Goal: Complete application form: Complete application form

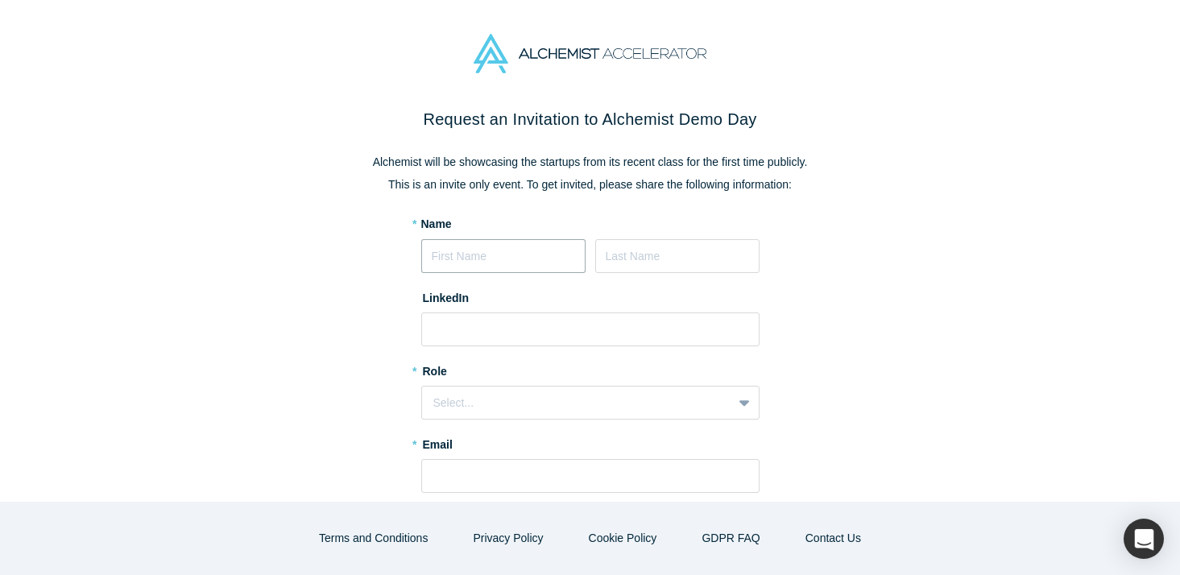
click at [489, 247] on input at bounding box center [503, 256] width 164 height 34
type input "Kinuko"
type input "Kitabatake"
type input "kinuko1221@gmail.com"
click at [529, 333] on input at bounding box center [590, 329] width 338 height 34
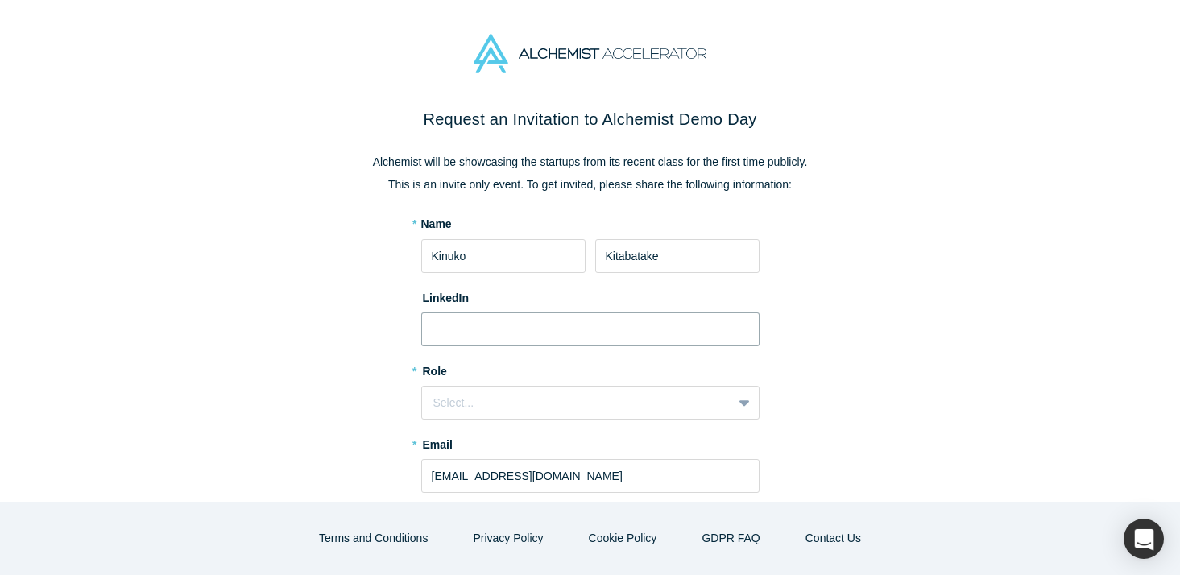
paste input "https://www.linkedin.com/in/kinuko-tanaka/"
type input "https://www.linkedin.com/in/kinuko-tanaka/"
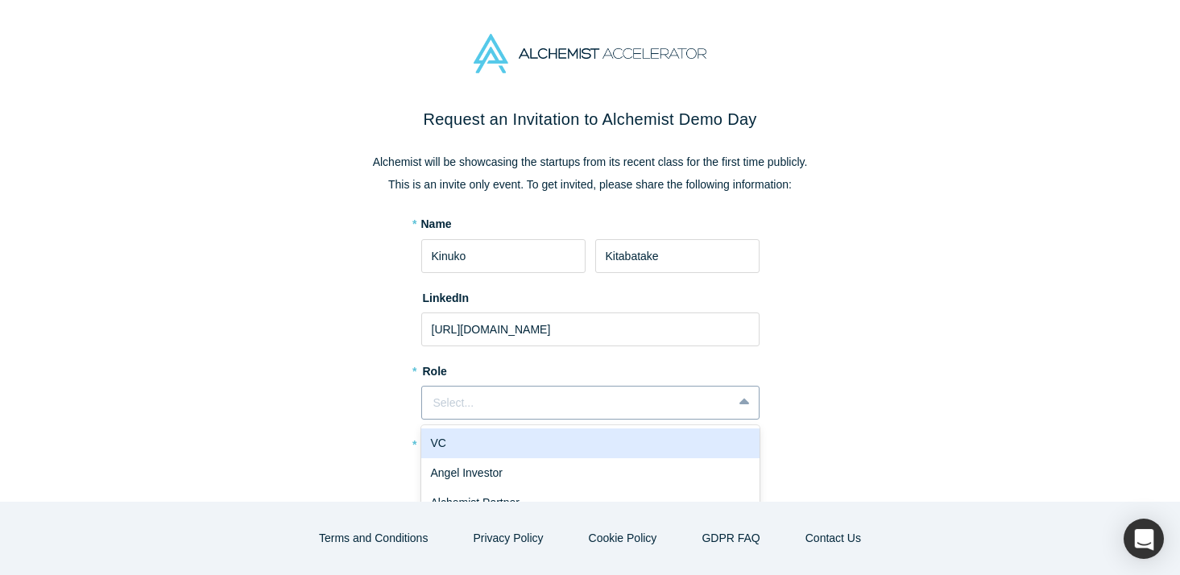
click at [483, 395] on div "Select..." at bounding box center [577, 403] width 288 height 17
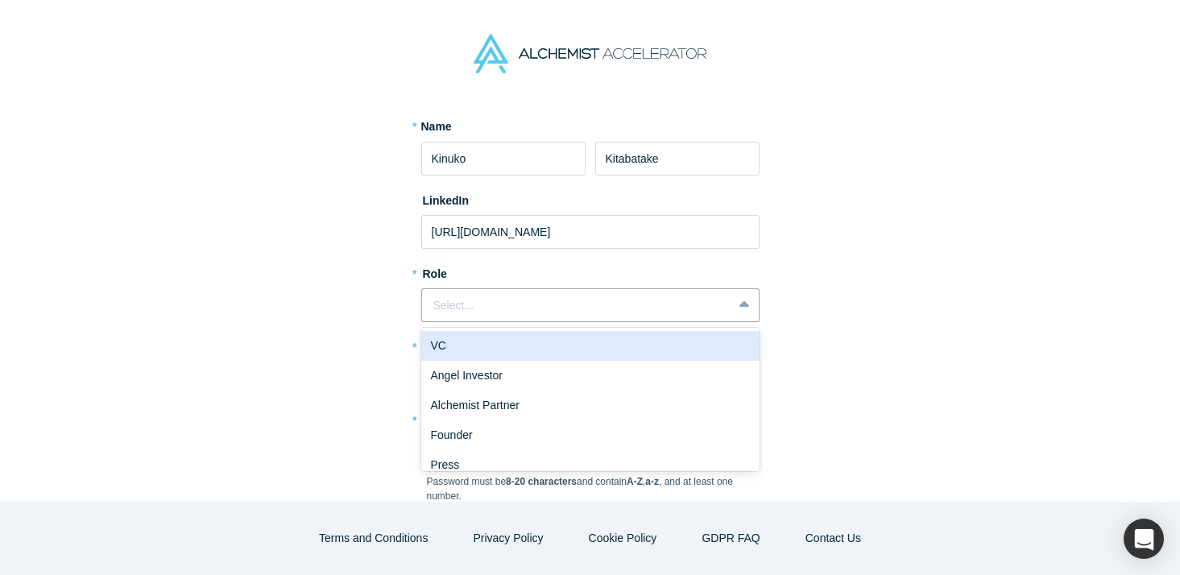
click at [497, 353] on div "VC" at bounding box center [590, 346] width 338 height 30
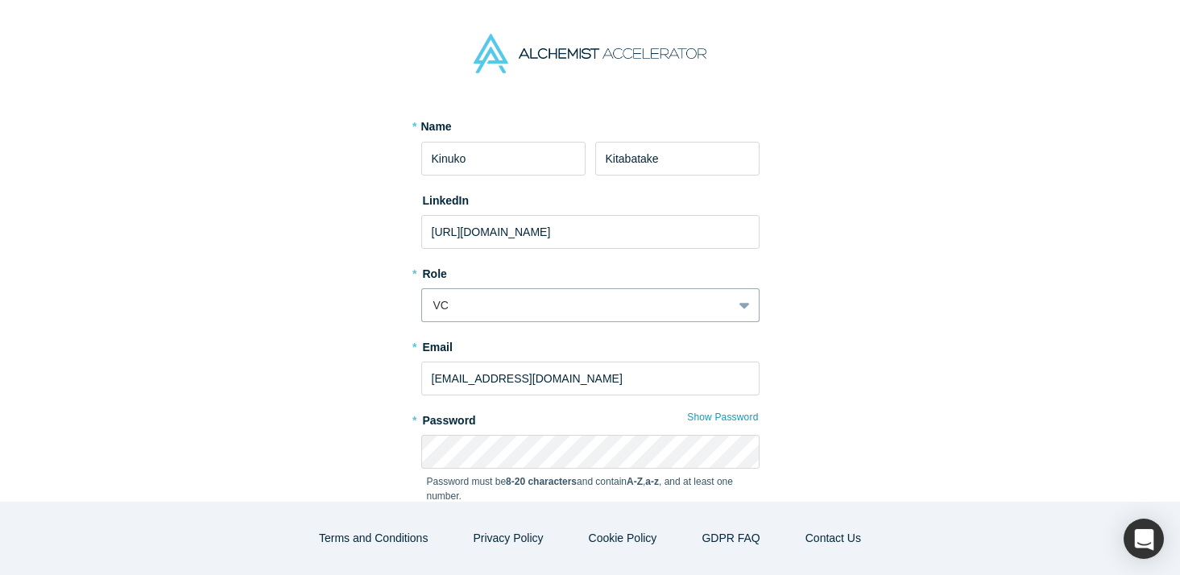
click at [382, 375] on div "Request an Invitation to Alchemist Demo Day Alchemist will be showcasing the st…" at bounding box center [590, 313] width 677 height 606
click at [472, 320] on div "VC" at bounding box center [590, 305] width 338 height 34
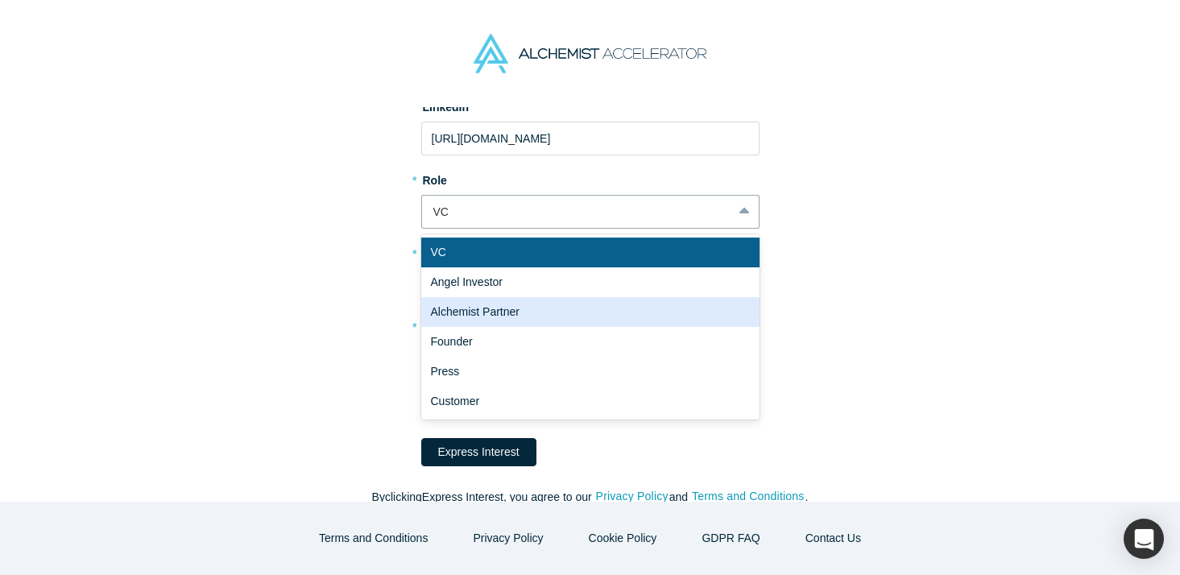
scroll to position [195, 0]
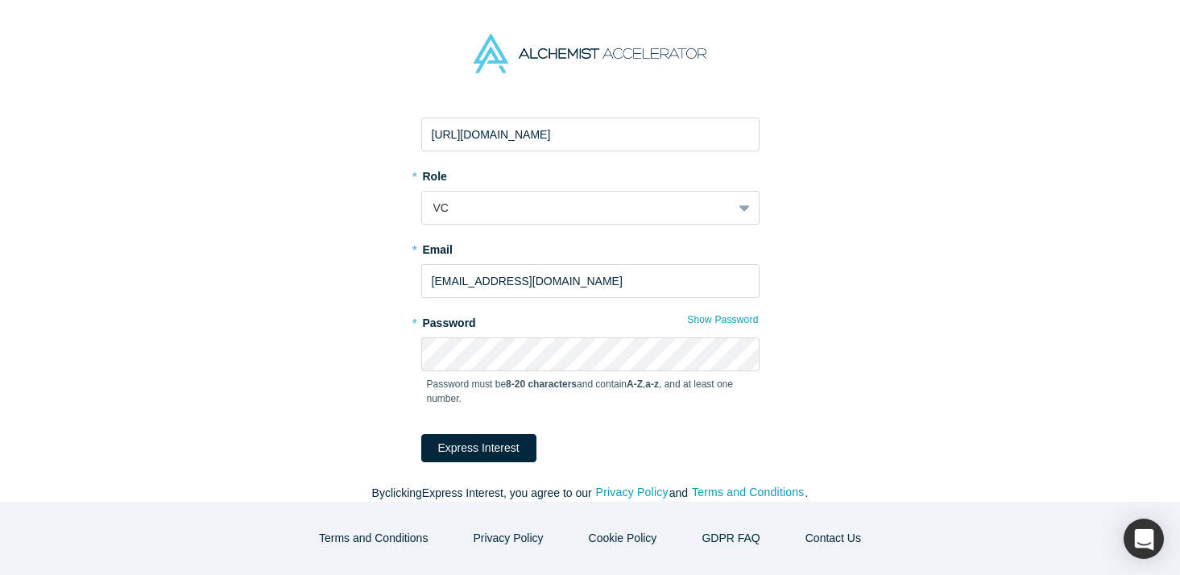
click at [331, 268] on div "Request an Invitation to Alchemist Demo Day Alchemist will be showcasing the st…" at bounding box center [590, 215] width 677 height 606
click at [315, 259] on div "Request an Invitation to Alchemist Demo Day Alchemist will be showcasing the st…" at bounding box center [590, 215] width 677 height 606
drag, startPoint x: 581, startPoint y: 275, endPoint x: 283, endPoint y: 273, distance: 297.2
click at [283, 273] on div "Request an Invitation to Alchemist Demo Day Alchemist will be showcasing the st…" at bounding box center [590, 215] width 677 height 606
type input "[EMAIL_ADDRESS][DOMAIN_NAME]"
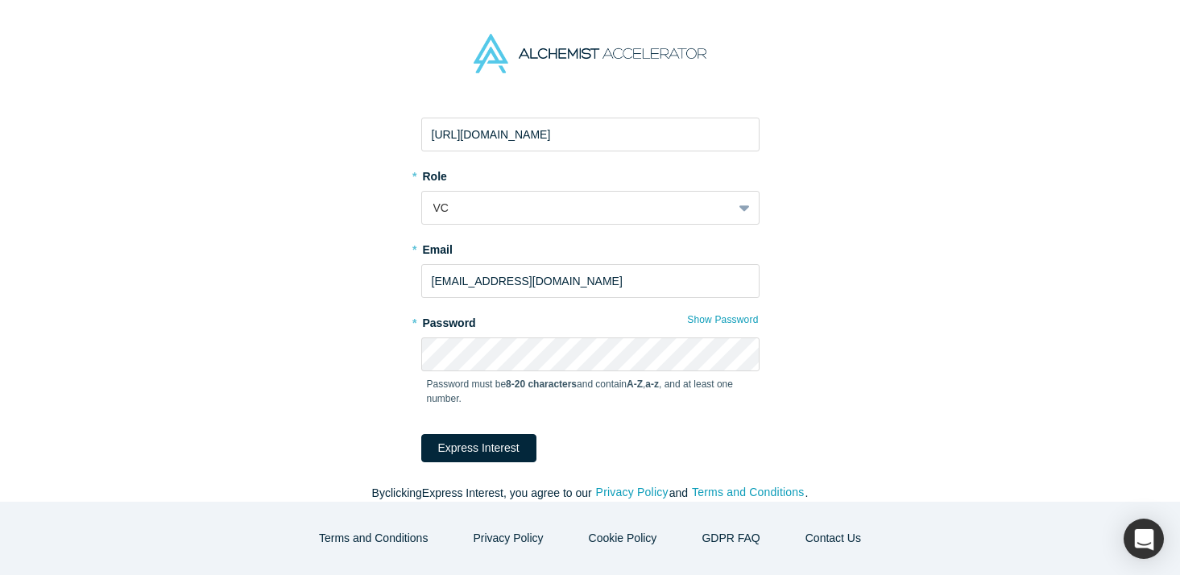
click at [818, 230] on div "Request an Invitation to Alchemist Demo Day Alchemist will be showcasing the st…" at bounding box center [590, 215] width 677 height 606
click at [486, 452] on button "Express Interest" at bounding box center [478, 448] width 115 height 28
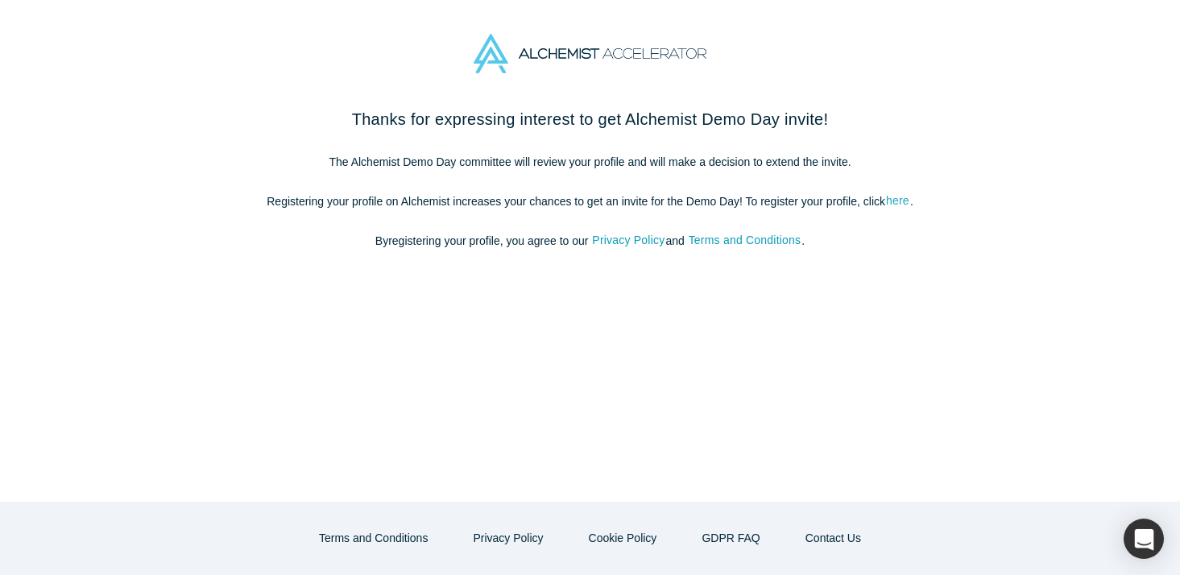
click at [904, 201] on link "here" at bounding box center [897, 201] width 25 height 19
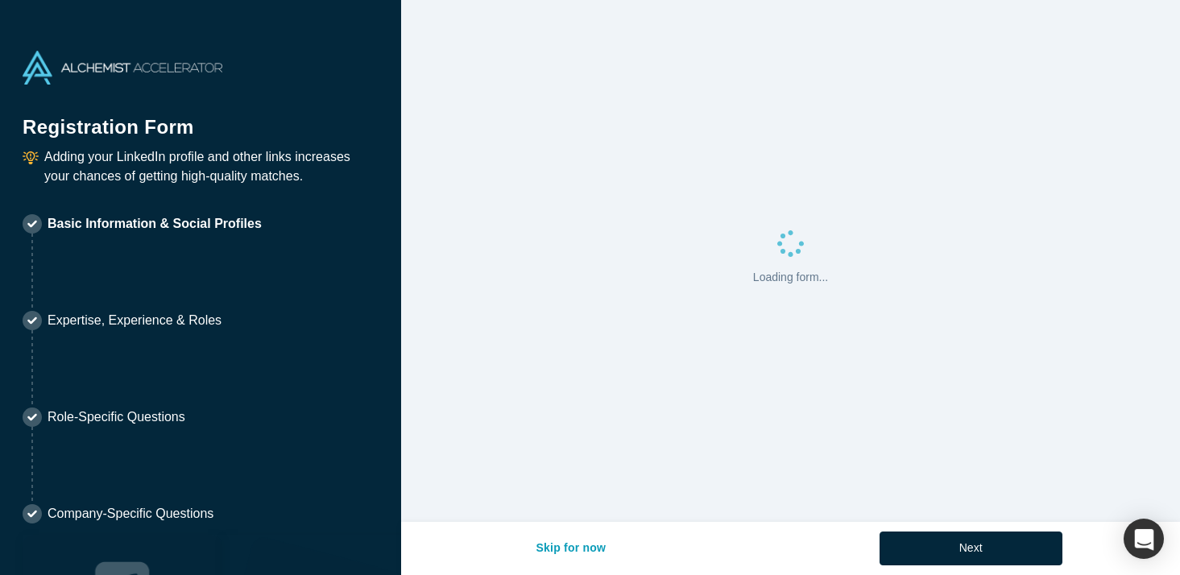
select select "US"
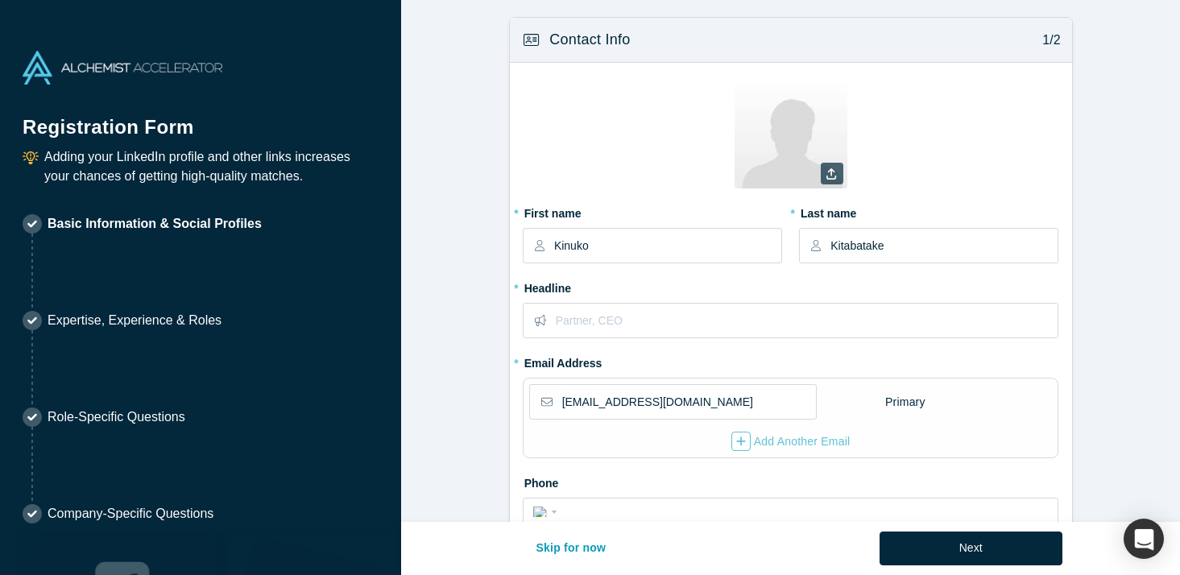
click at [838, 176] on label at bounding box center [832, 174] width 23 height 22
click at [0, 0] on input "file" at bounding box center [0, 0] width 0 height 0
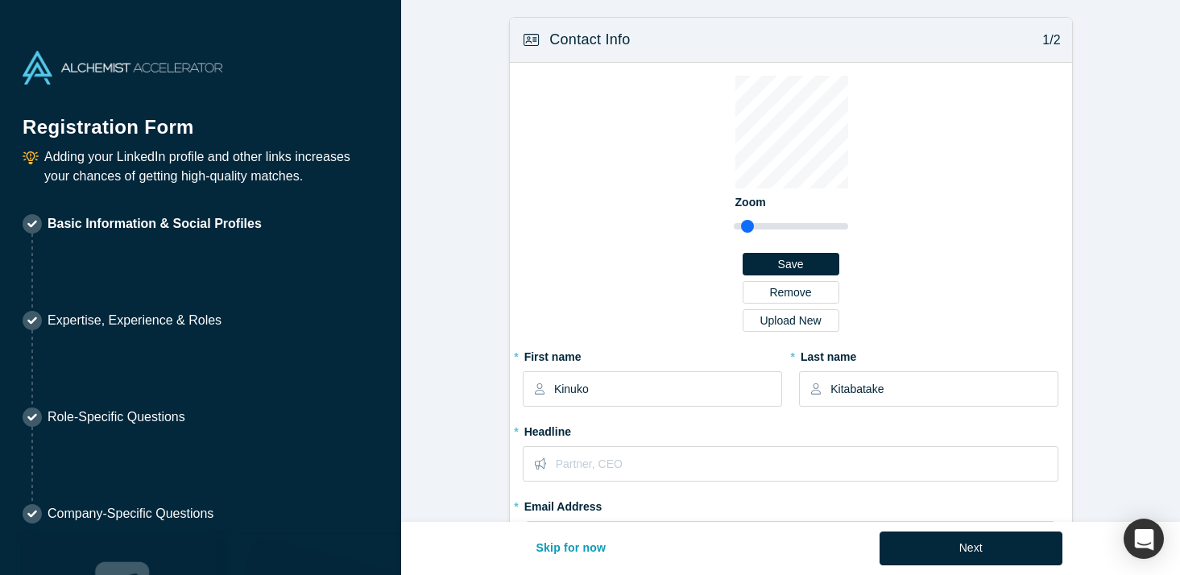
scroll to position [85, 0]
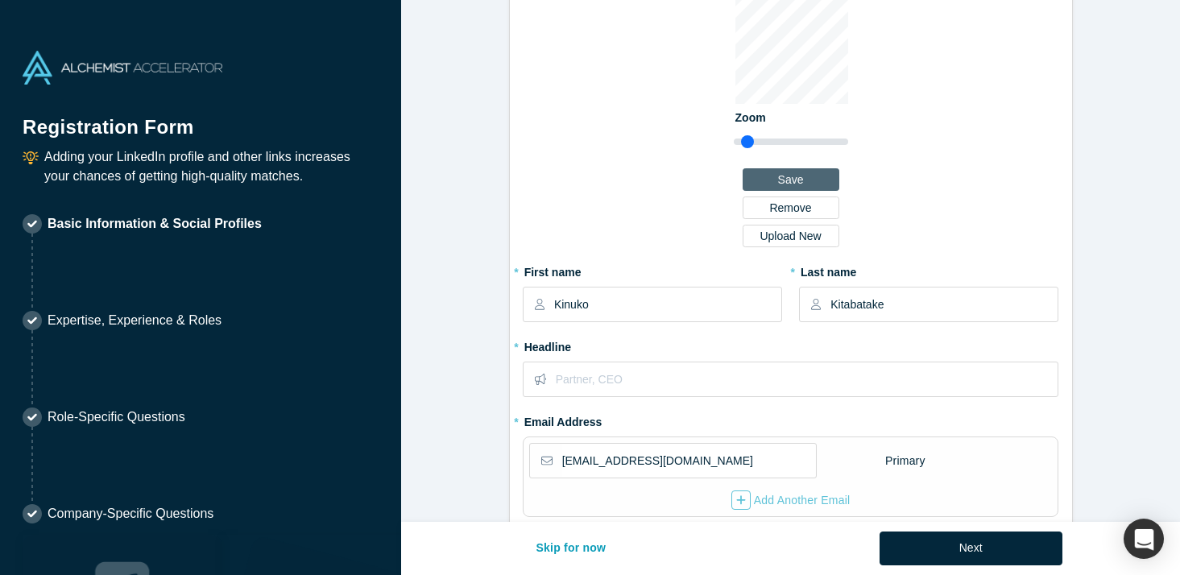
click at [813, 185] on button "Save" at bounding box center [791, 179] width 97 height 23
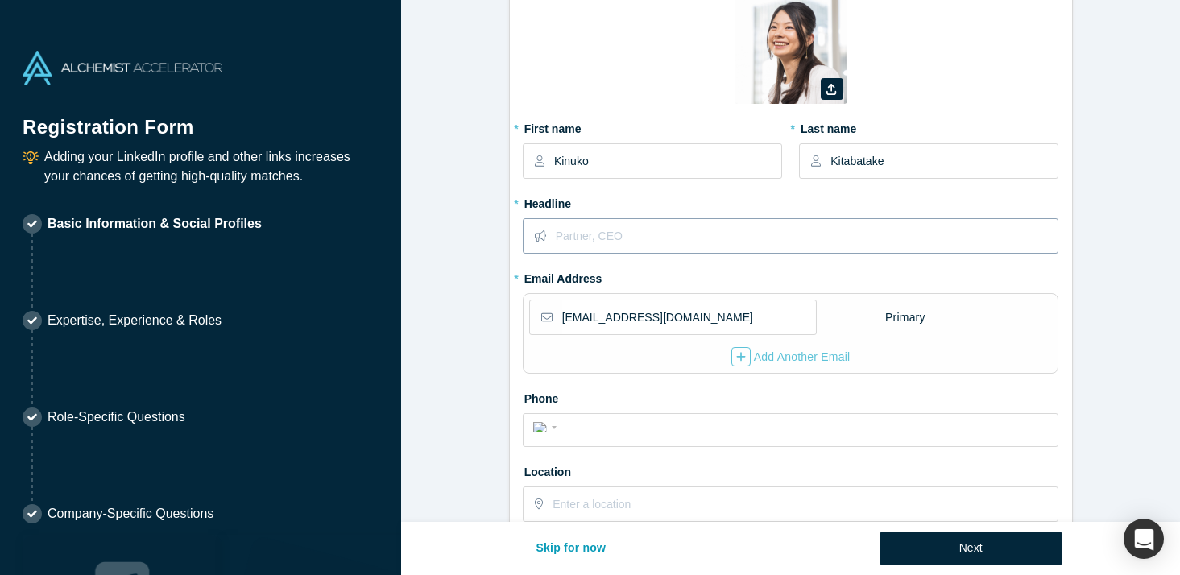
click at [644, 238] on input "text" at bounding box center [807, 236] width 502 height 34
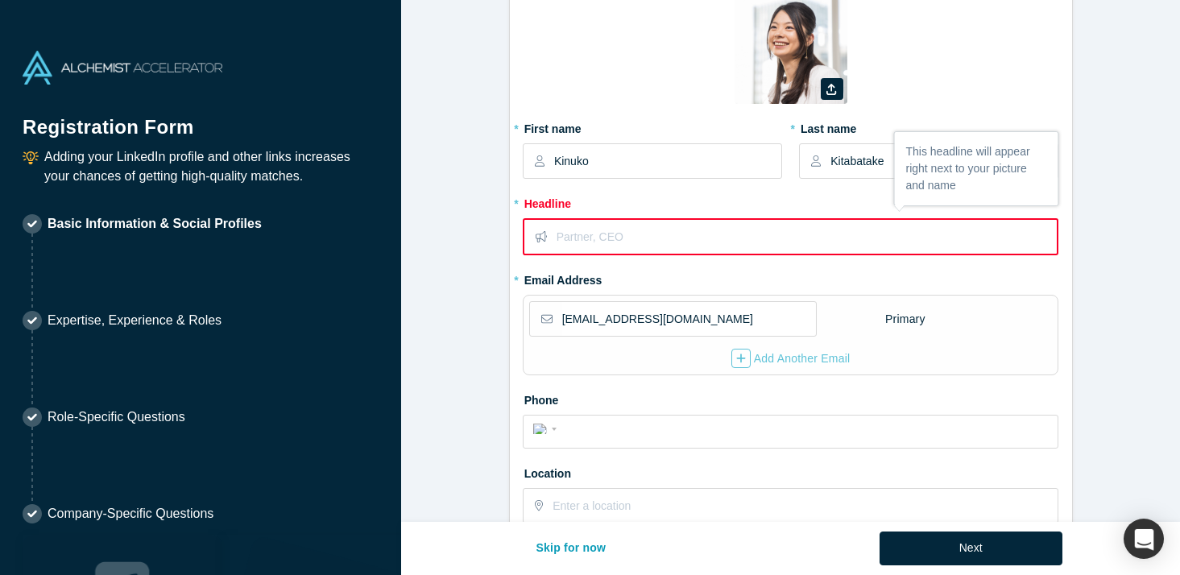
paste input "nvestor at Z Venture Capital"
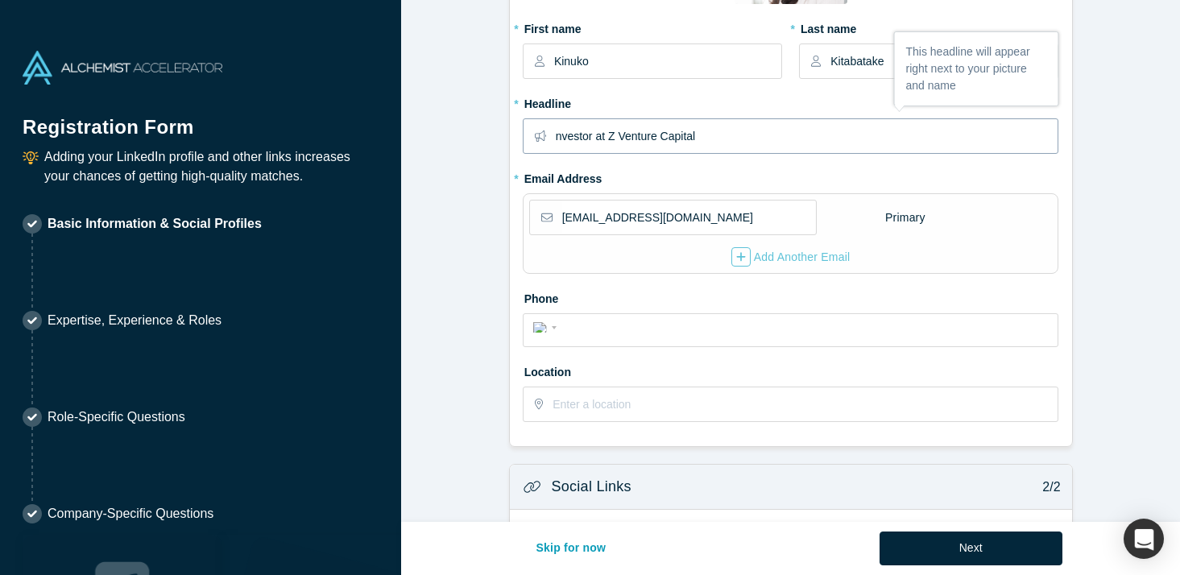
scroll to position [247, 0]
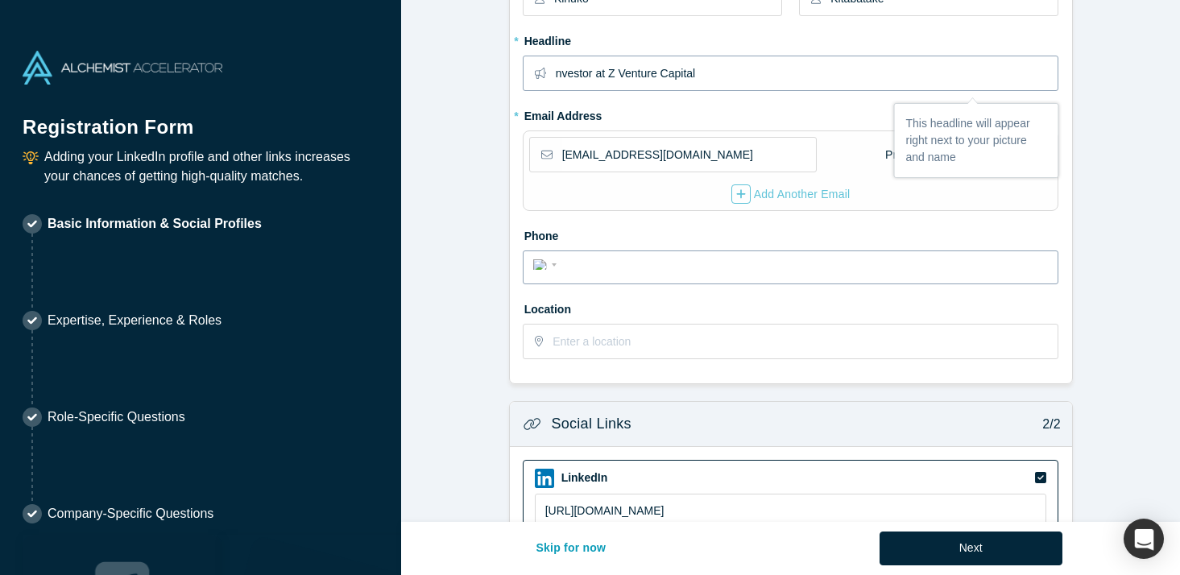
type input "nvestor at Z Venture Capital"
click at [639, 257] on input "tel" at bounding box center [805, 265] width 486 height 23
click at [630, 344] on input "text" at bounding box center [804, 342] width 504 height 34
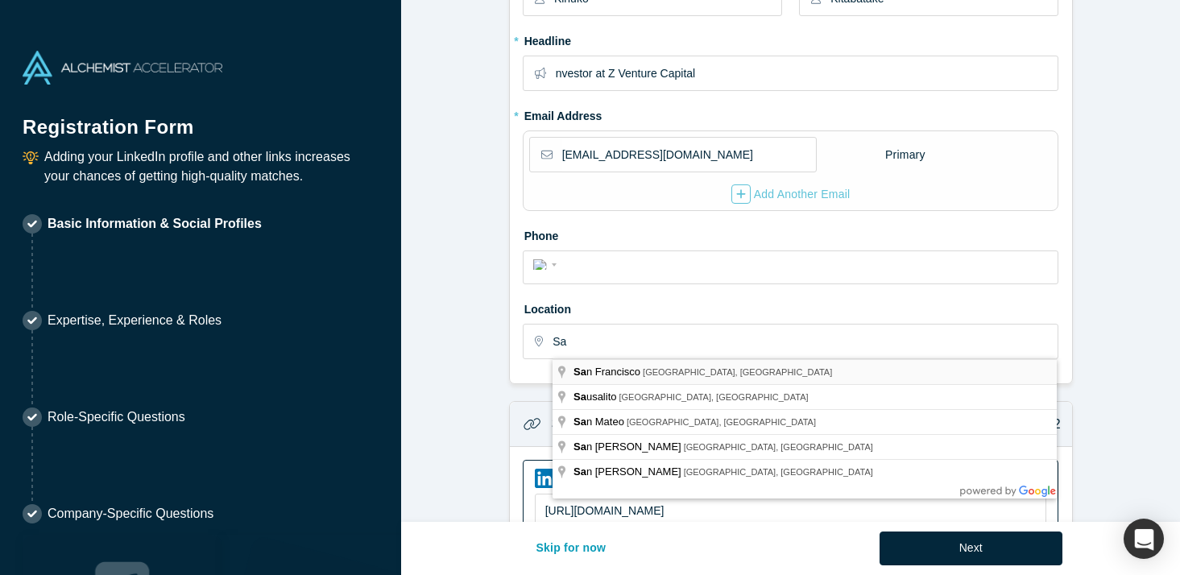
type input "[GEOGRAPHIC_DATA], [GEOGRAPHIC_DATA], [GEOGRAPHIC_DATA]"
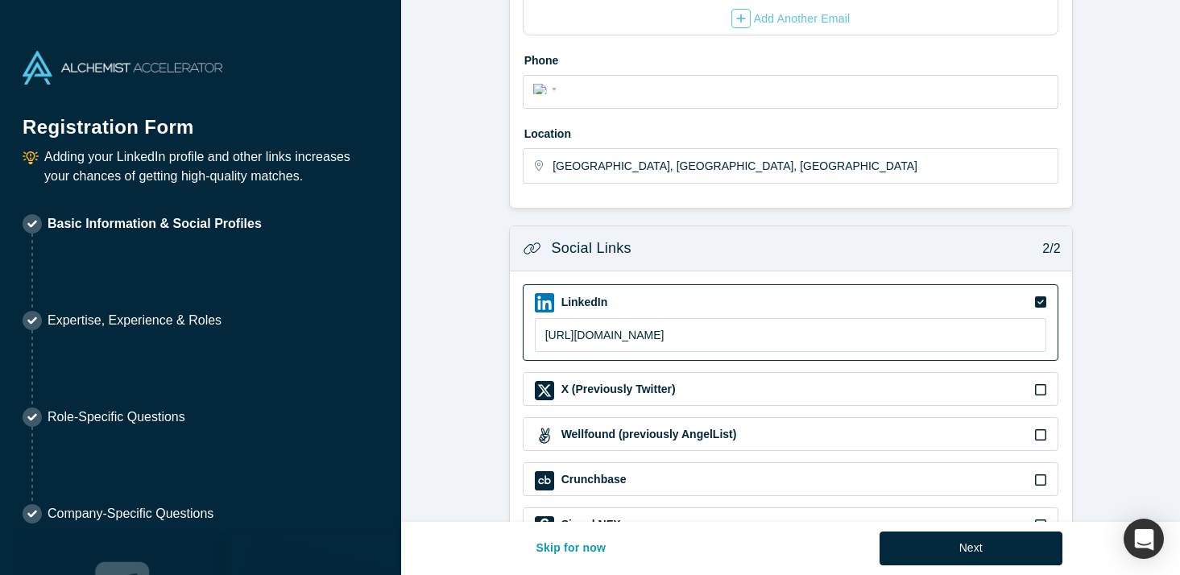
scroll to position [524, 0]
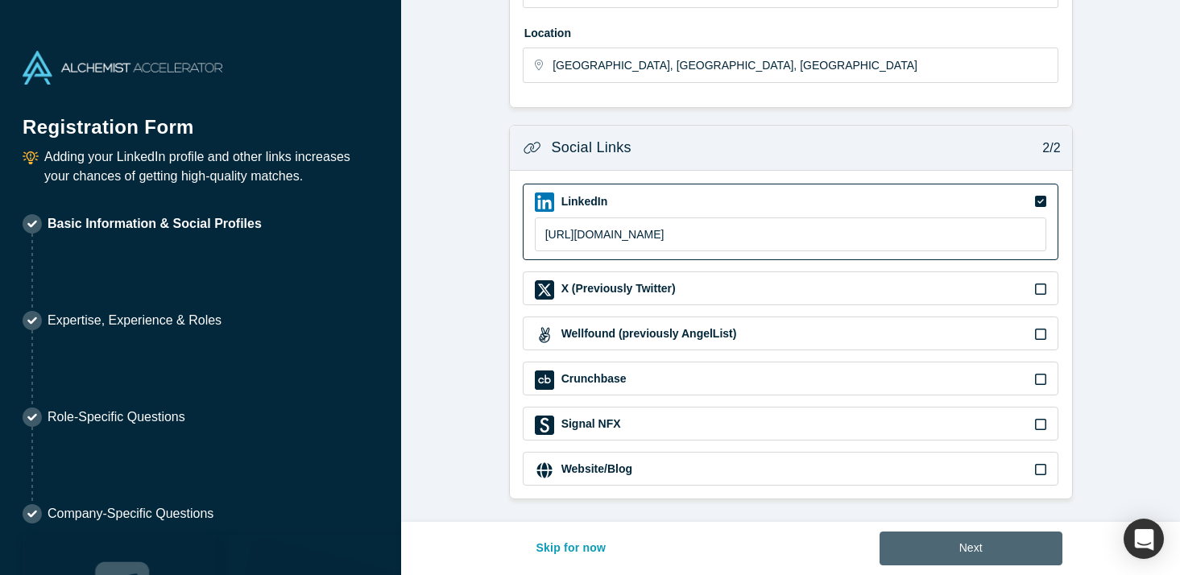
click at [971, 561] on button "Next" at bounding box center [970, 549] width 183 height 34
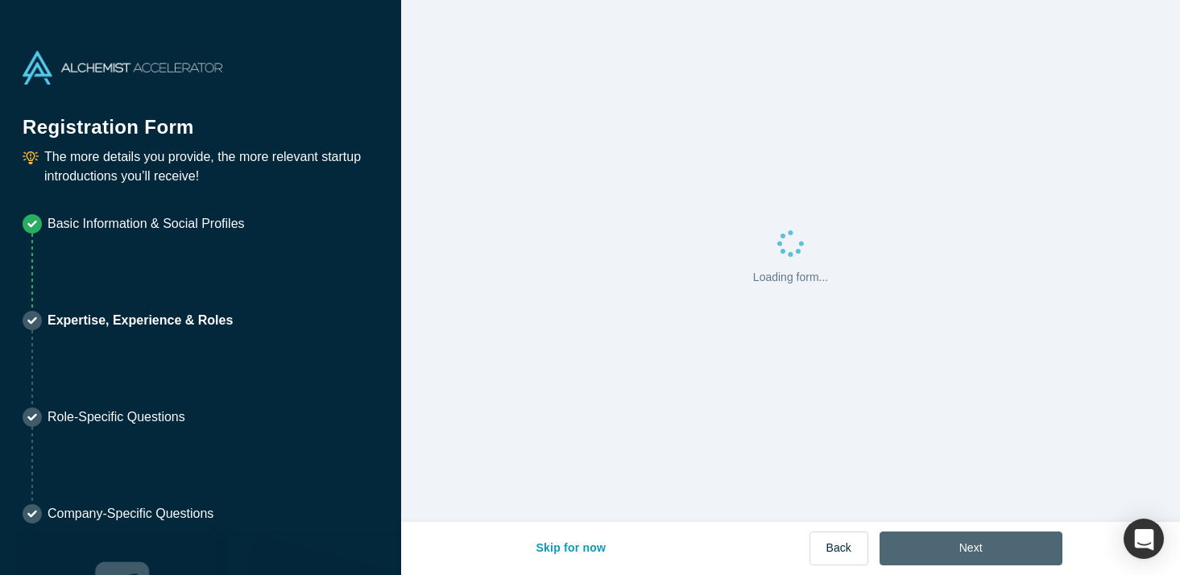
scroll to position [0, 0]
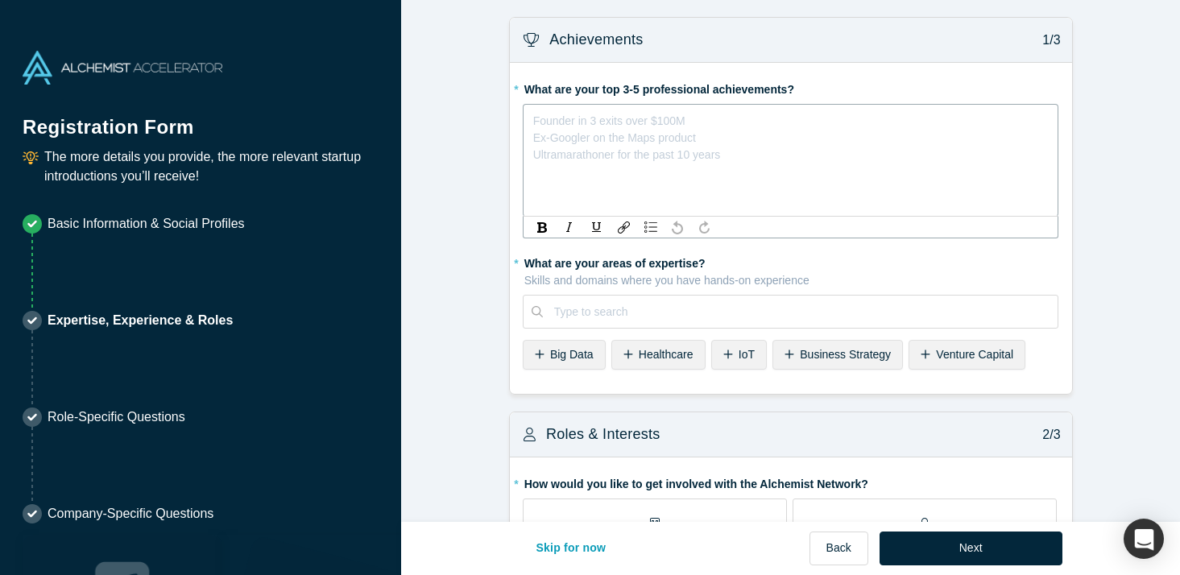
click at [719, 126] on div "rdw-editor" at bounding box center [791, 118] width 515 height 17
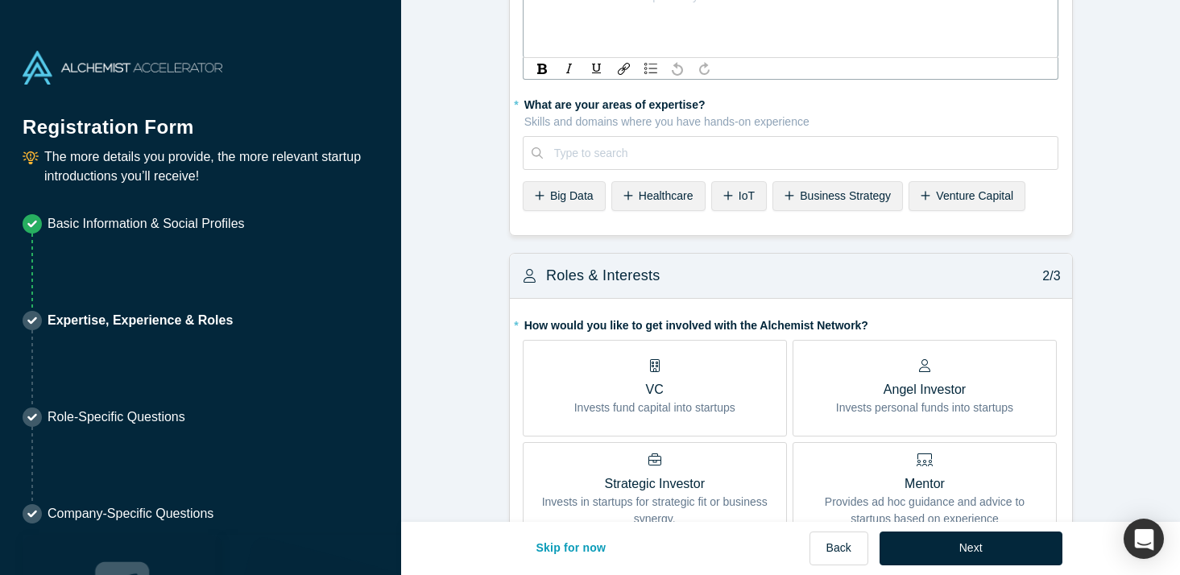
scroll to position [313, 0]
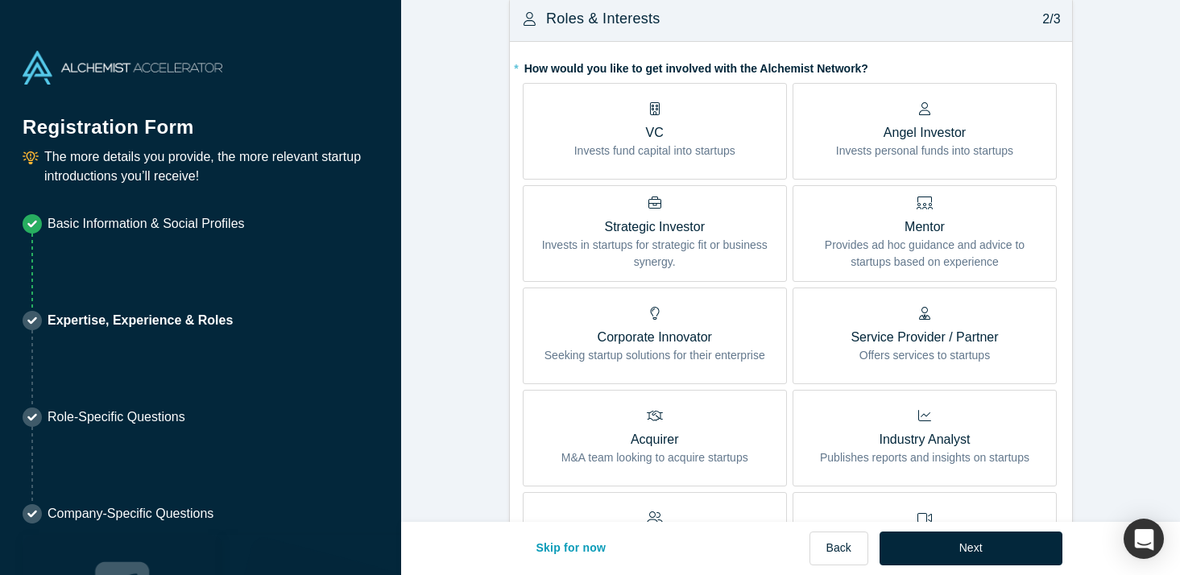
click at [701, 180] on label "VC Invests fund capital into startups" at bounding box center [655, 131] width 264 height 97
click at [0, 0] on input "VC Invests fund capital into startups" at bounding box center [0, 0] width 0 height 0
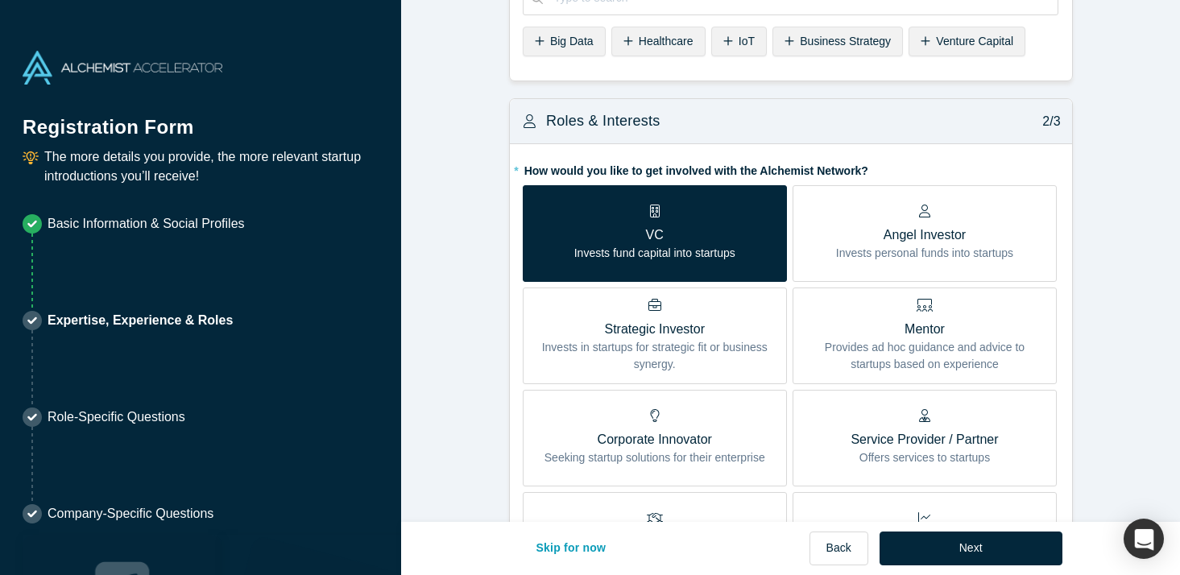
scroll to position [0, 0]
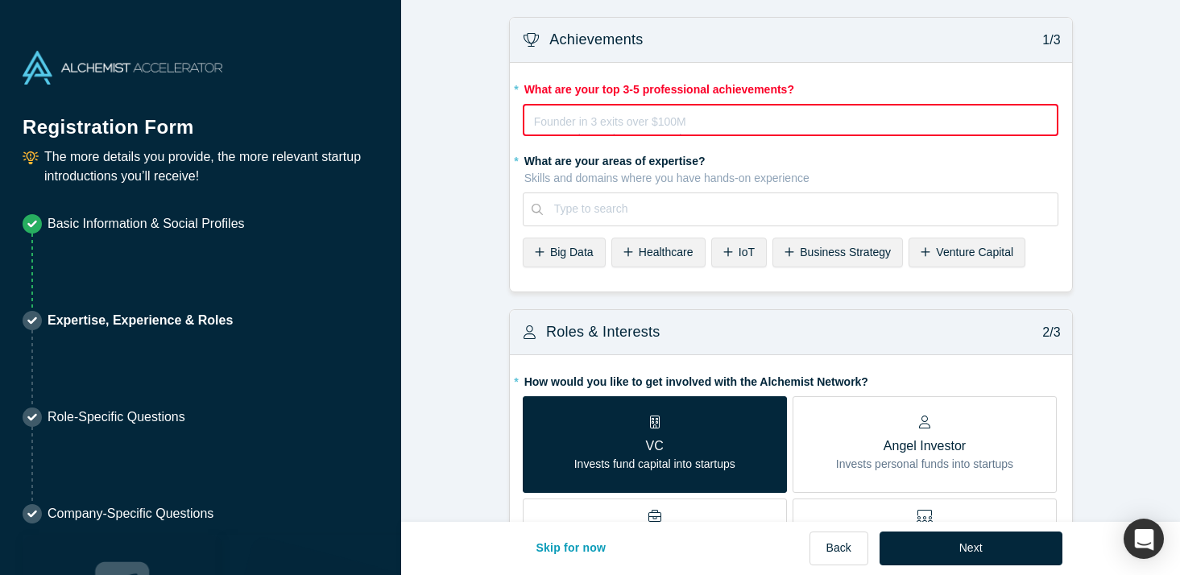
click at [699, 116] on div "rdw-editor" at bounding box center [791, 118] width 513 height 17
drag, startPoint x: 797, startPoint y: 89, endPoint x: 528, endPoint y: 91, distance: 269.0
click at [527, 91] on label "* What are your top 3-5 professional achievements?" at bounding box center [791, 87] width 536 height 23
copy label "What are your top 3-5 professional achievements?"
click at [703, 123] on div "rdw-editor" at bounding box center [791, 118] width 513 height 17
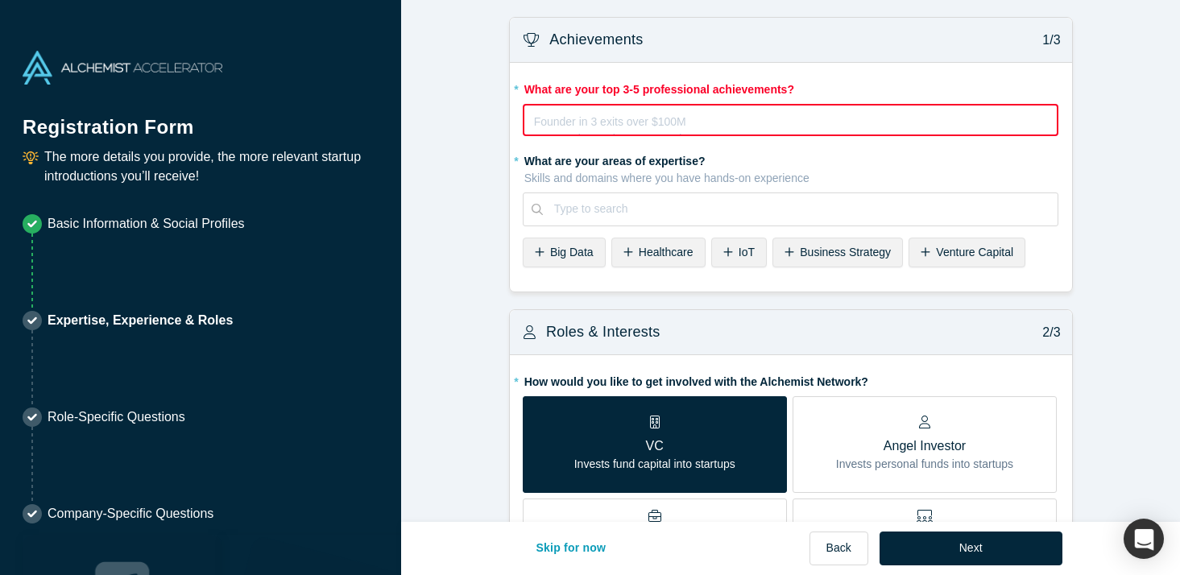
drag, startPoint x: 737, startPoint y: 155, endPoint x: 544, endPoint y: 126, distance: 195.5
click at [544, 126] on div "Founder in 3 exits over $100M Ex-Googler on the Maps product Ultramarathoner fo…" at bounding box center [791, 120] width 536 height 32
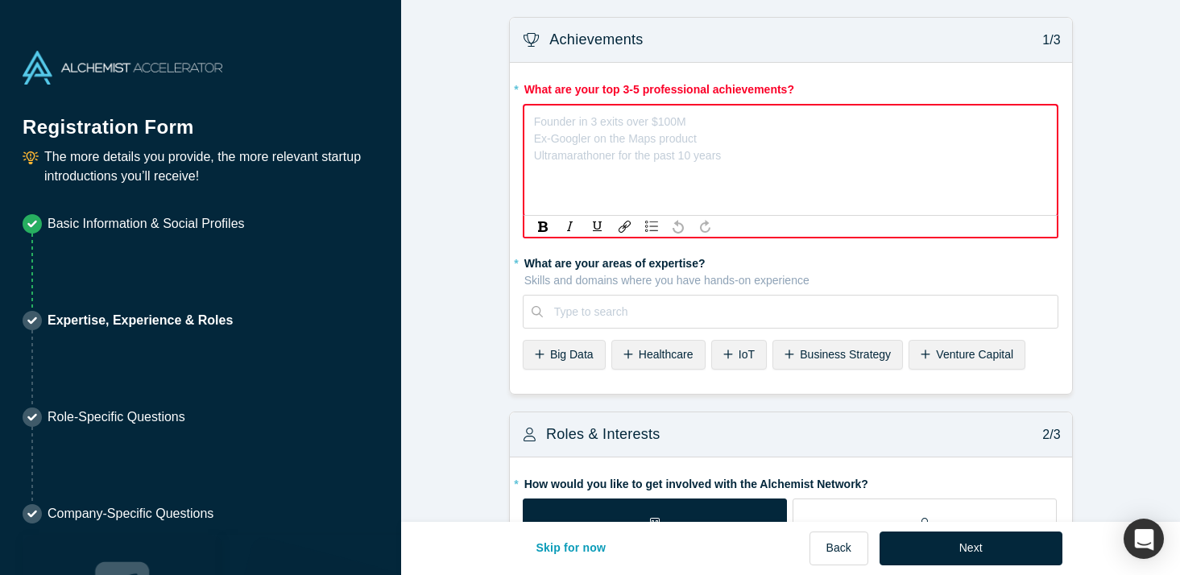
drag, startPoint x: 536, startPoint y: 124, endPoint x: 718, endPoint y: 157, distance: 185.0
click at [716, 127] on div "Founder in 3 exits over $100M Ex-Googler on the Maps product Ultramarathoner fo…" at bounding box center [791, 118] width 514 height 17
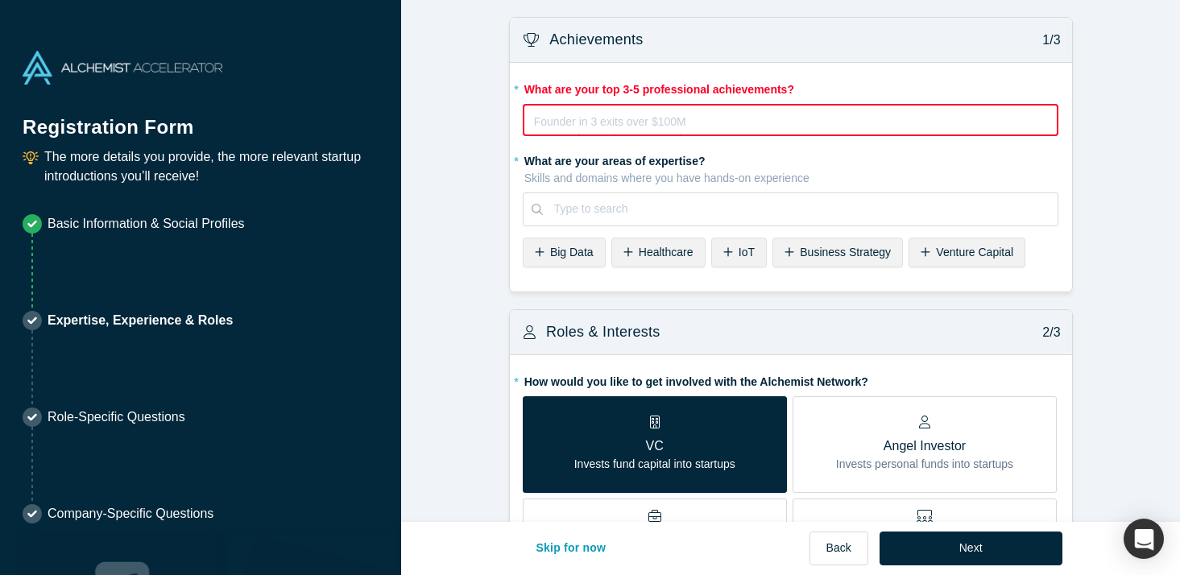
drag, startPoint x: 726, startPoint y: 157, endPoint x: 528, endPoint y: 117, distance: 202.2
click at [528, 117] on div "Founder in 3 exits over $100M Ex-Googler on the Maps product Ultramarathoner fo…" at bounding box center [791, 120] width 536 height 32
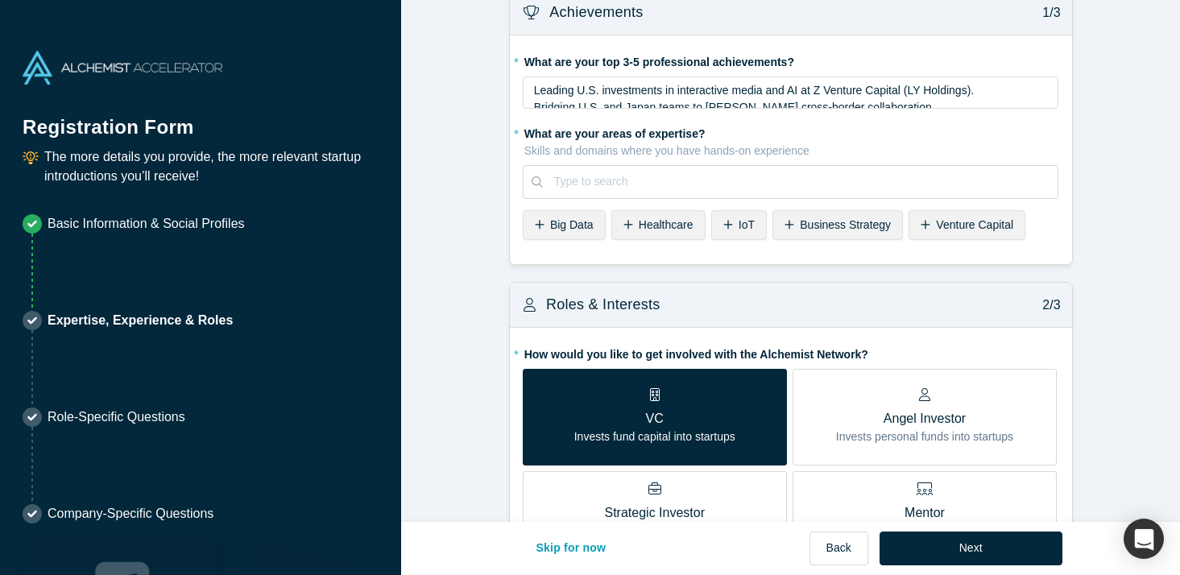
scroll to position [29, 0]
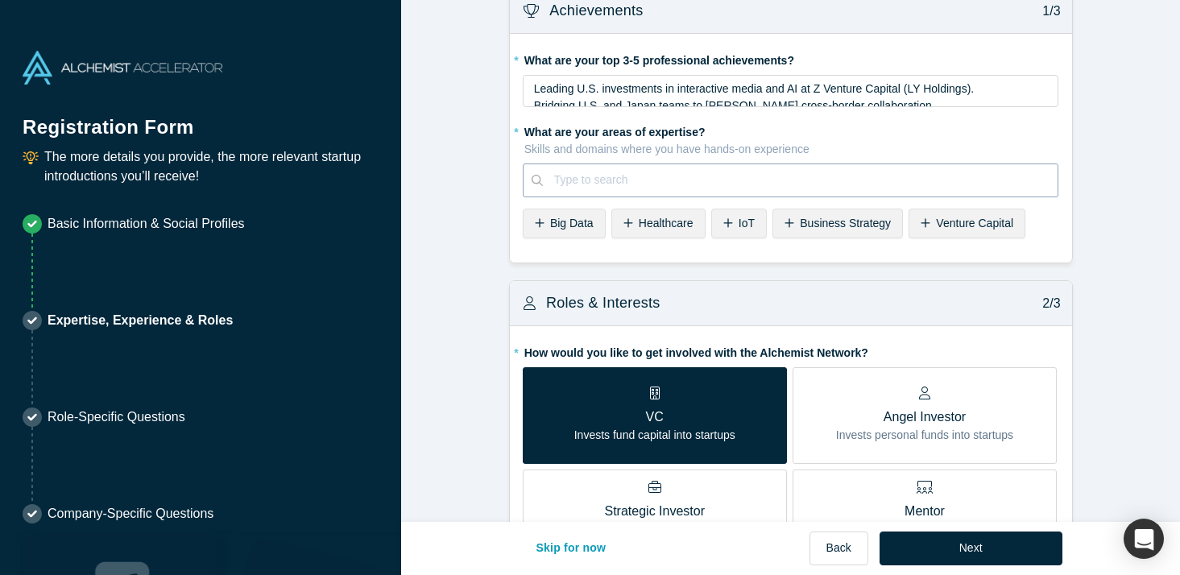
click at [611, 186] on div at bounding box center [800, 180] width 493 height 20
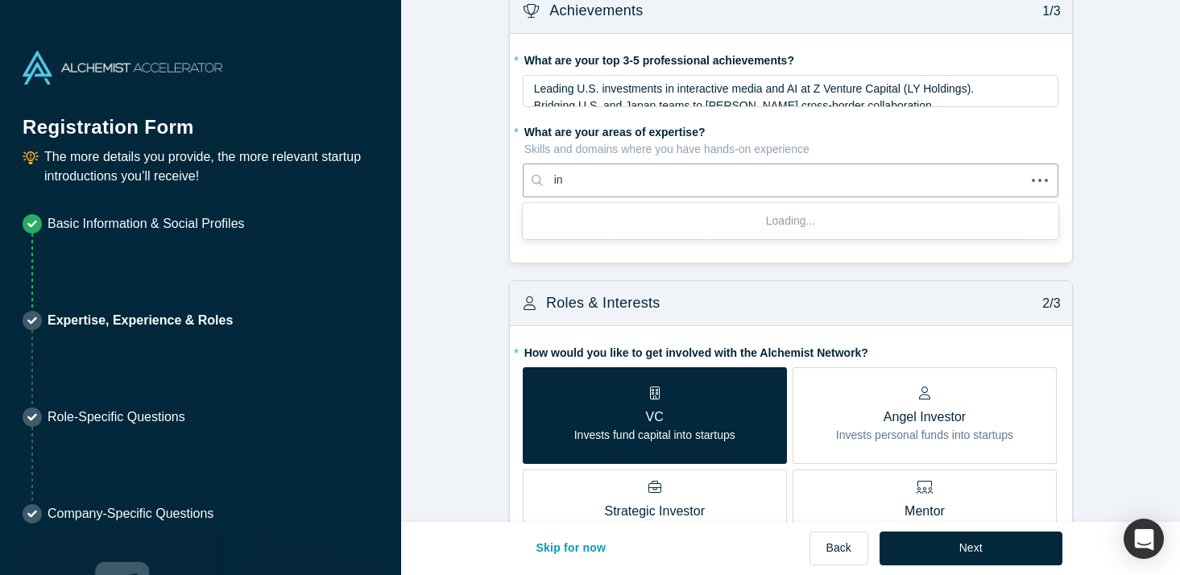
type input "i"
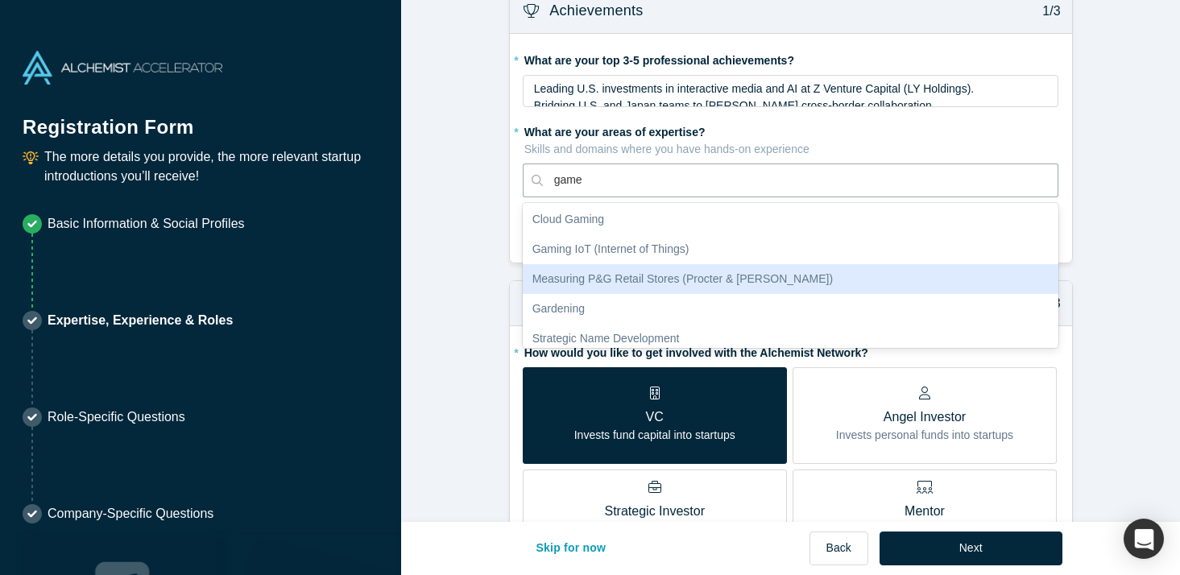
scroll to position [785, 0]
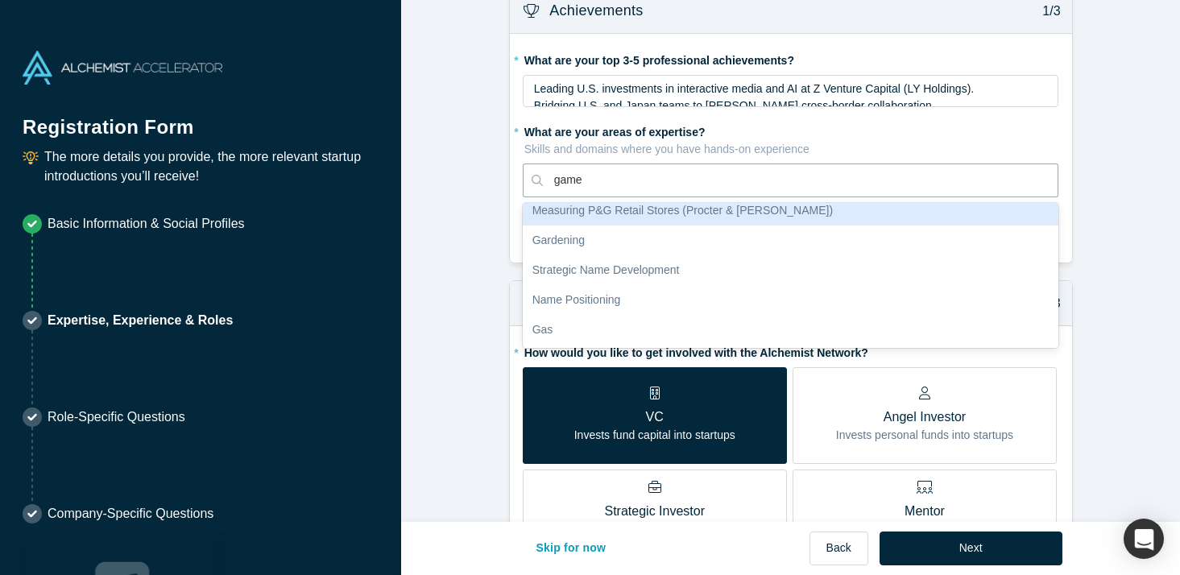
type input "game"
click at [636, 152] on p "Skills and domains where you have hands-on experience" at bounding box center [791, 149] width 535 height 17
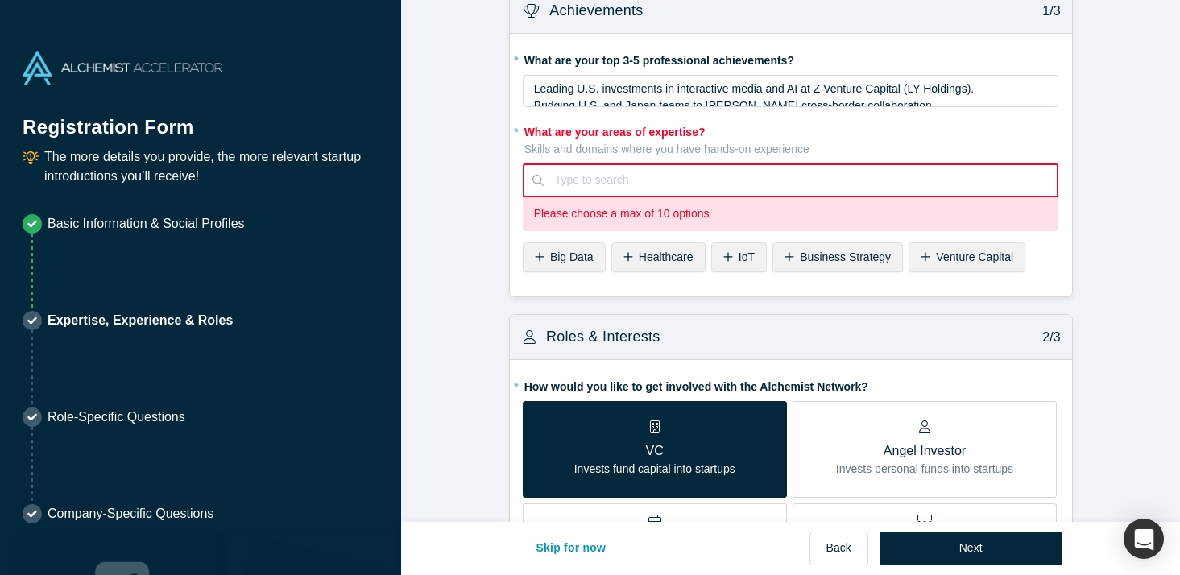
click at [627, 180] on div at bounding box center [800, 180] width 491 height 20
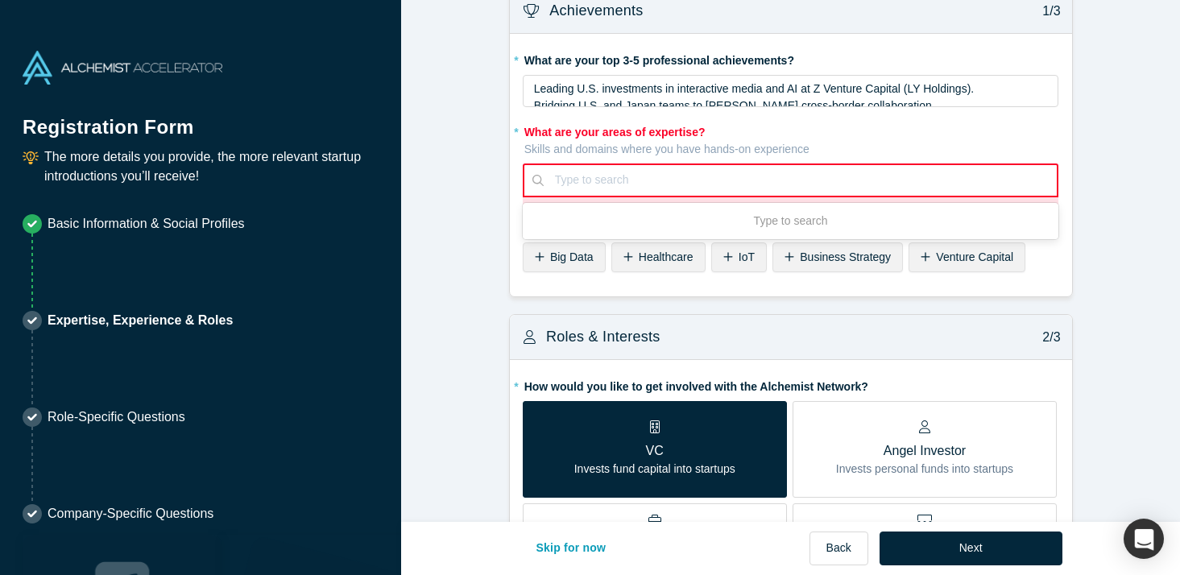
click at [941, 269] on div "Venture Capital" at bounding box center [966, 257] width 117 height 30
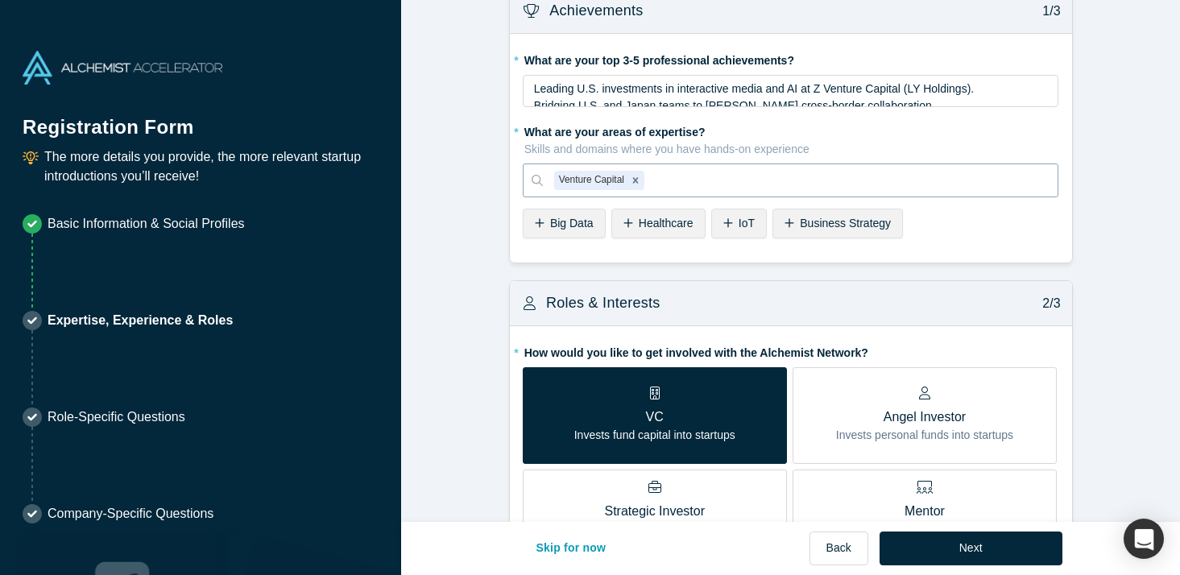
click at [699, 177] on div at bounding box center [847, 180] width 399 height 20
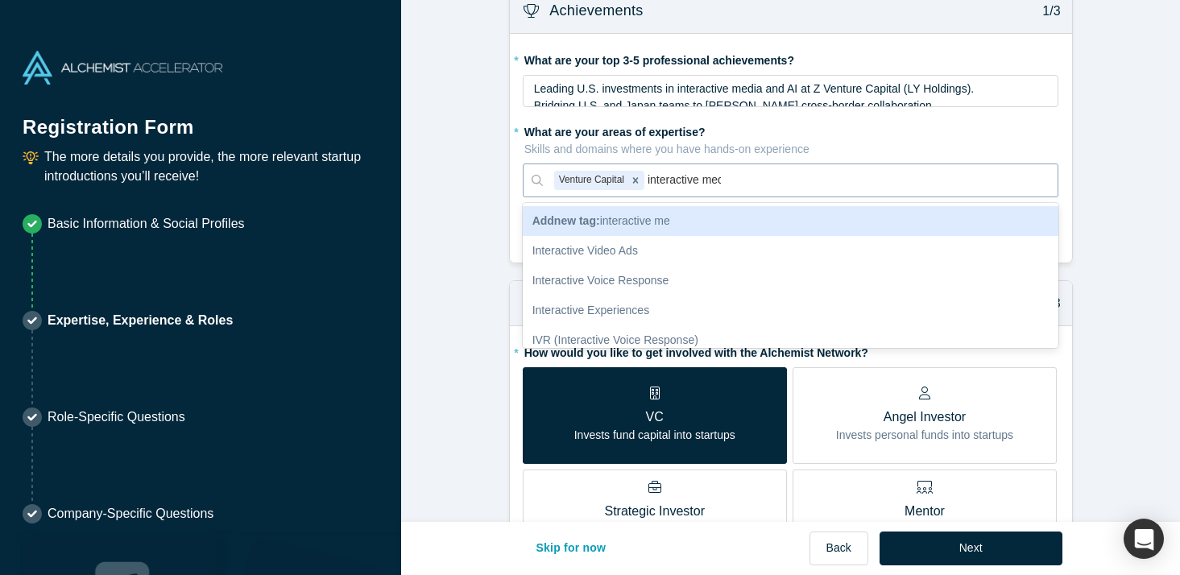
type input "interactive media"
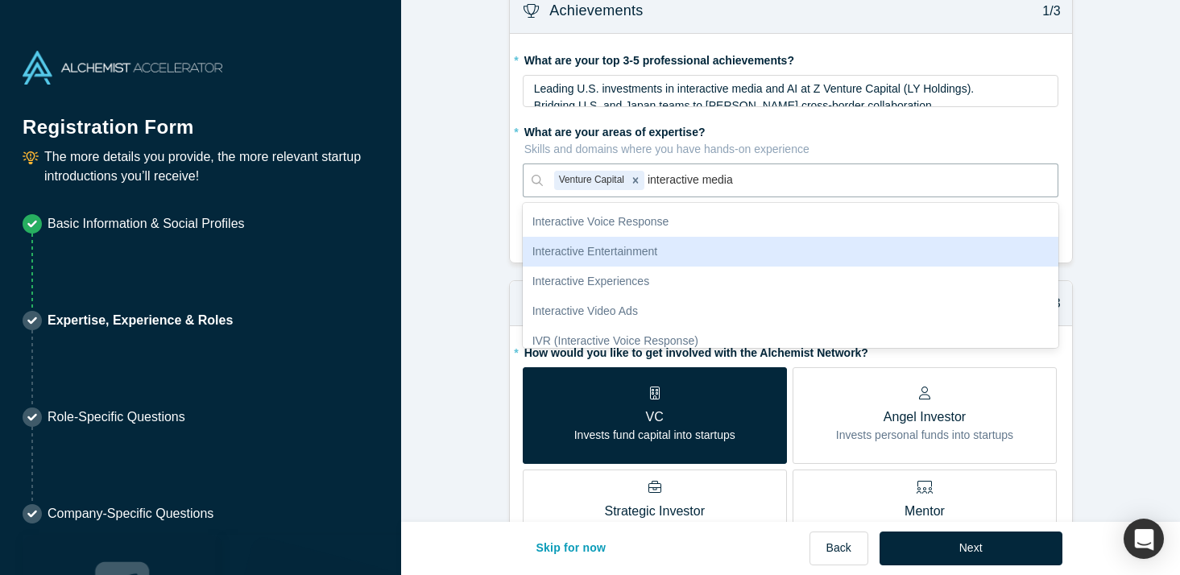
click at [664, 250] on div "Interactive Entertainment" at bounding box center [791, 252] width 536 height 30
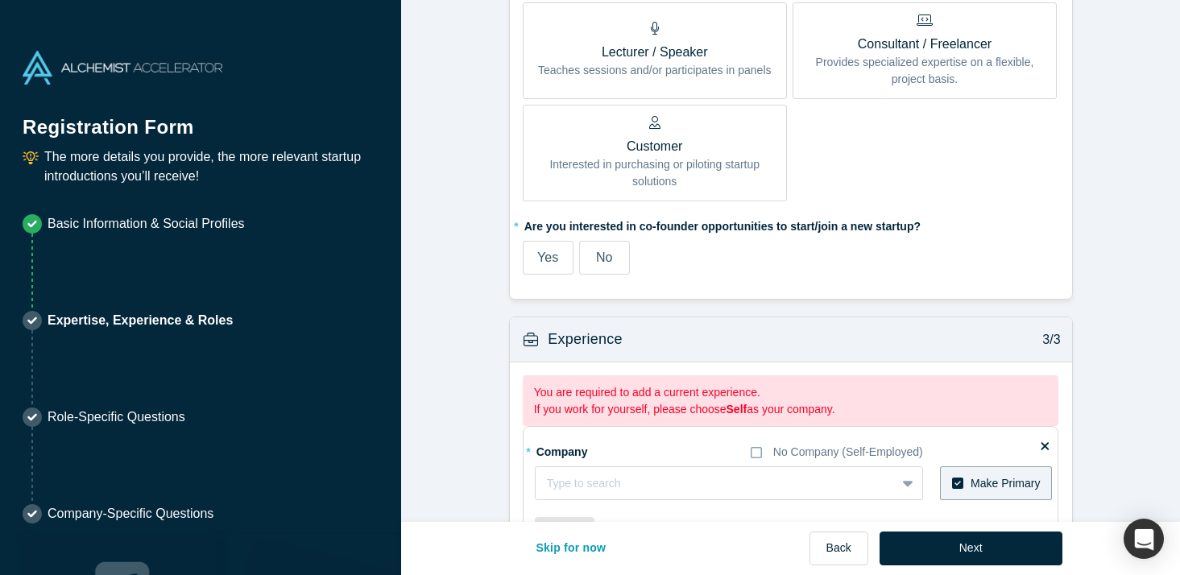
scroll to position [1017, 0]
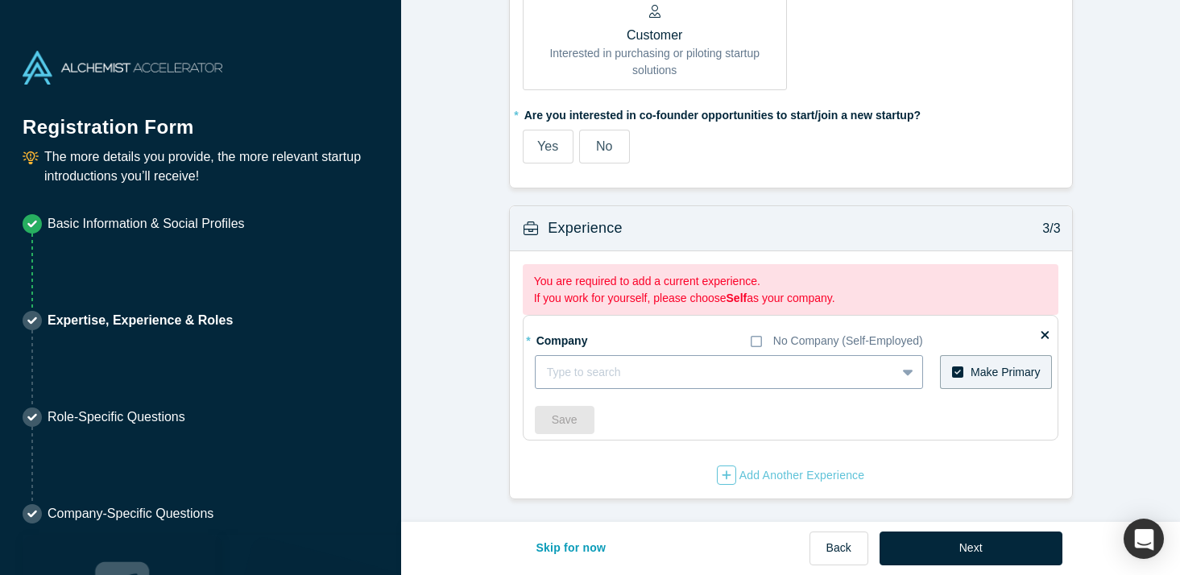
click at [766, 374] on div at bounding box center [715, 372] width 337 height 20
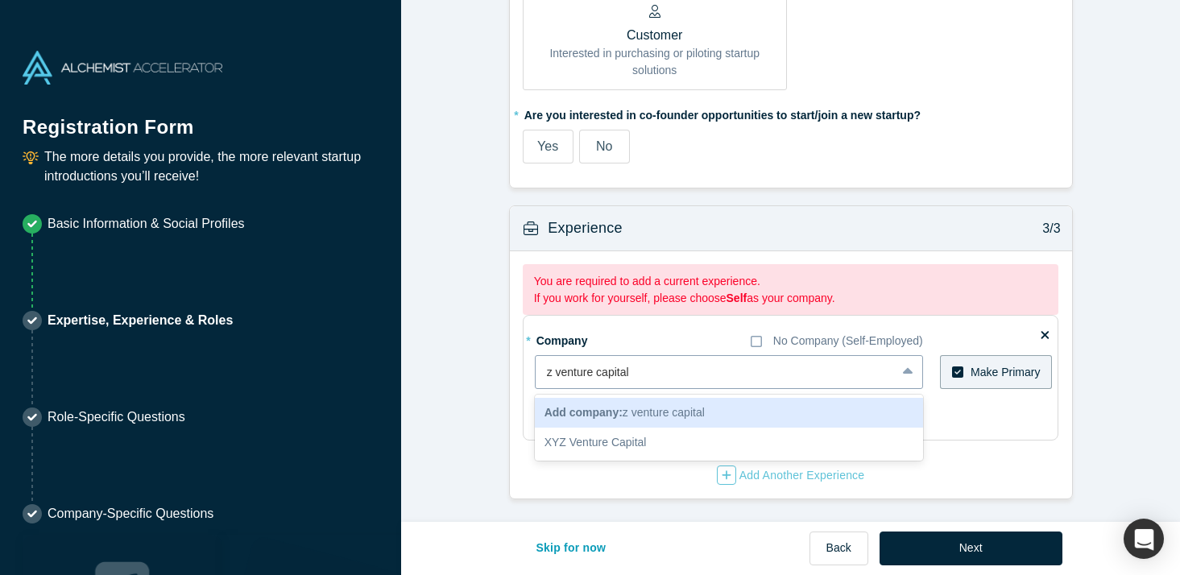
click at [551, 370] on input "z venture capital" at bounding box center [589, 372] width 85 height 17
click at [561, 372] on input "Z venture capital" at bounding box center [590, 372] width 86 height 17
click at [602, 375] on input "Z Venture capital" at bounding box center [591, 372] width 88 height 17
type input "Z Venture Capital"
click at [660, 325] on fieldset "* Company No Company (Self-Employed) Z Venture Capital, 1 of 2. 2 results avail…" at bounding box center [791, 378] width 536 height 126
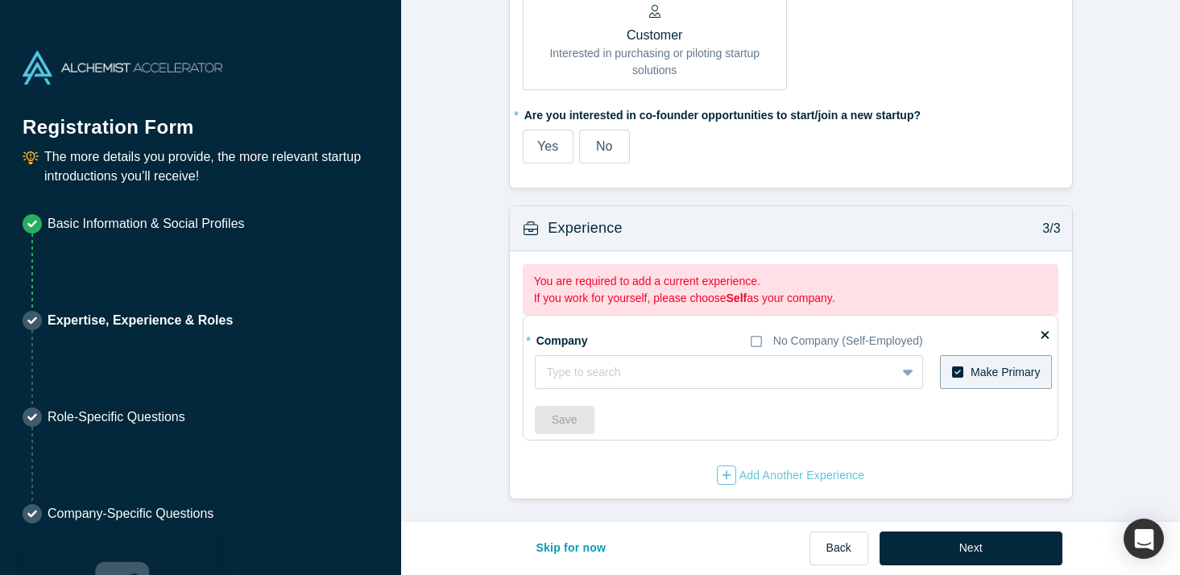
click at [656, 372] on div "* Company No Company (Self-Employed) Type to search To pick up a draggable item…" at bounding box center [794, 380] width 518 height 107
type input "Z Venture"
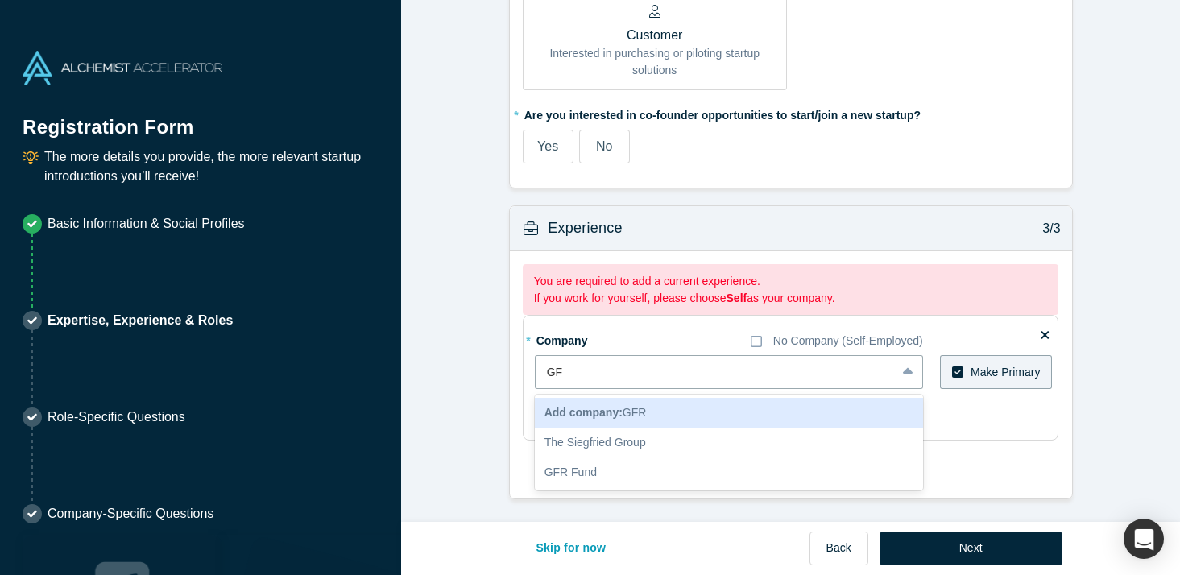
type input "G"
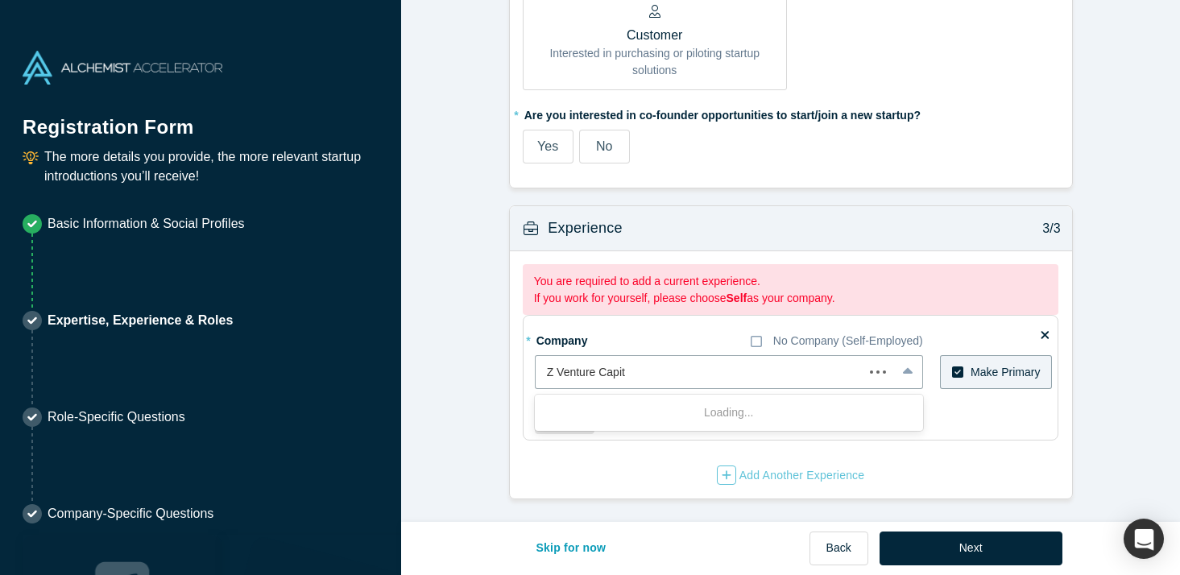
type input "Z Venture Capital"
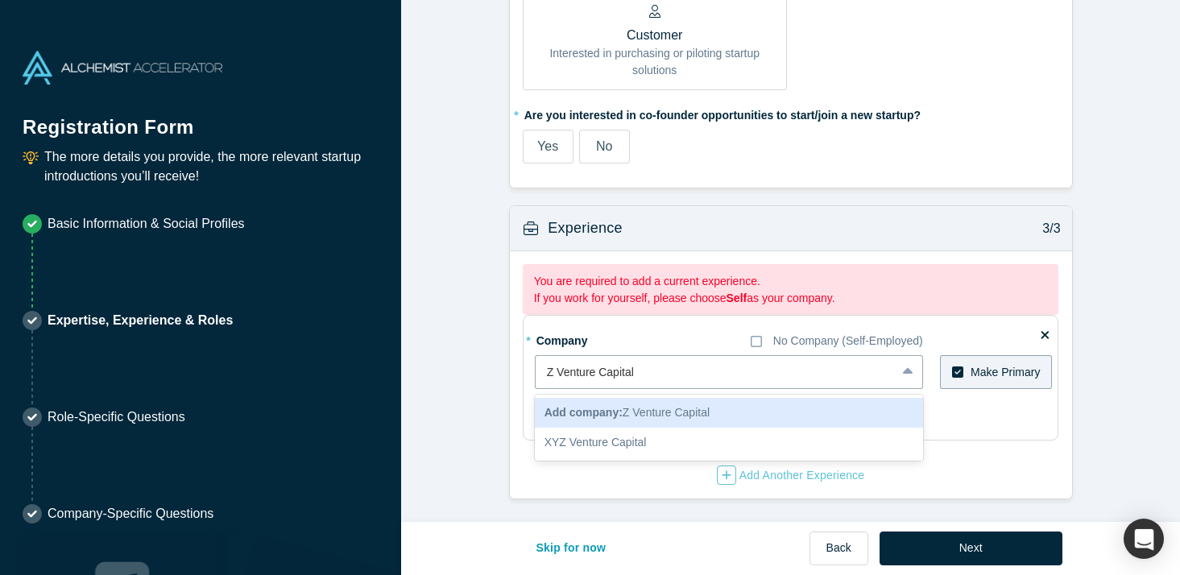
click at [684, 410] on span "Add company: Z Venture Capital" at bounding box center [626, 412] width 165 height 13
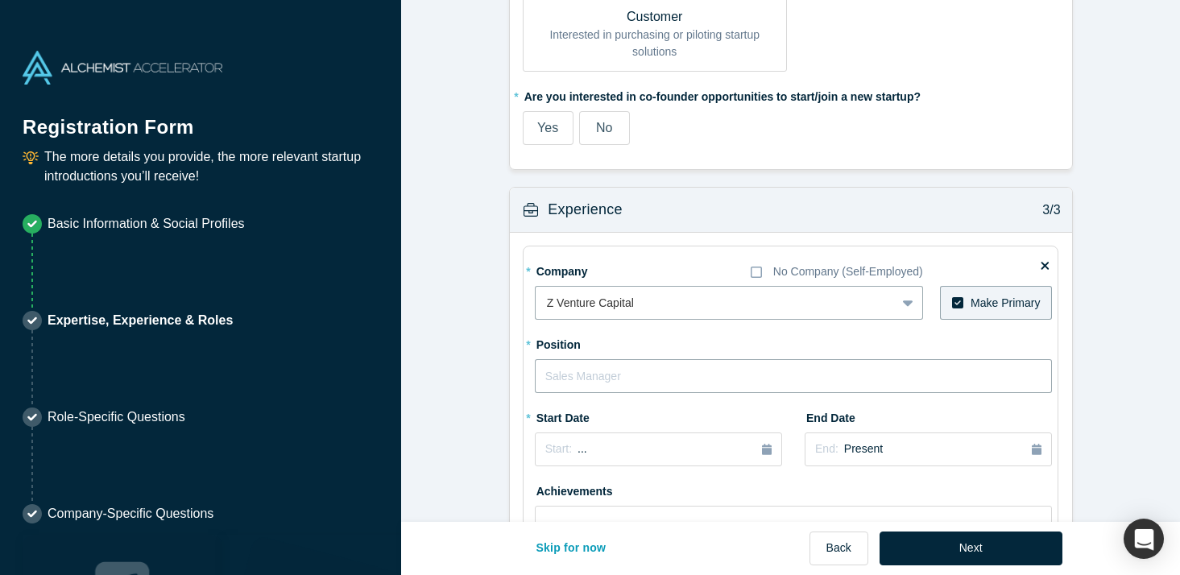
click at [684, 378] on input "text" at bounding box center [794, 376] width 518 height 34
type input "Associate"
click at [703, 442] on div "Start: ..." at bounding box center [658, 450] width 226 height 18
click at [681, 379] on div "Sep" at bounding box center [678, 380] width 52 height 17
click at [702, 445] on div "Start: [DATE]" at bounding box center [658, 449] width 226 height 17
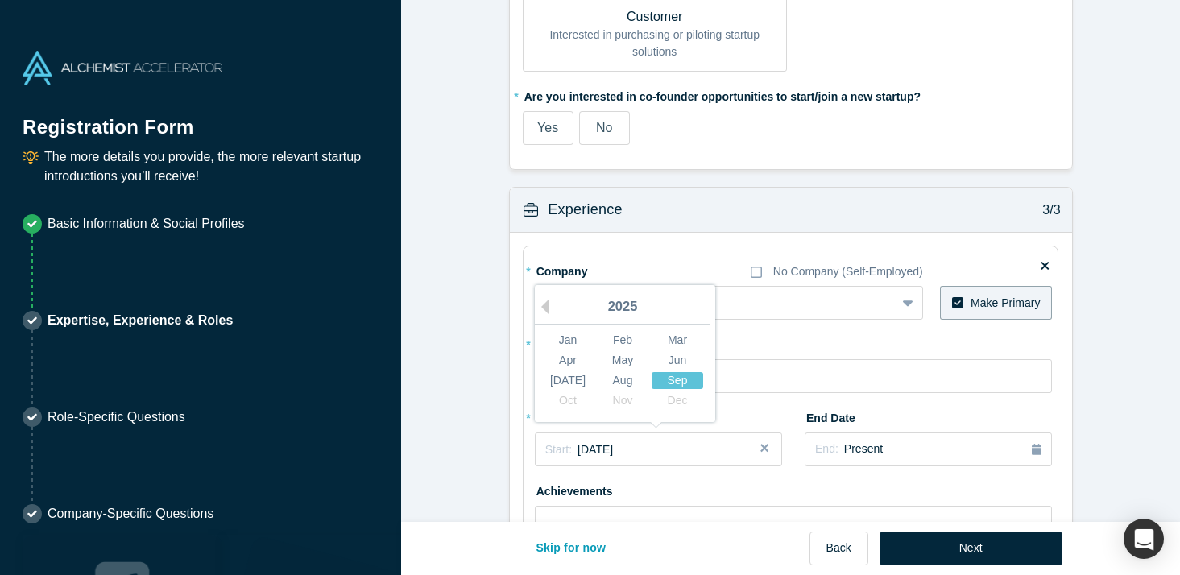
click at [671, 380] on div "Sep" at bounding box center [678, 380] width 52 height 17
click at [613, 450] on span "[DATE]" at bounding box center [594, 449] width 35 height 13
click at [608, 386] on div "Aug" at bounding box center [623, 380] width 52 height 17
click at [623, 448] on div "Start: [DATE]" at bounding box center [658, 449] width 226 height 17
click at [572, 401] on div "Oct Nov Dec" at bounding box center [622, 401] width 164 height 20
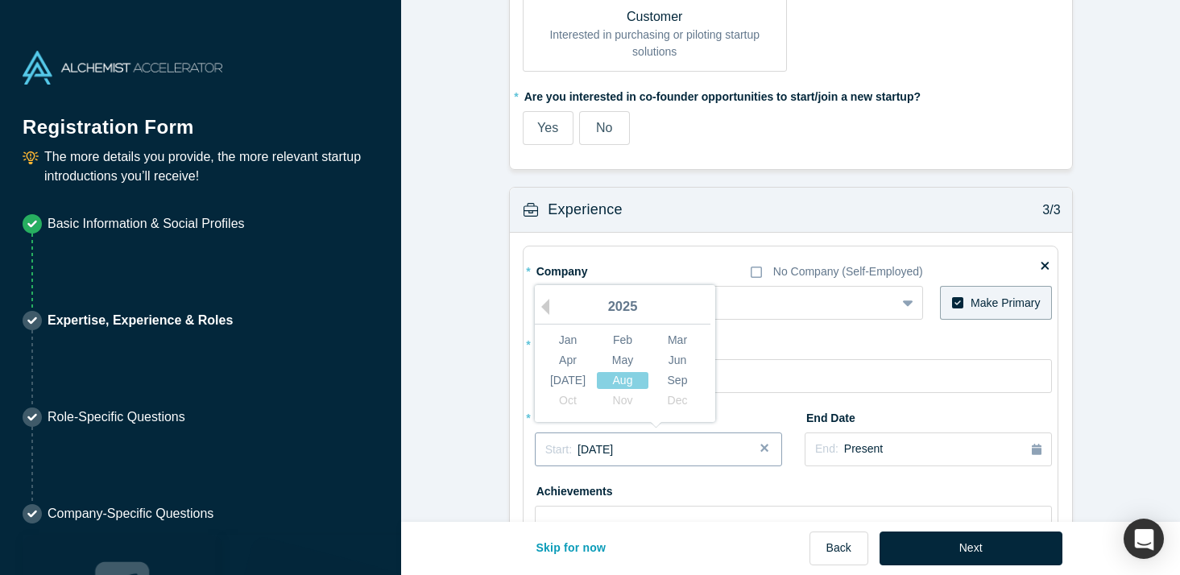
click at [677, 449] on div "Start: [DATE]" at bounding box center [658, 449] width 226 height 17
click at [623, 449] on div "Start: [DATE]" at bounding box center [658, 449] width 226 height 17
click at [685, 381] on div "Sep" at bounding box center [678, 380] width 52 height 17
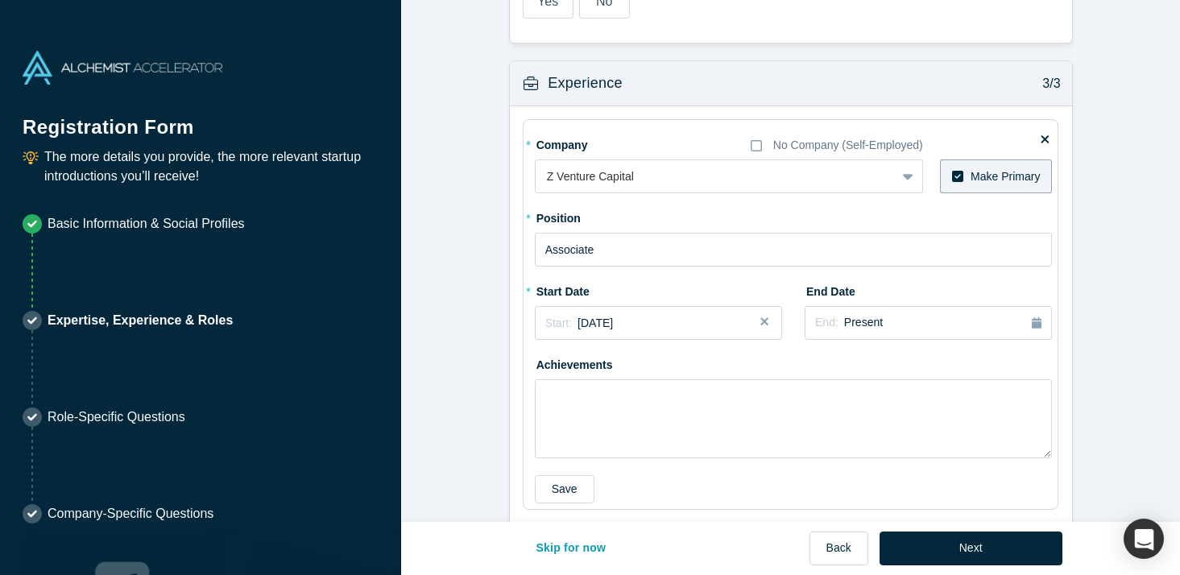
scroll to position [1231, 0]
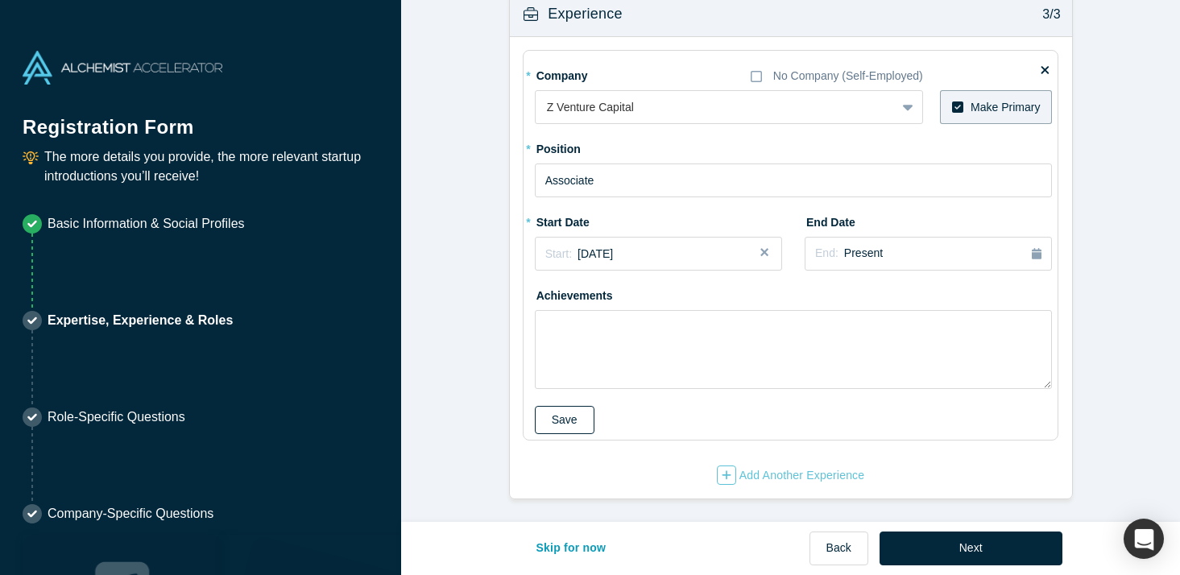
click at [569, 423] on button "Save" at bounding box center [565, 420] width 60 height 28
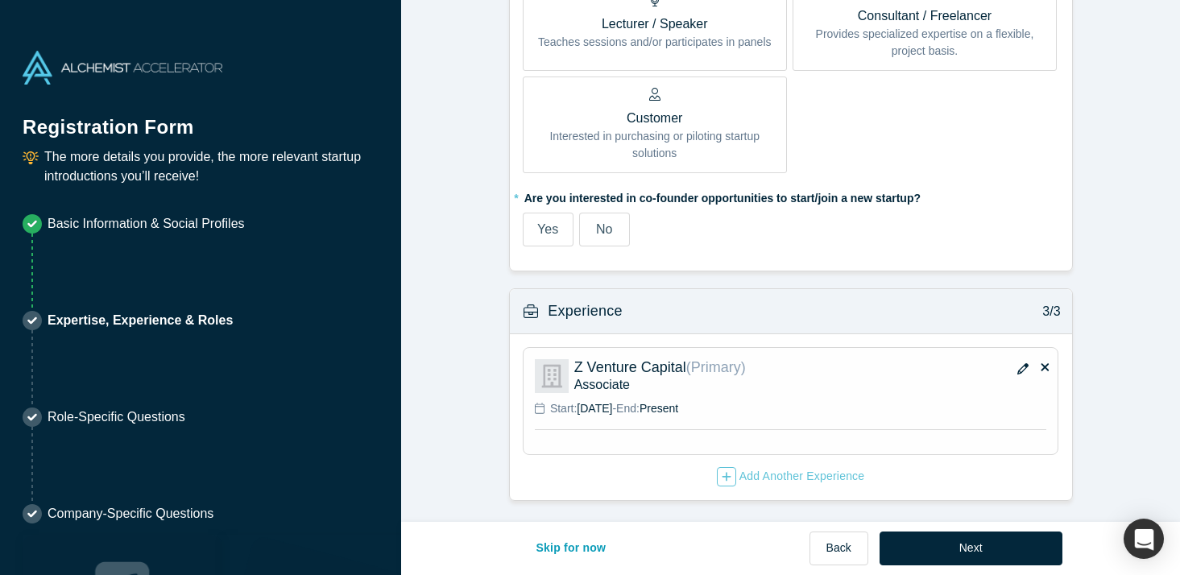
scroll to position [933, 0]
click at [950, 550] on button "Next" at bounding box center [970, 549] width 183 height 34
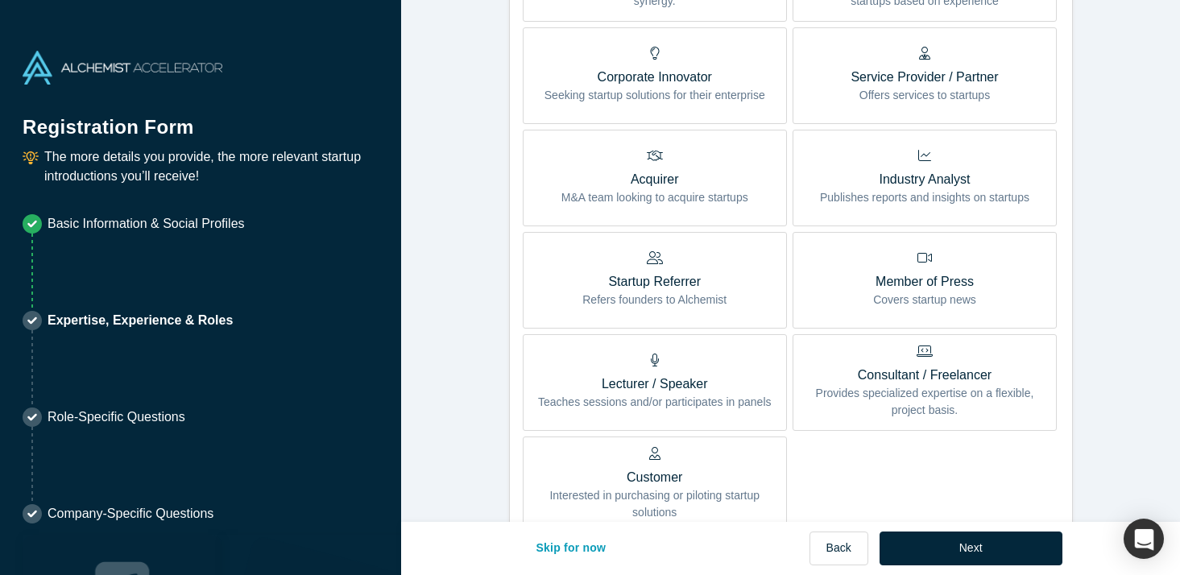
scroll to position [1004, 0]
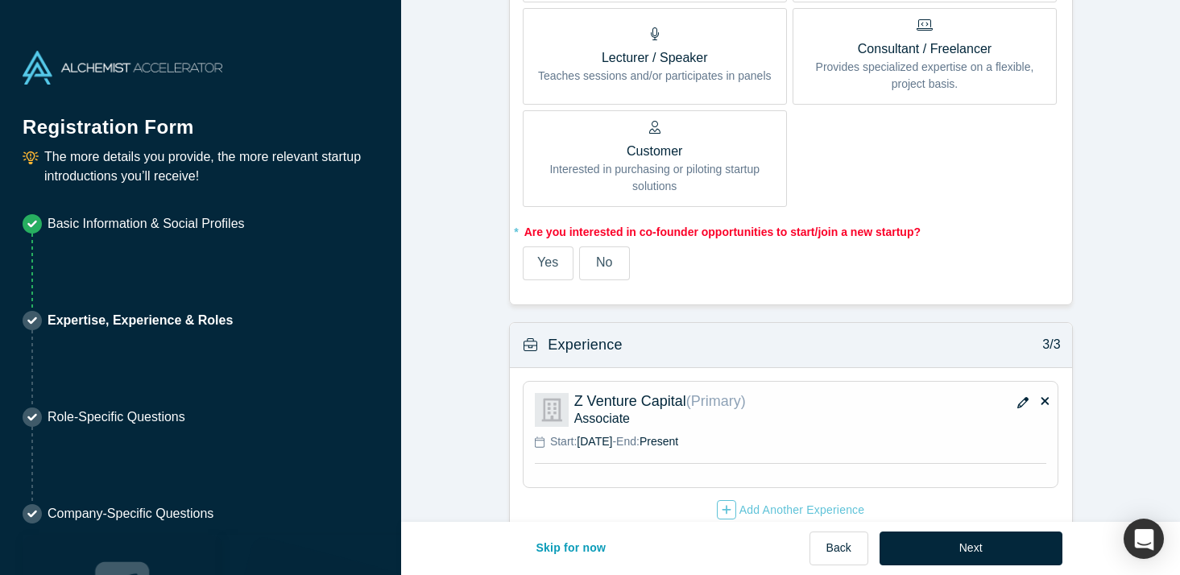
click at [602, 269] on span "No" at bounding box center [604, 262] width 16 height 14
click at [0, 0] on input "No" at bounding box center [0, 0] width 0 height 0
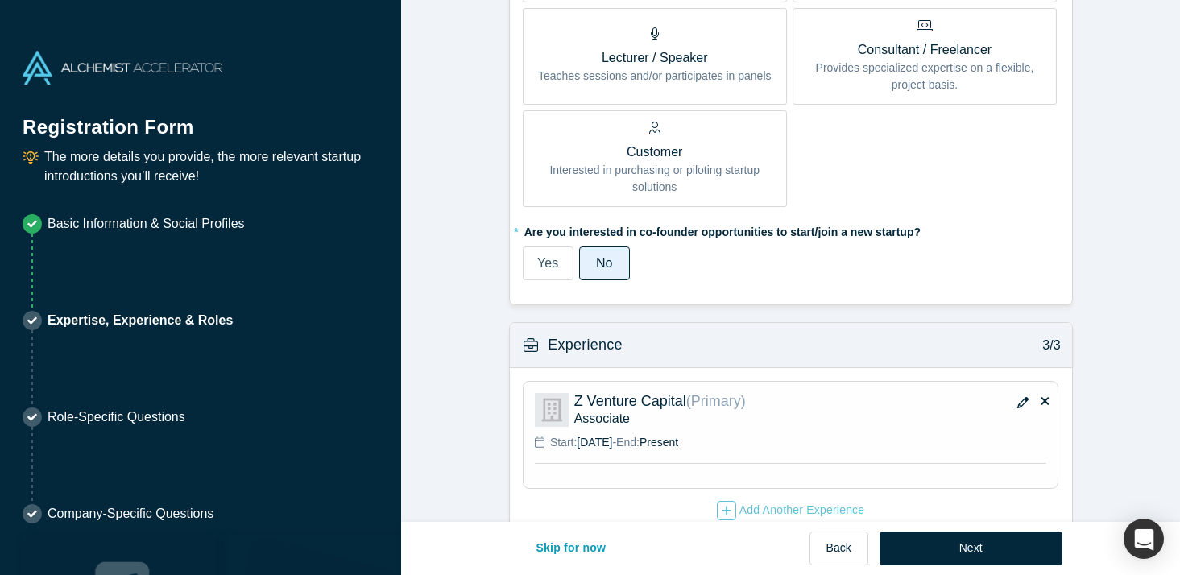
scroll to position [935, 0]
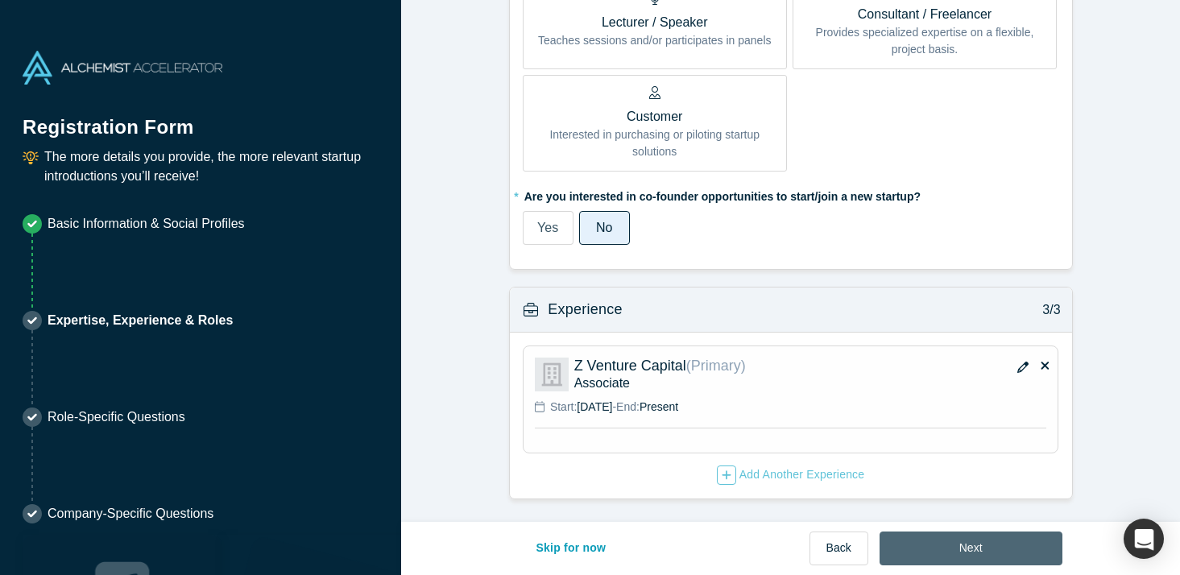
click at [929, 555] on button "Next" at bounding box center [970, 549] width 183 height 34
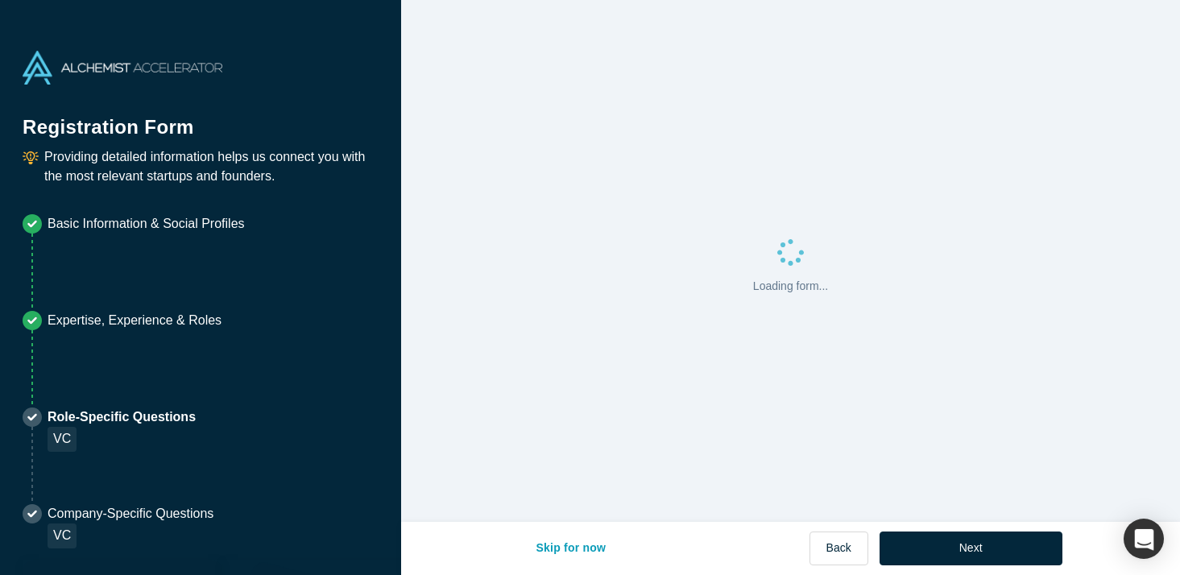
scroll to position [0, 0]
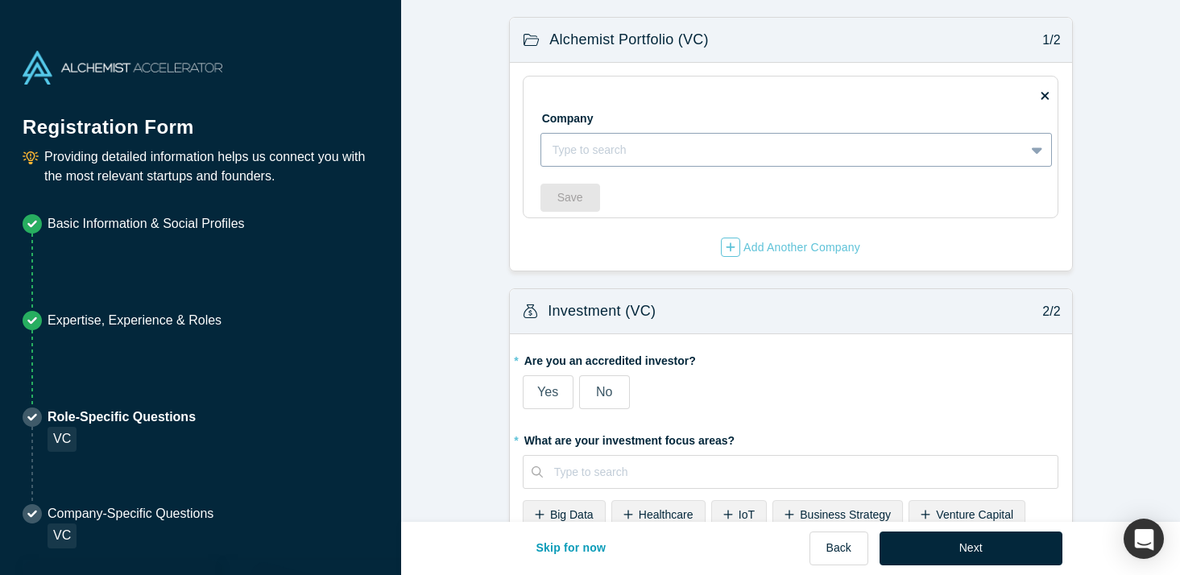
click at [740, 151] on div at bounding box center [782, 150] width 461 height 20
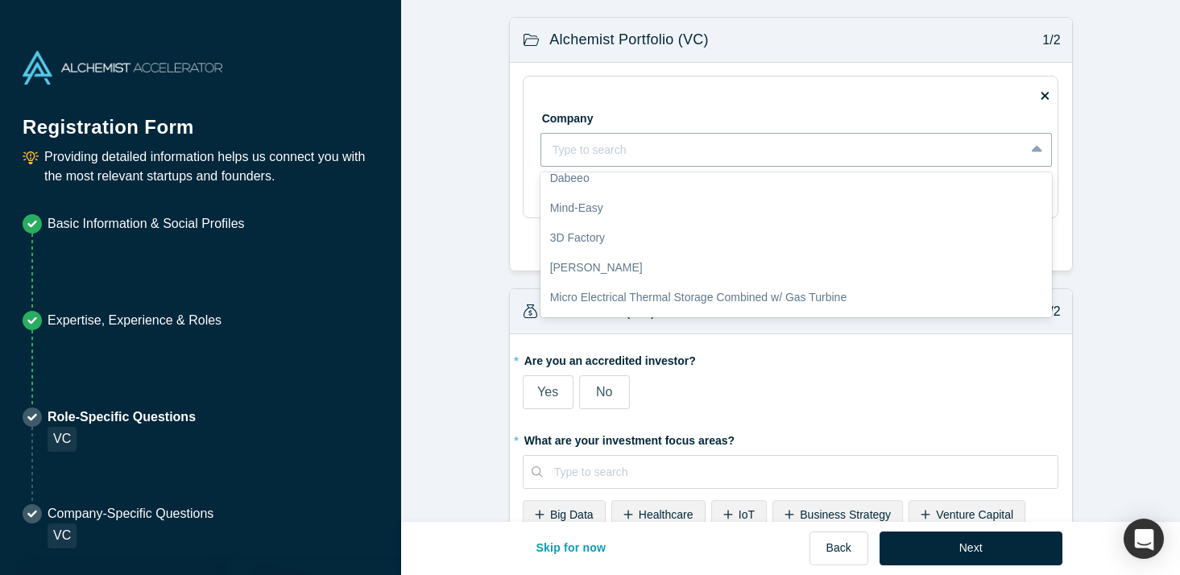
scroll to position [457, 0]
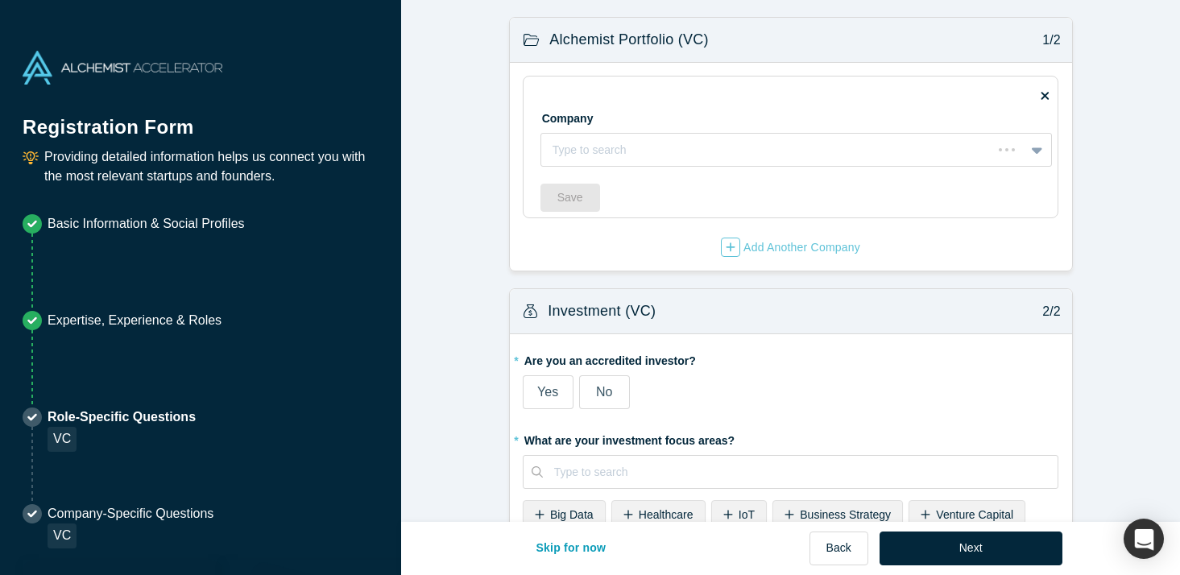
click at [748, 110] on div "Company Type to search To pick up a draggable item, press the space bar. While …" at bounding box center [796, 129] width 512 height 73
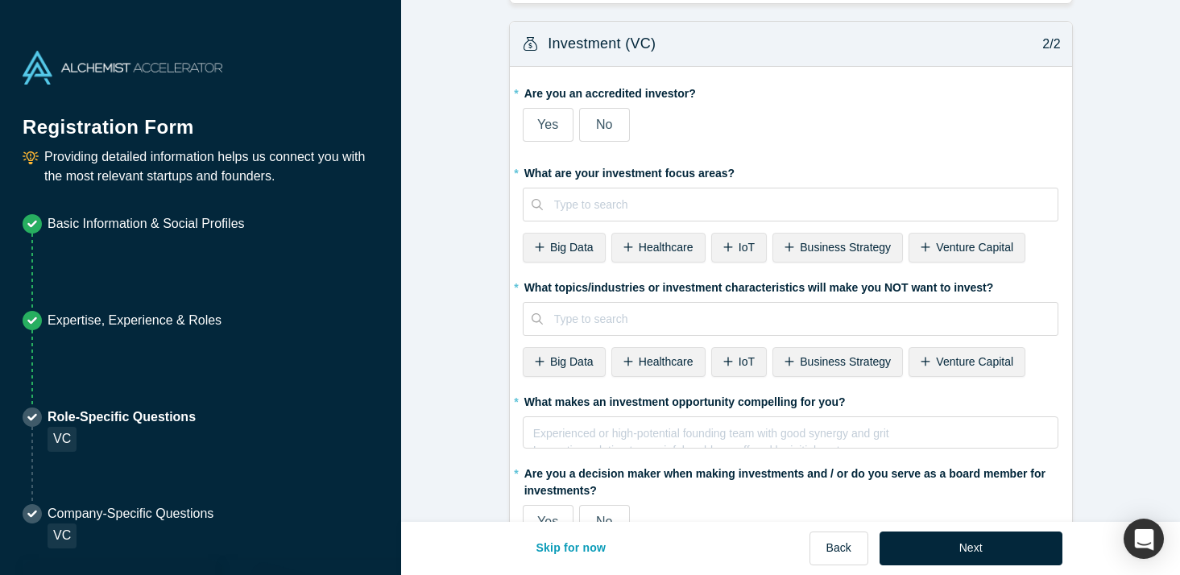
scroll to position [271, 0]
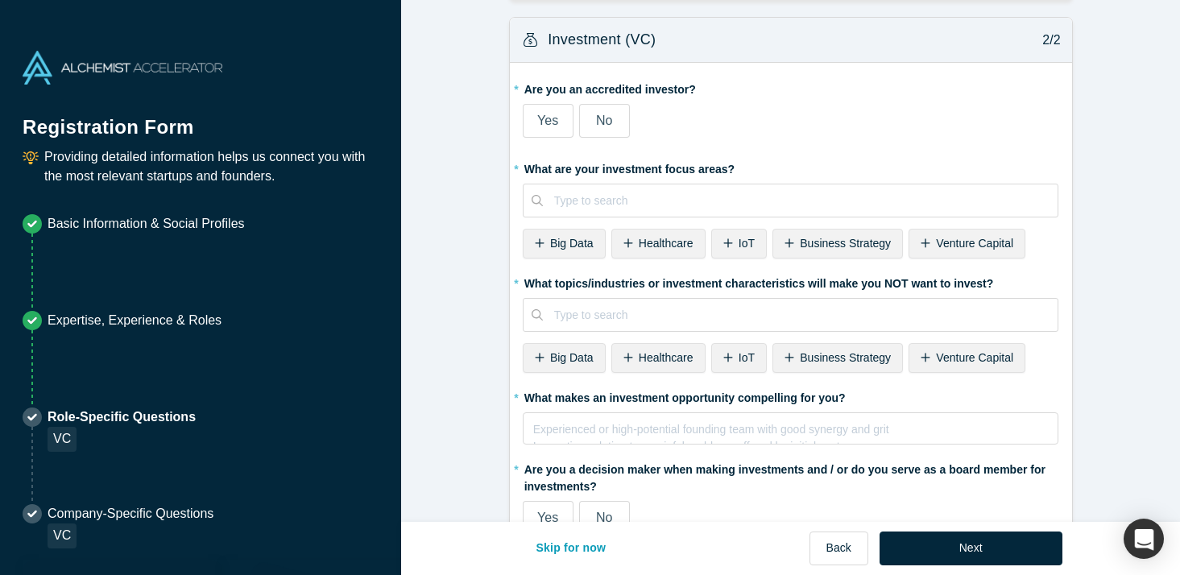
click at [563, 114] on label "Yes" at bounding box center [548, 121] width 51 height 34
click at [0, 0] on input "Yes" at bounding box center [0, 0] width 0 height 0
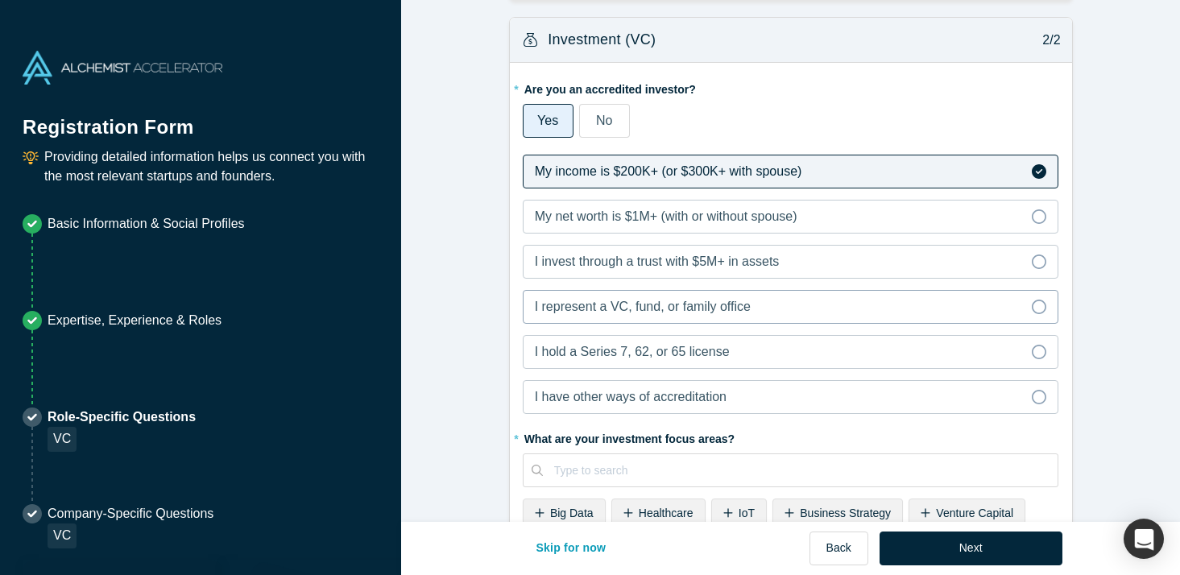
click at [606, 305] on span "I represent a VC, fund, or family office" at bounding box center [643, 307] width 216 height 14
click at [0, 0] on input "I represent a VC, fund, or family office" at bounding box center [0, 0] width 0 height 0
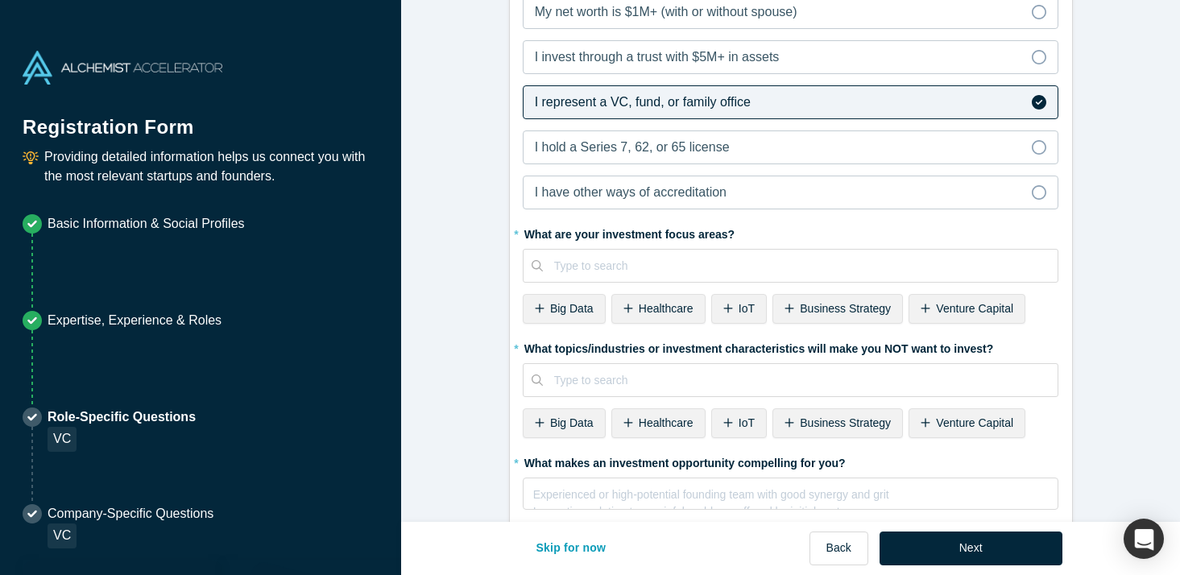
scroll to position [479, 0]
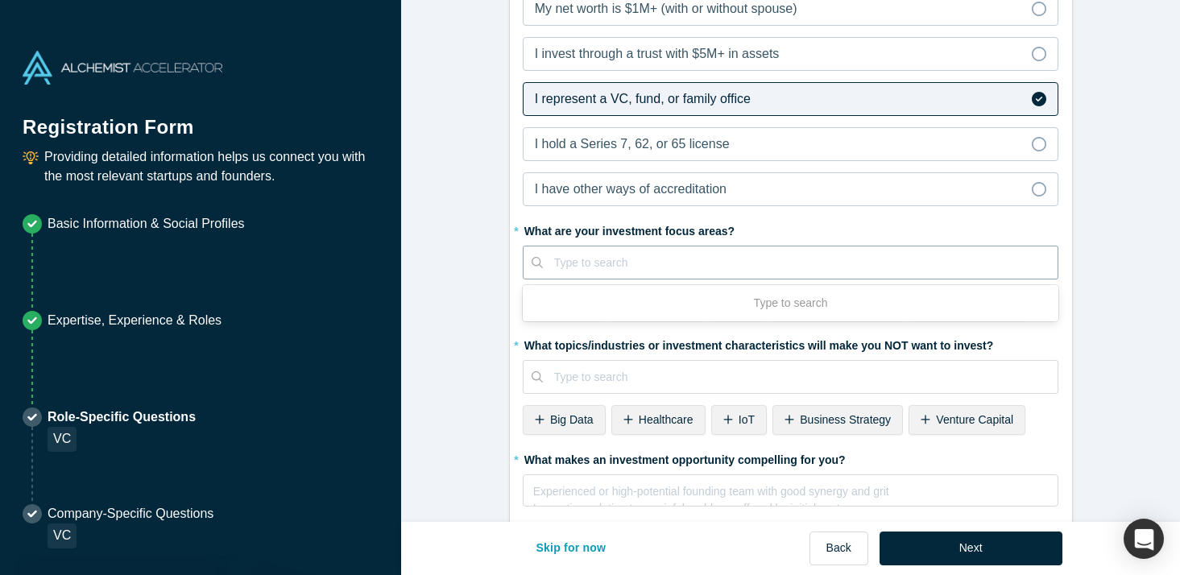
click at [629, 267] on div at bounding box center [800, 263] width 493 height 20
type input "ai"
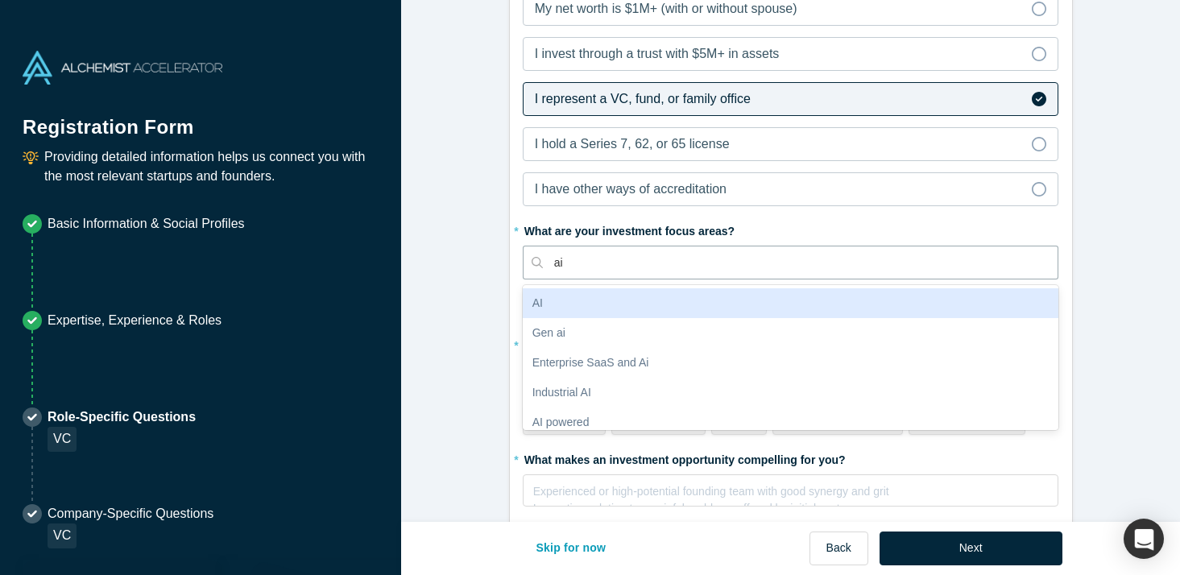
click at [639, 298] on div "AI" at bounding box center [791, 303] width 536 height 30
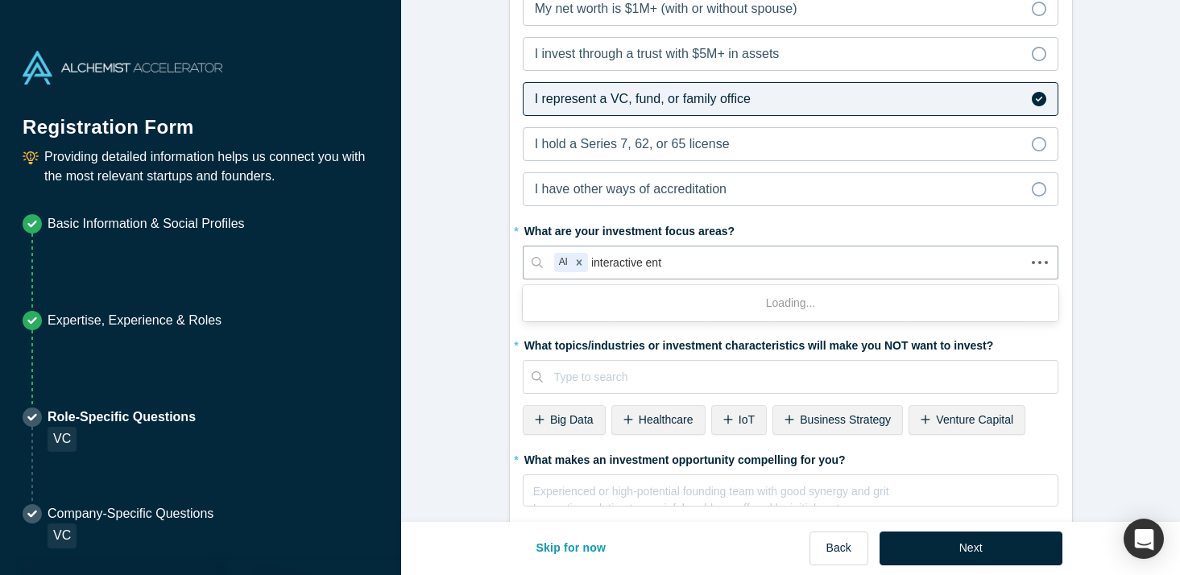
type input "interactive enter"
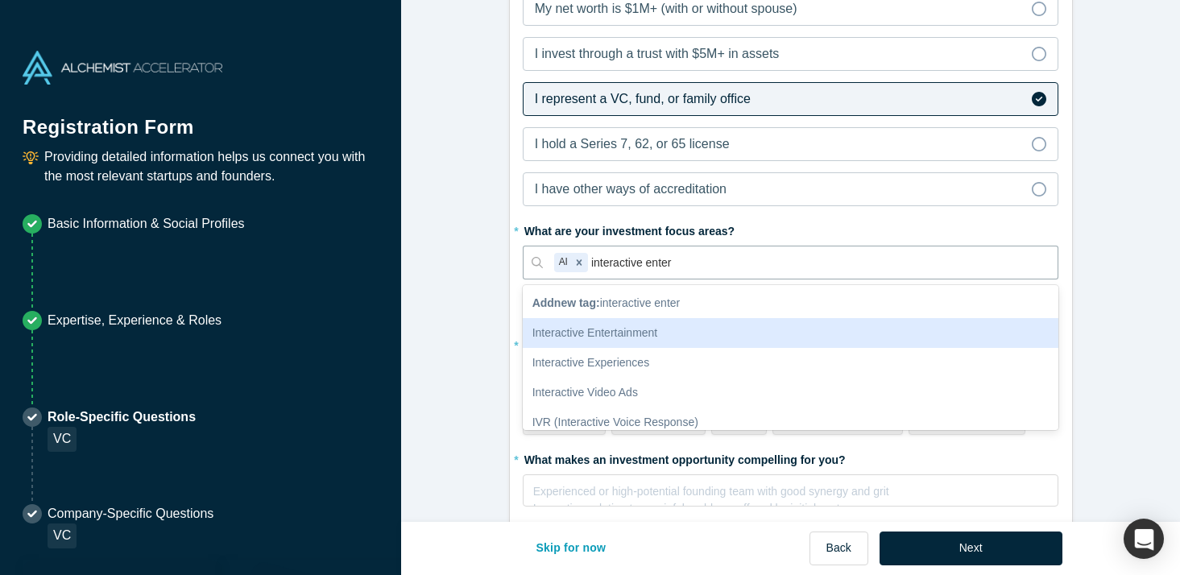
click at [667, 325] on div "Interactive Entertainment" at bounding box center [791, 333] width 536 height 30
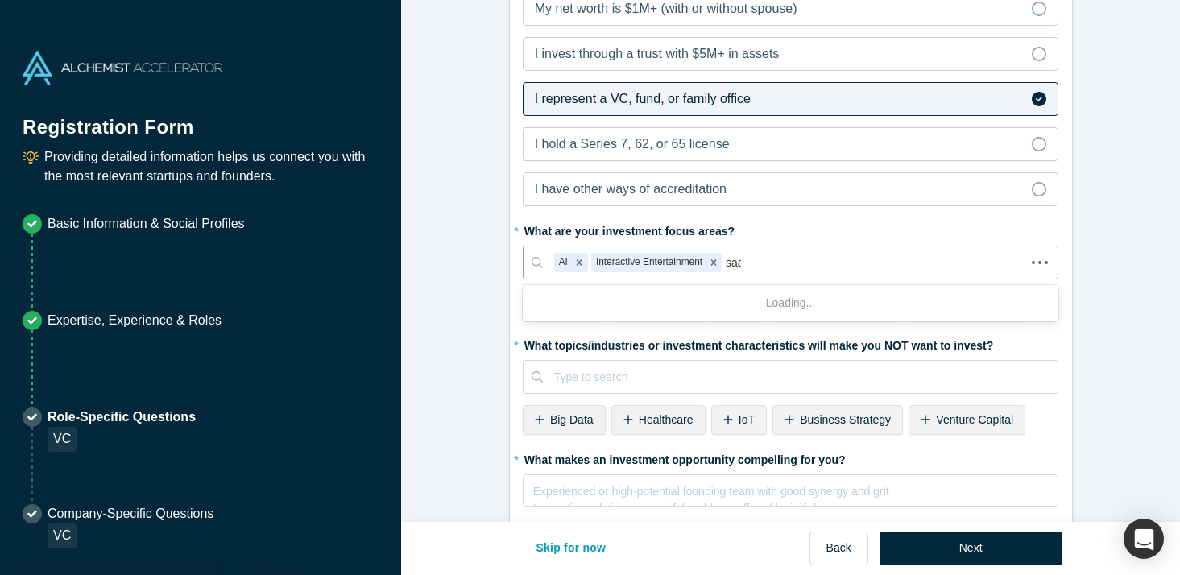
type input "saas"
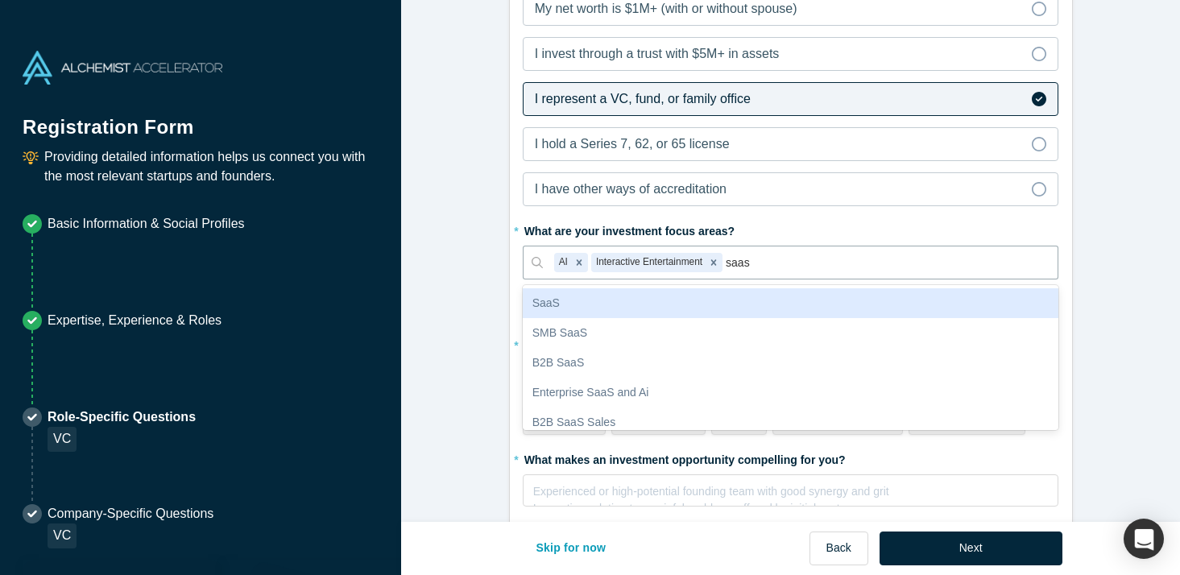
click at [742, 290] on div "SaaS" at bounding box center [791, 303] width 536 height 30
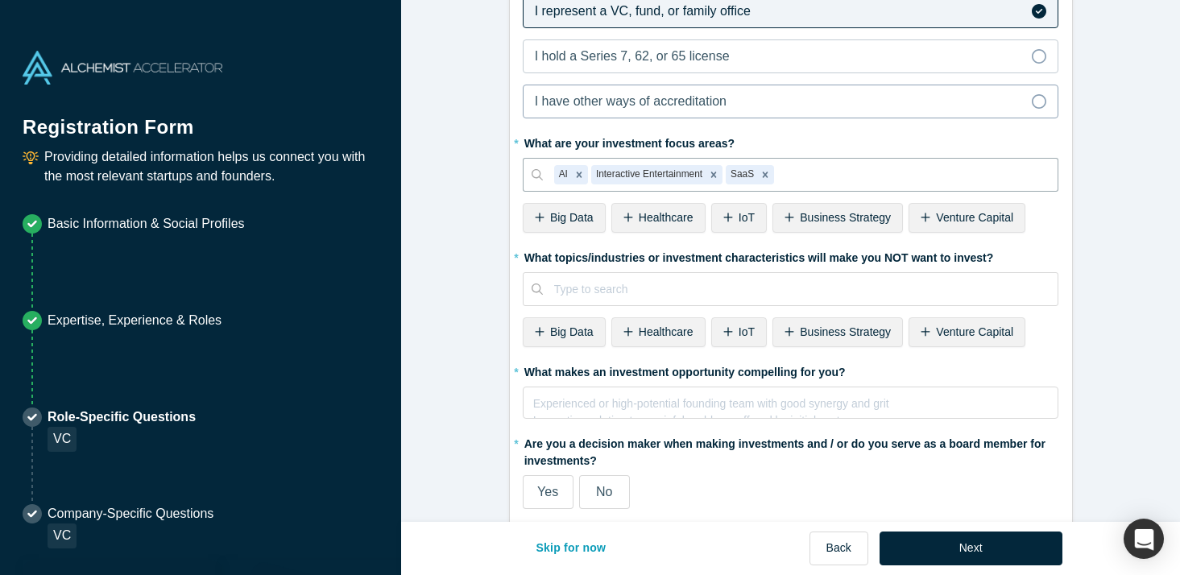
scroll to position [571, 0]
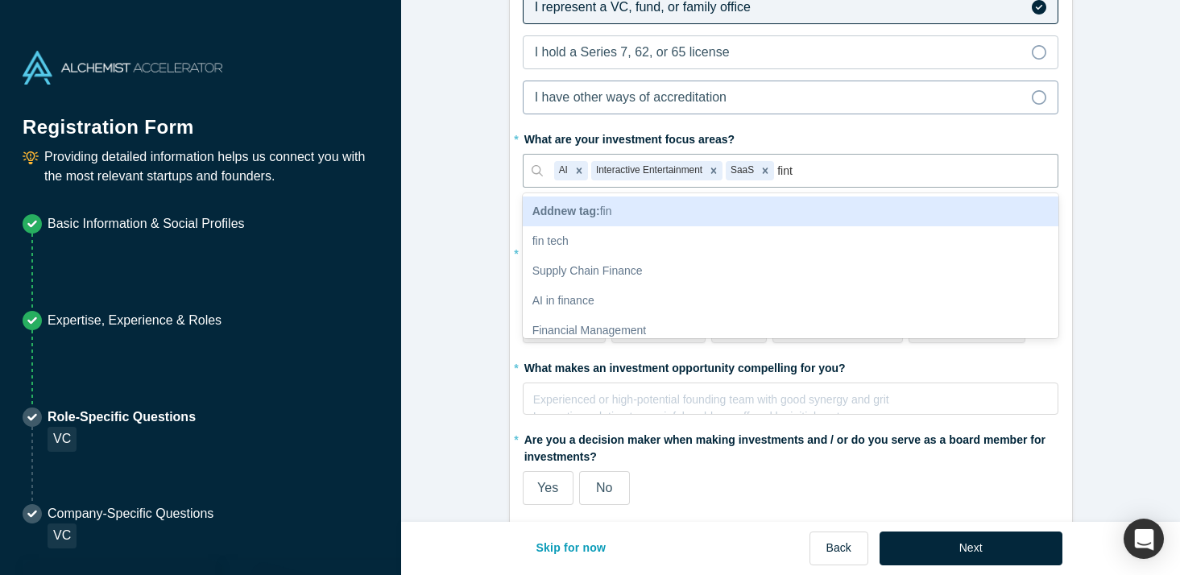
type input "finte"
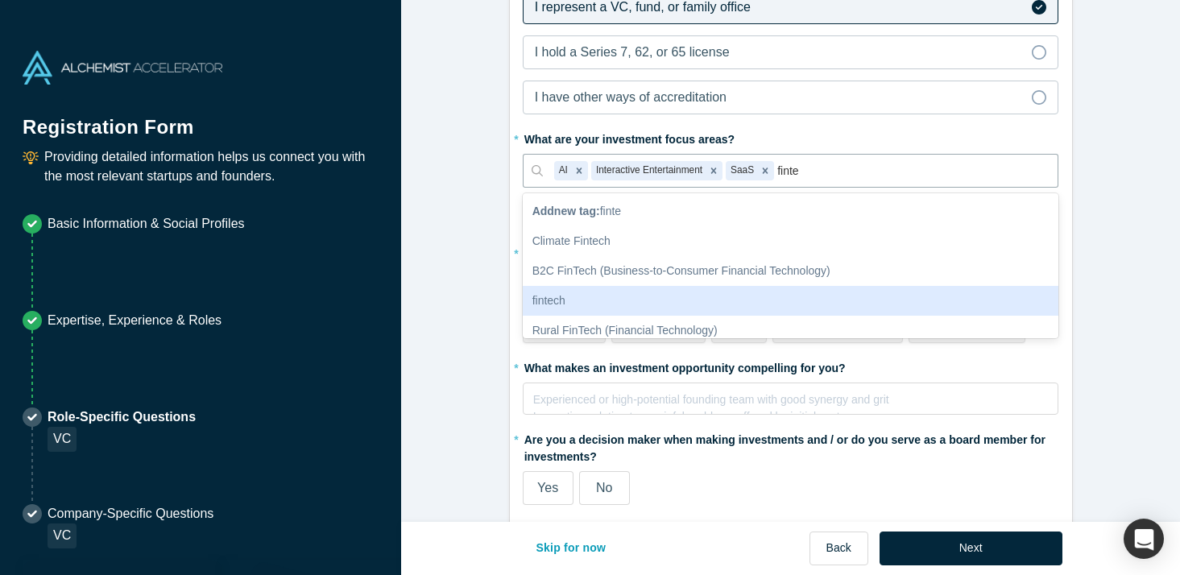
click at [755, 296] on div "fintech" at bounding box center [791, 301] width 536 height 30
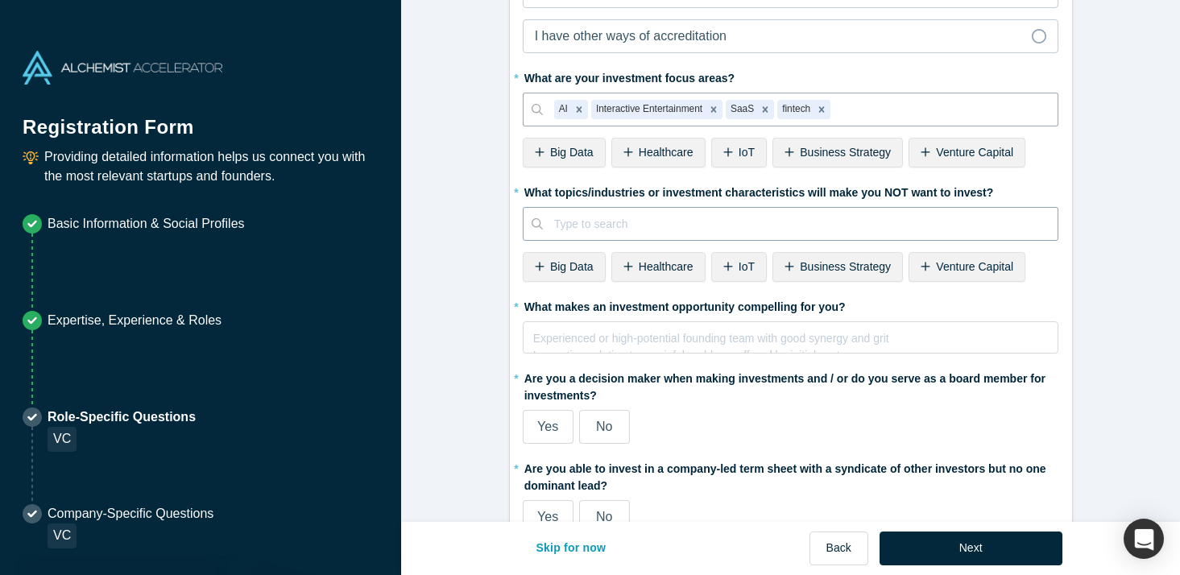
scroll to position [693, 0]
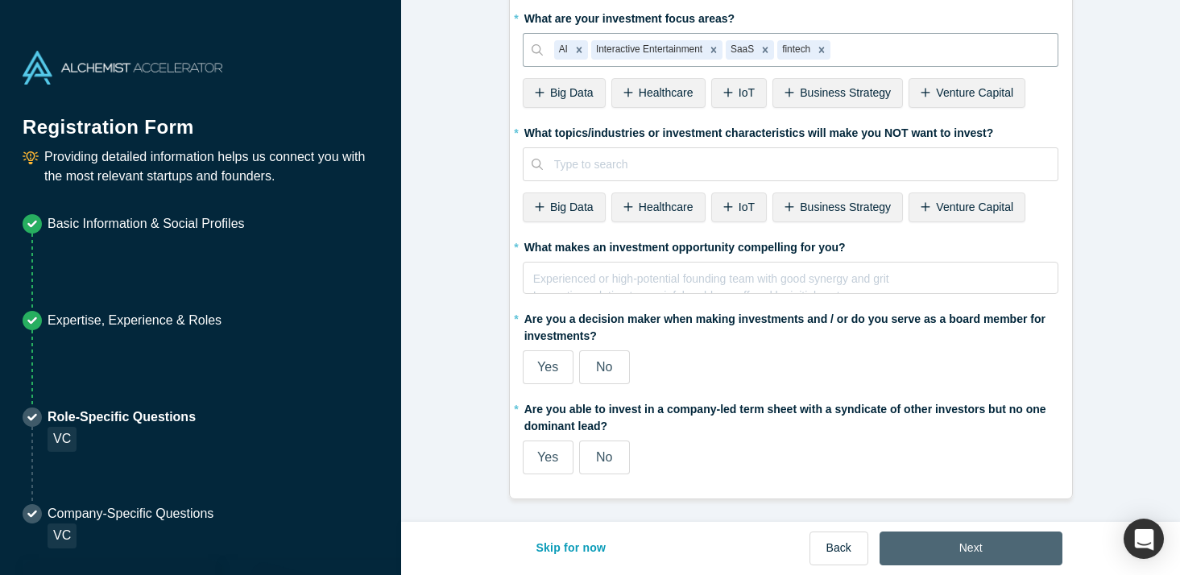
click at [943, 542] on button "Next" at bounding box center [970, 549] width 183 height 34
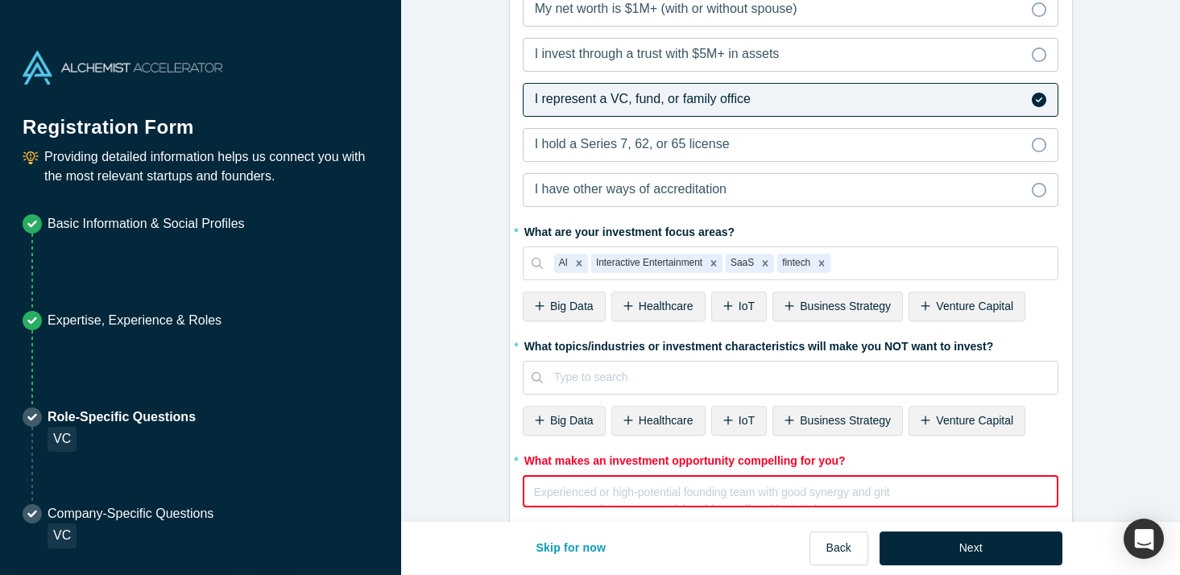
scroll to position [875, 0]
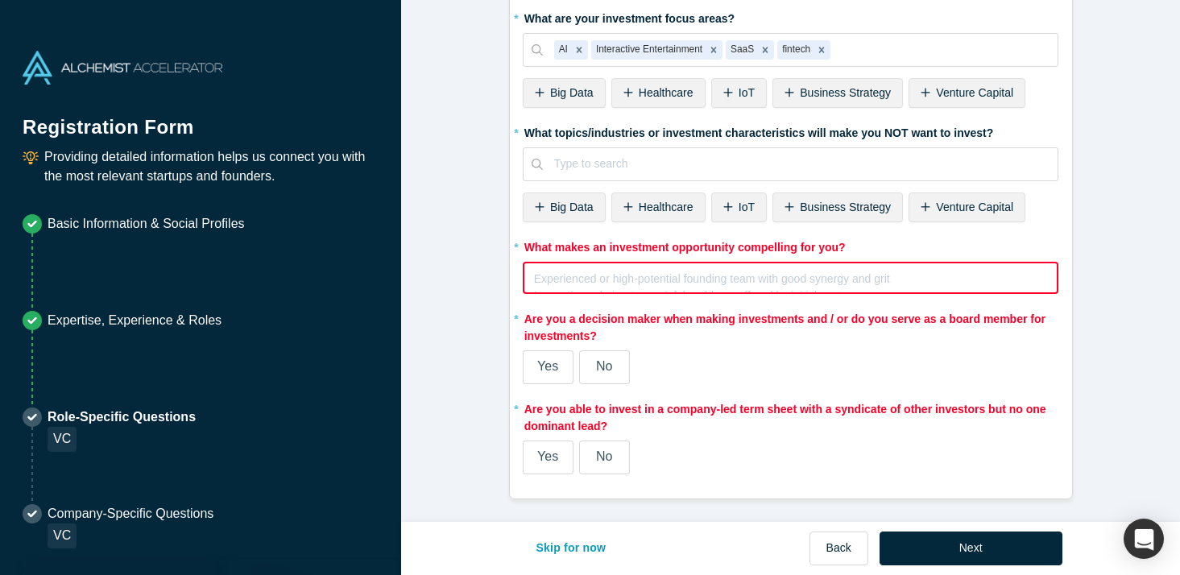
click at [794, 286] on div "Experienced or high-potential founding team with good synergy and grit Innovati…" at bounding box center [791, 284] width 514 height 32
drag, startPoint x: 863, startPoint y: 251, endPoint x: 520, endPoint y: 252, distance: 342.3
click at [520, 252] on div "* Are you an accredited investor? Yes No My income is $200K+ (or $300K+ with sp…" at bounding box center [791, 70] width 562 height 856
copy label "What makes an investment opportunity compelling for you?"
click at [601, 276] on div "rdw-editor" at bounding box center [791, 276] width 513 height 17
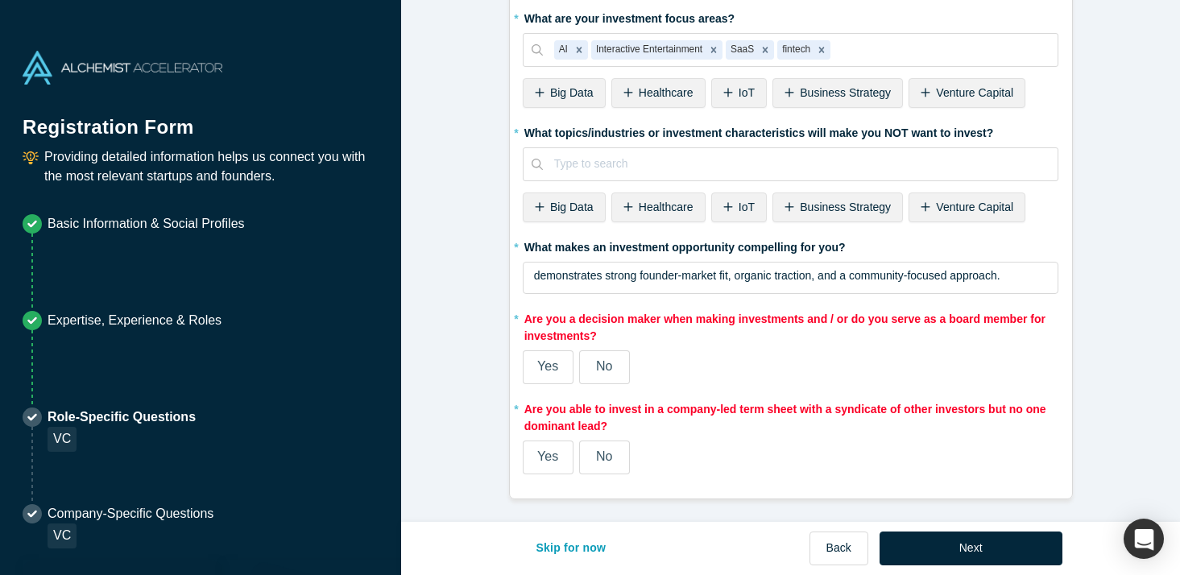
scroll to position [853, 0]
click at [606, 360] on span "No" at bounding box center [604, 366] width 16 height 14
click at [0, 0] on input "No" at bounding box center [0, 0] width 0 height 0
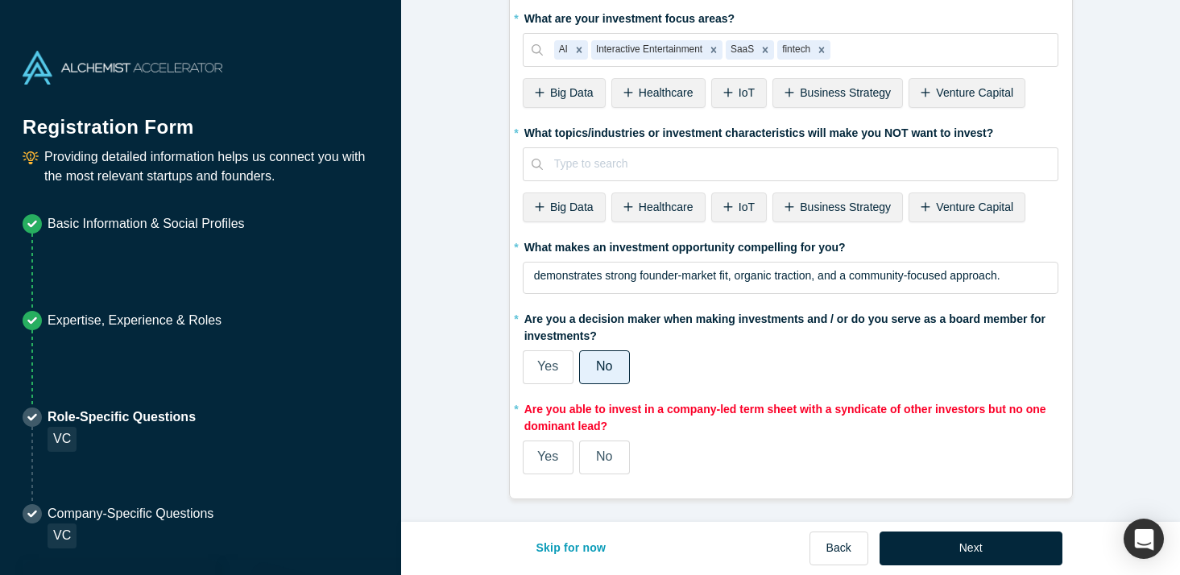
scroll to position [813, 0]
click at [559, 468] on label "Yes" at bounding box center [548, 458] width 51 height 34
click at [0, 0] on input "Yes" at bounding box center [0, 0] width 0 height 0
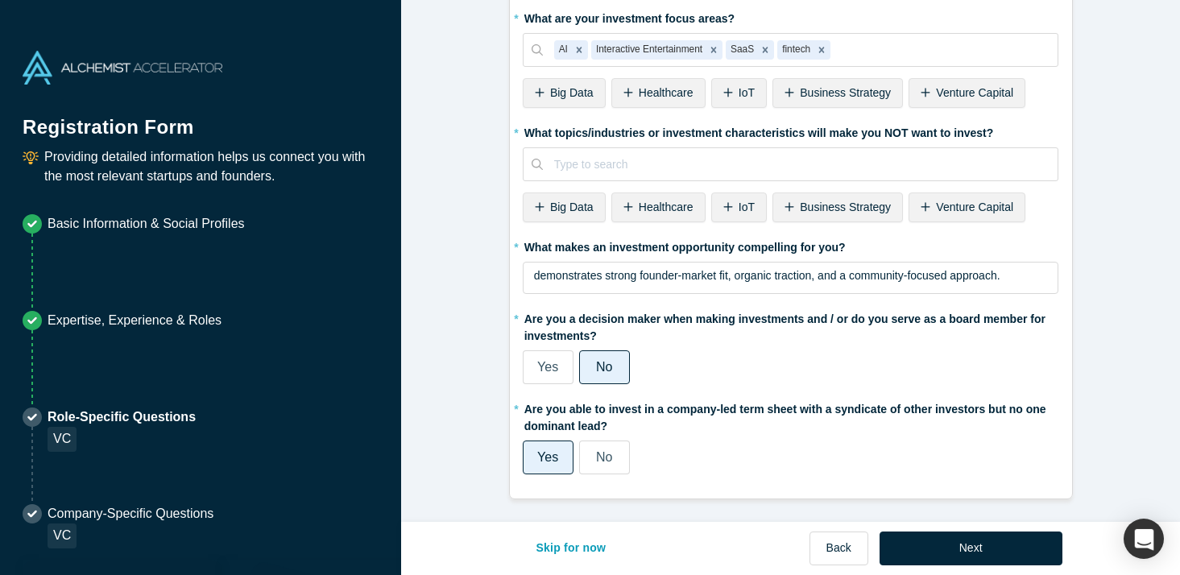
click at [919, 548] on button "Next" at bounding box center [970, 549] width 183 height 34
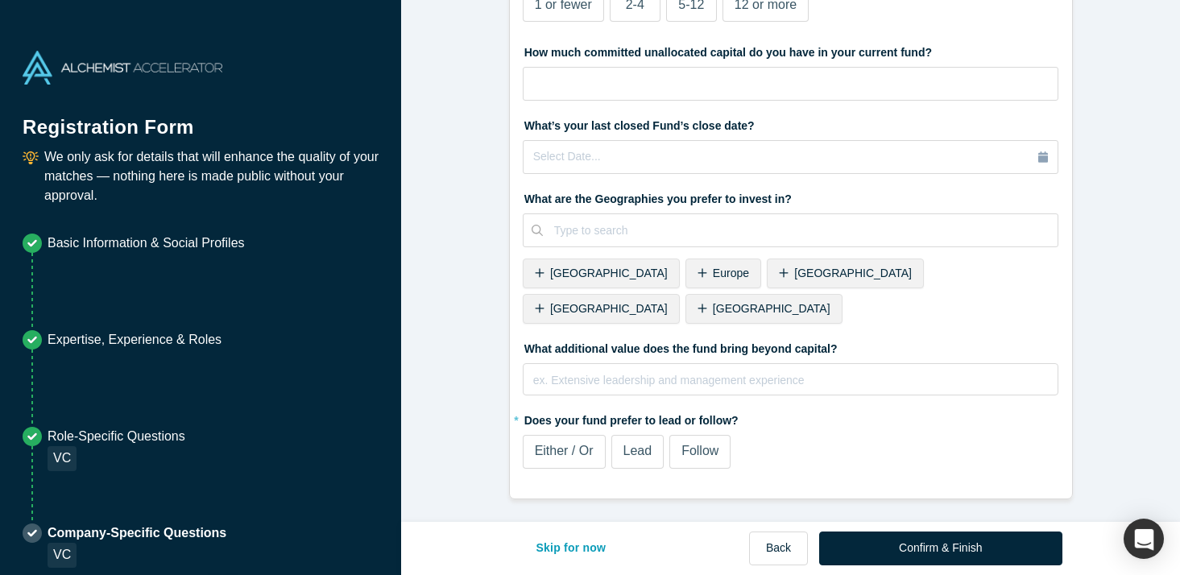
scroll to position [0, 0]
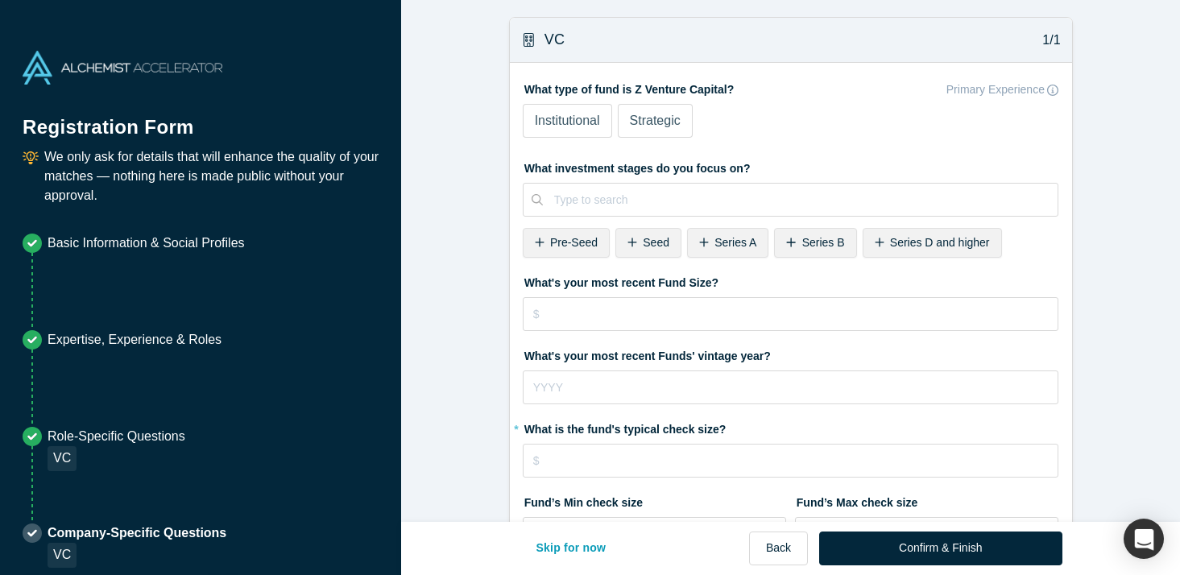
click at [589, 125] on span "Institutional" at bounding box center [567, 121] width 65 height 14
click at [0, 0] on input "Institutional" at bounding box center [0, 0] width 0 height 0
click at [602, 193] on div at bounding box center [800, 200] width 493 height 20
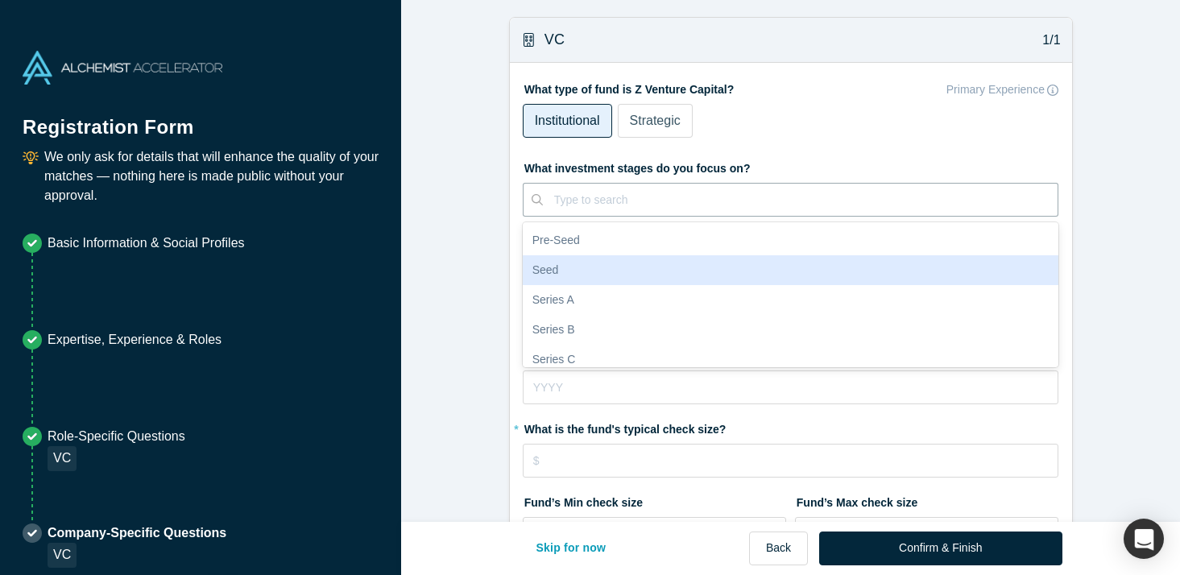
click at [600, 269] on div "Seed" at bounding box center [791, 270] width 536 height 30
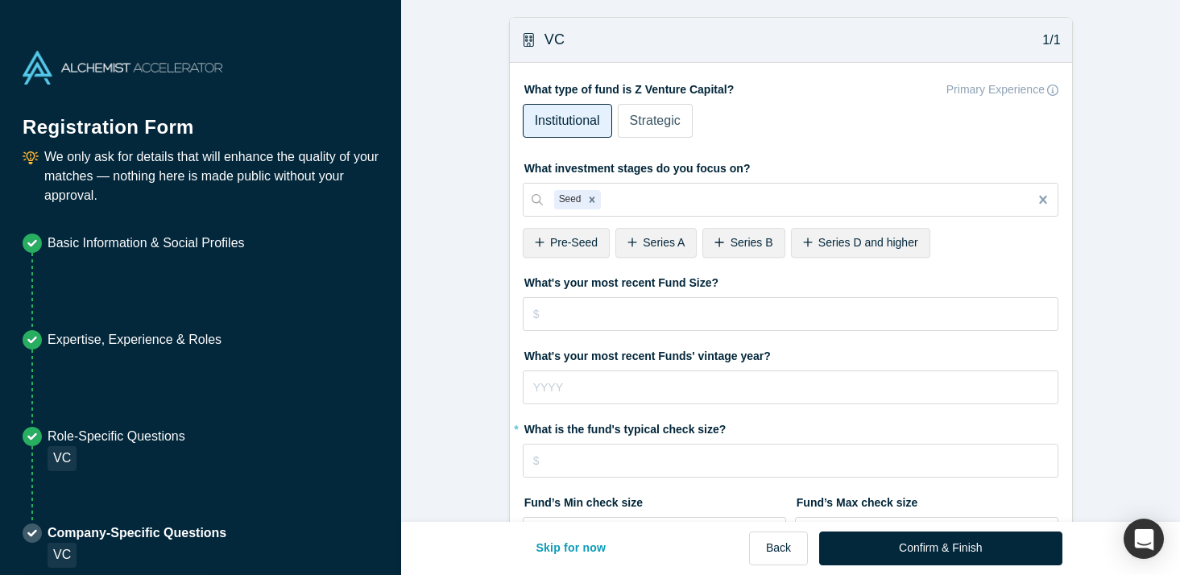
click at [635, 243] on icon at bounding box center [632, 242] width 10 height 11
click at [652, 242] on span "Series B" at bounding box center [664, 242] width 43 height 13
click at [676, 249] on div "Series D and higher" at bounding box center [684, 243] width 139 height 30
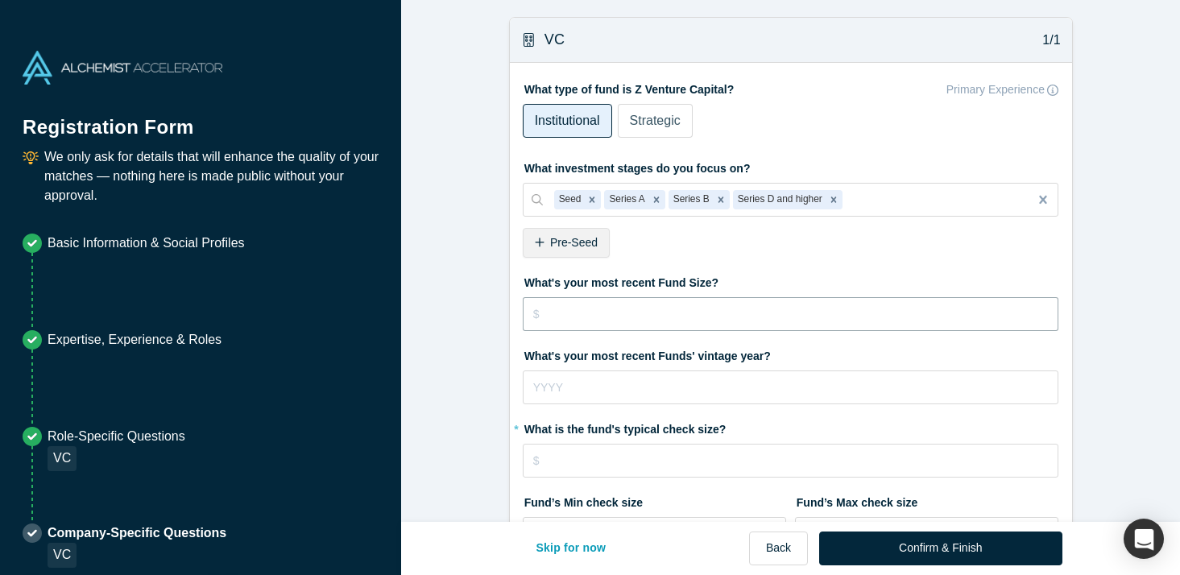
click at [639, 317] on input "tel" at bounding box center [791, 314] width 536 height 34
type input "$250,000,000"
click at [697, 271] on label "What's your most recent Fund Size?" at bounding box center [791, 280] width 536 height 23
click at [644, 389] on input "tel" at bounding box center [791, 387] width 536 height 34
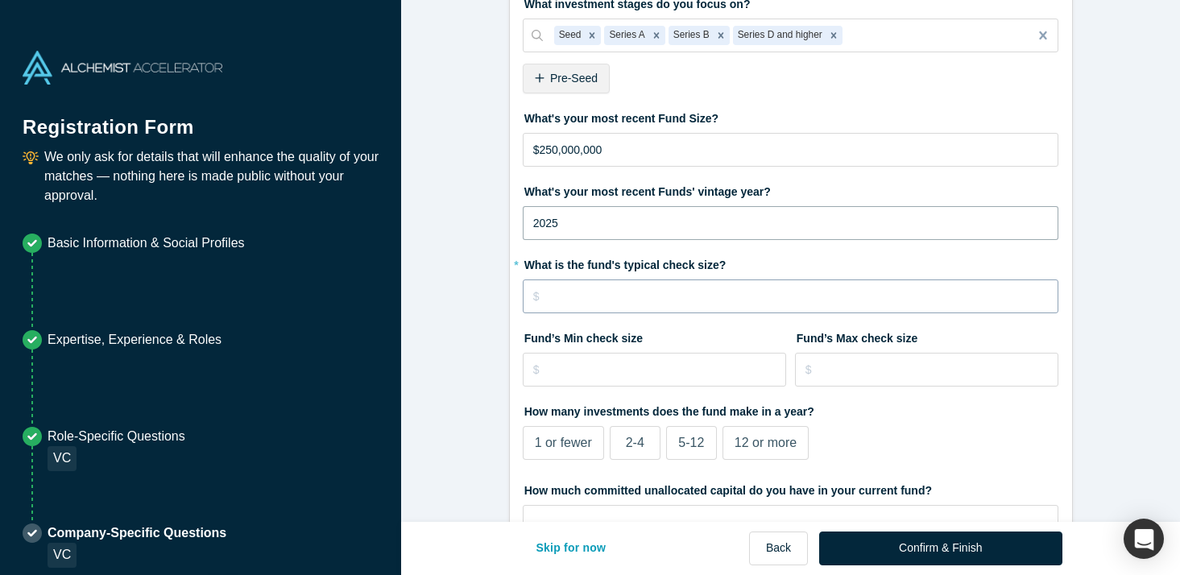
type input "2025"
click at [694, 308] on input "tel" at bounding box center [791, 296] width 536 height 34
type input "$1,000,000"
click at [701, 358] on input "tel" at bounding box center [655, 370] width 264 height 34
type input "$2"
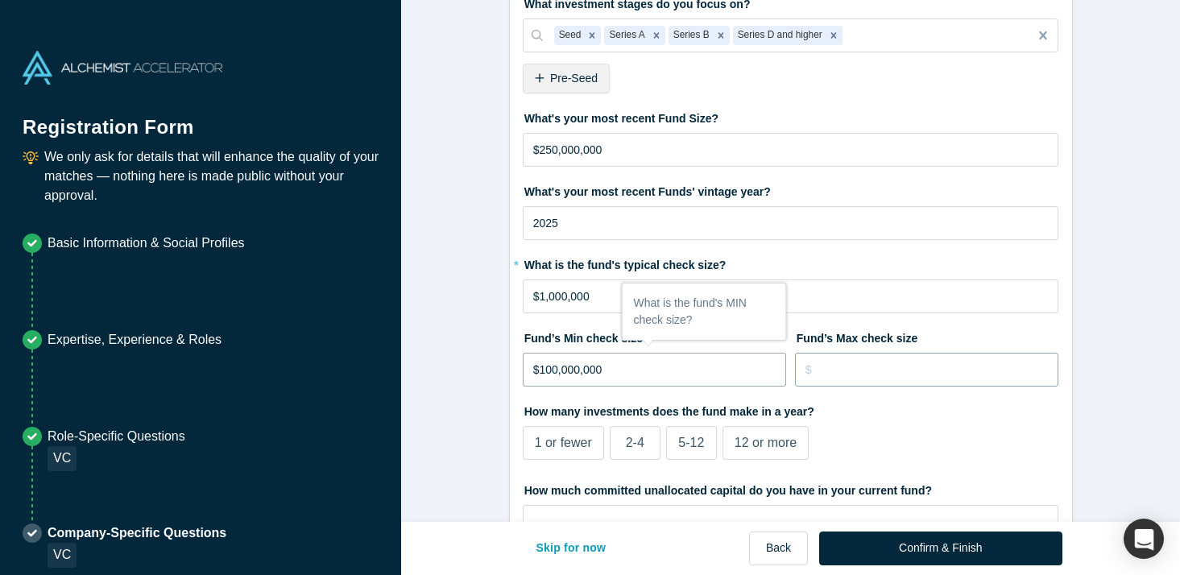
type input "$100,000,000"
click at [891, 362] on input "tel" at bounding box center [927, 370] width 264 height 34
type input "$10,000,000"
click at [892, 428] on div "1 or fewer 2-4 5-12 12 or more" at bounding box center [724, 445] width 402 height 39
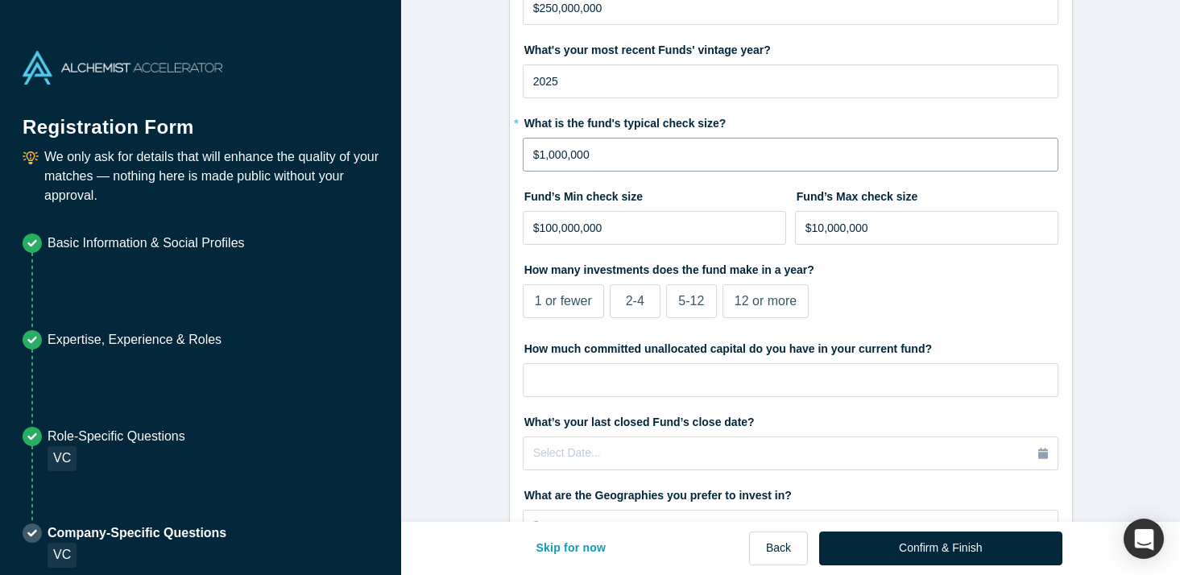
scroll to position [325, 0]
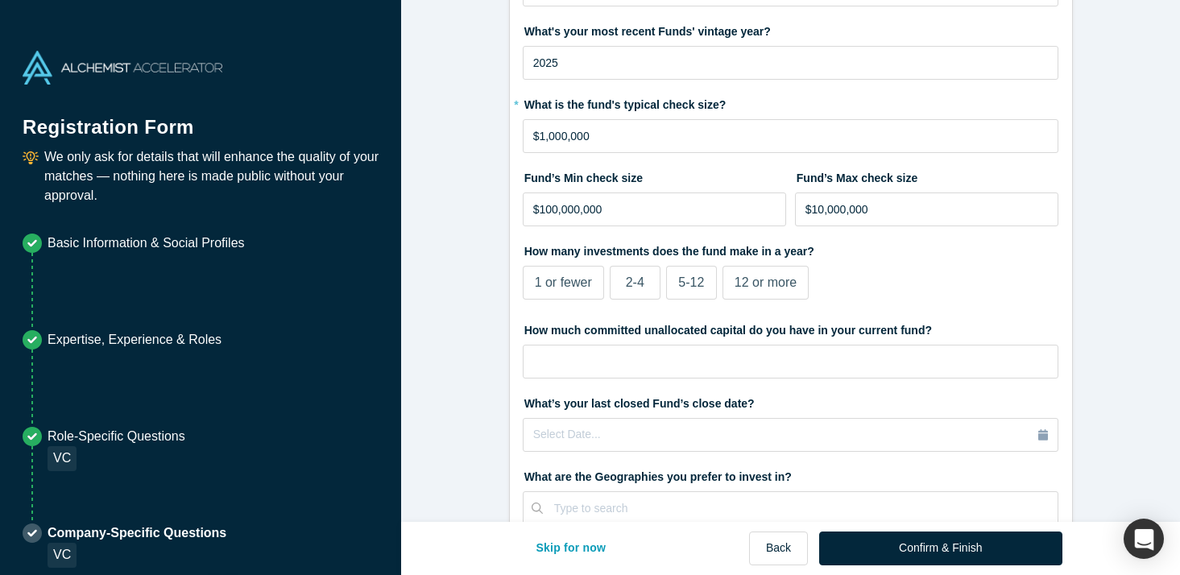
click at [766, 286] on span "12 or more" at bounding box center [766, 282] width 62 height 14
click at [0, 0] on input "12 or more" at bounding box center [0, 0] width 0 height 0
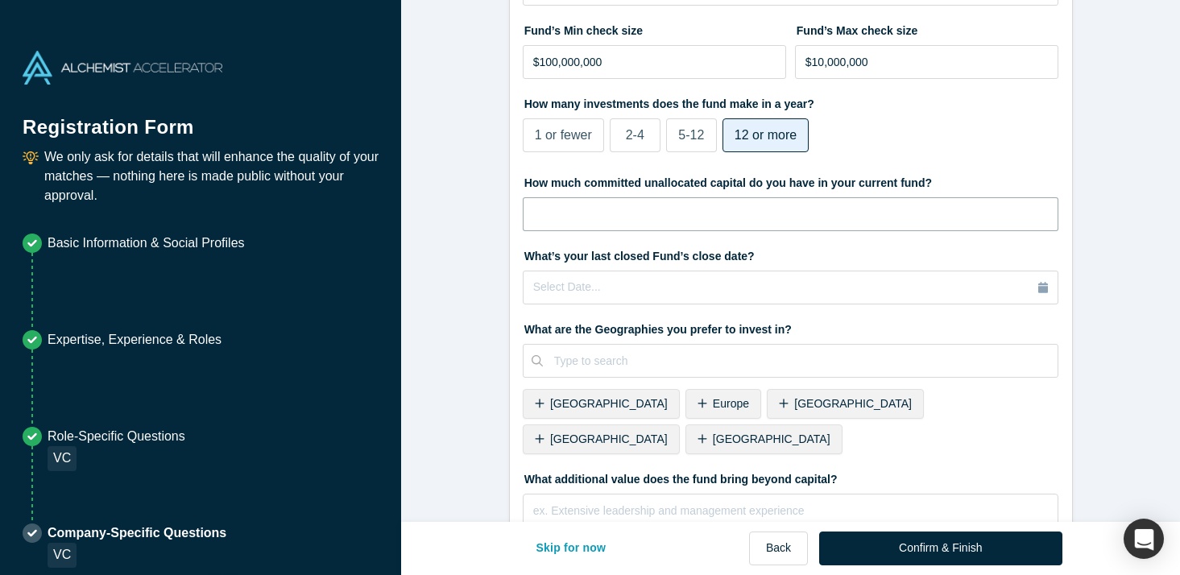
click at [606, 209] on input "tel" at bounding box center [791, 214] width 536 height 34
click at [863, 102] on label "How many investments does the fund make in a year?" at bounding box center [791, 101] width 536 height 23
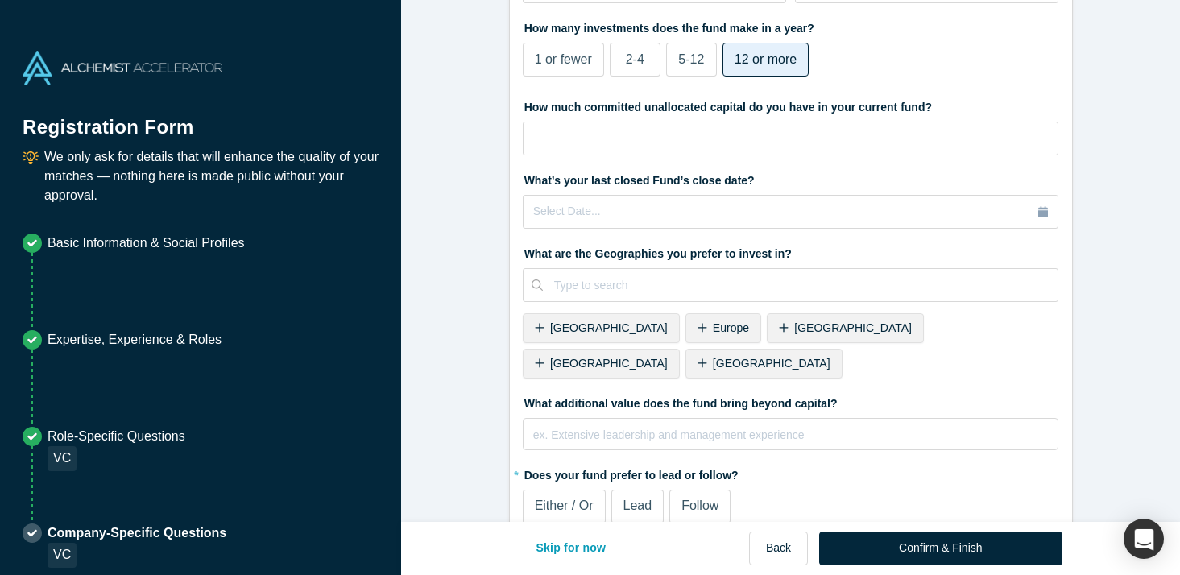
scroll to position [567, 0]
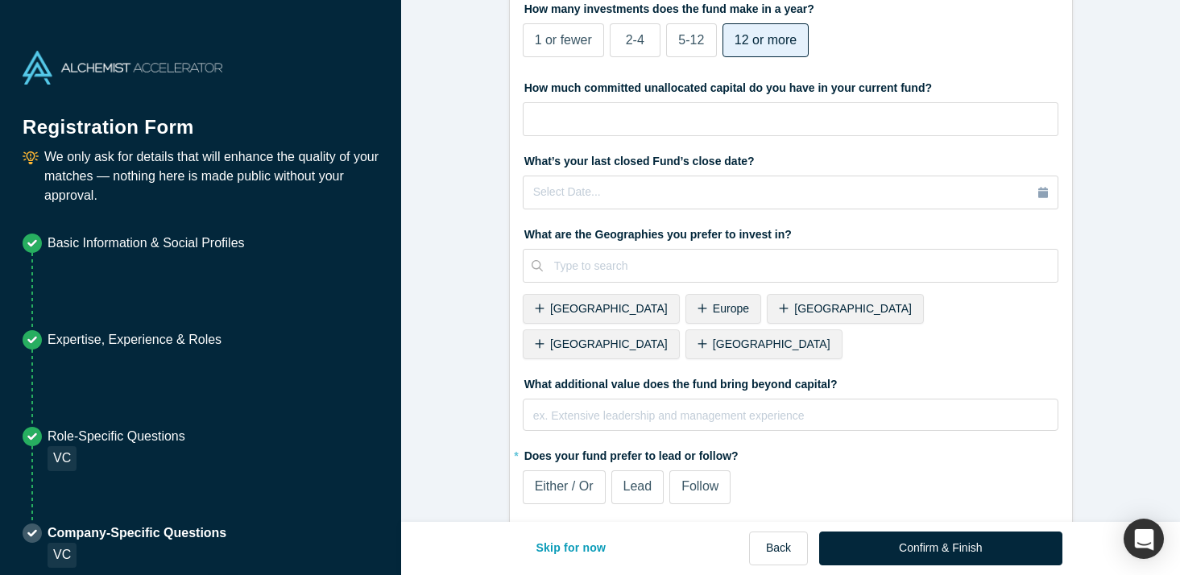
click at [668, 337] on span "[GEOGRAPHIC_DATA]" at bounding box center [609, 343] width 118 height 13
click at [685, 404] on div "rdw-editor" at bounding box center [791, 412] width 515 height 17
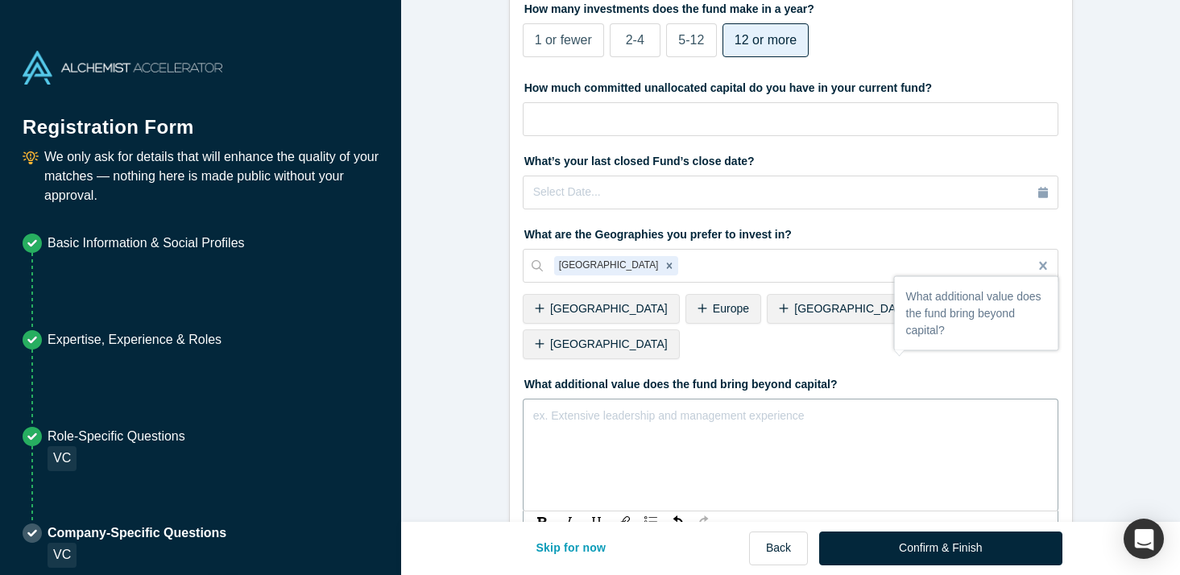
scroll to position [669, 0]
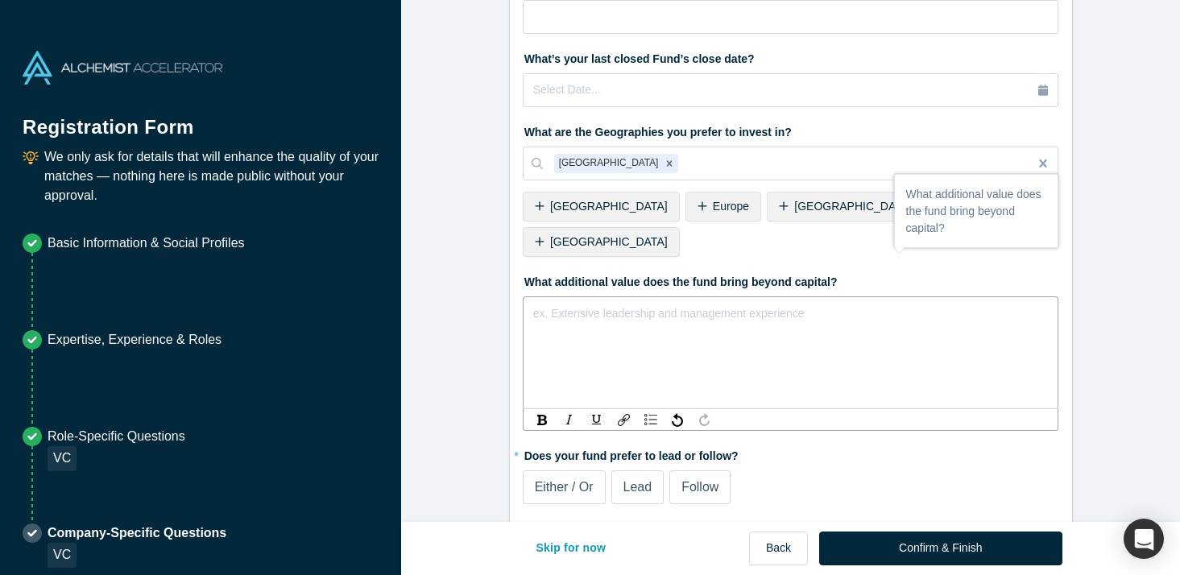
click at [585, 480] on span "Either / Or" at bounding box center [564, 487] width 59 height 14
click at [0, 0] on input "Either / Or" at bounding box center [0, 0] width 0 height 0
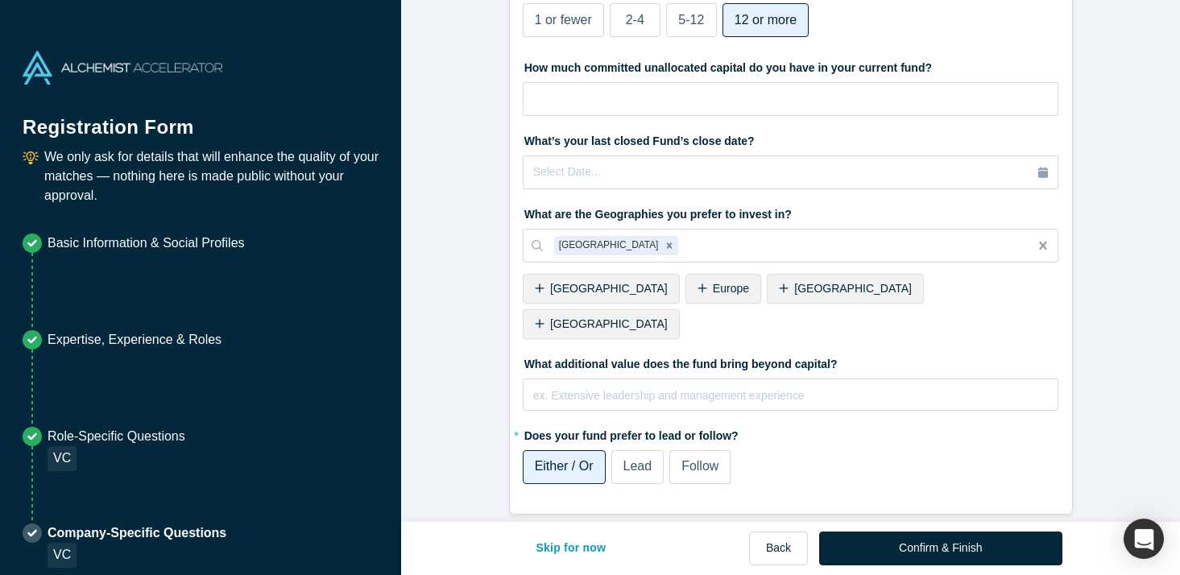
scroll to position [567, 0]
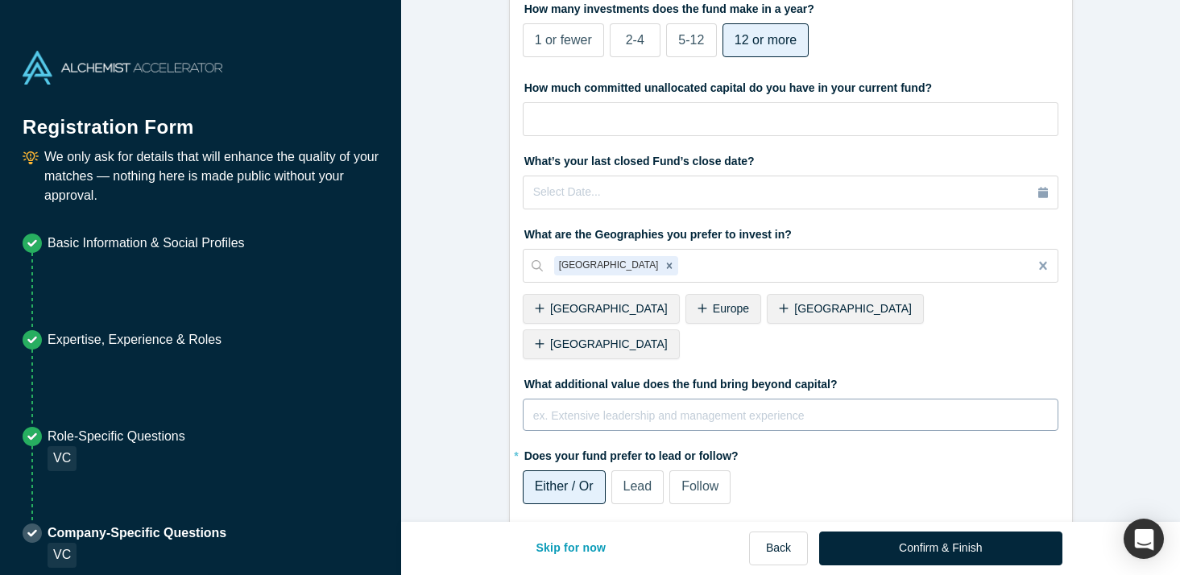
click at [665, 404] on div "ex. Extensive leadership and management experience" at bounding box center [790, 420] width 515 height 32
drag, startPoint x: 526, startPoint y: 245, endPoint x: 747, endPoint y: 246, distance: 221.5
click at [747, 246] on fieldset "What type of fund is Z Venture Capital? Primary Experience Institutional Strate…" at bounding box center [791, 15] width 536 height 1012
drag, startPoint x: 838, startPoint y: 350, endPoint x: 525, endPoint y: 350, distance: 312.5
click at [525, 370] on label "What additional value does the fund bring beyond capital?" at bounding box center [791, 381] width 536 height 23
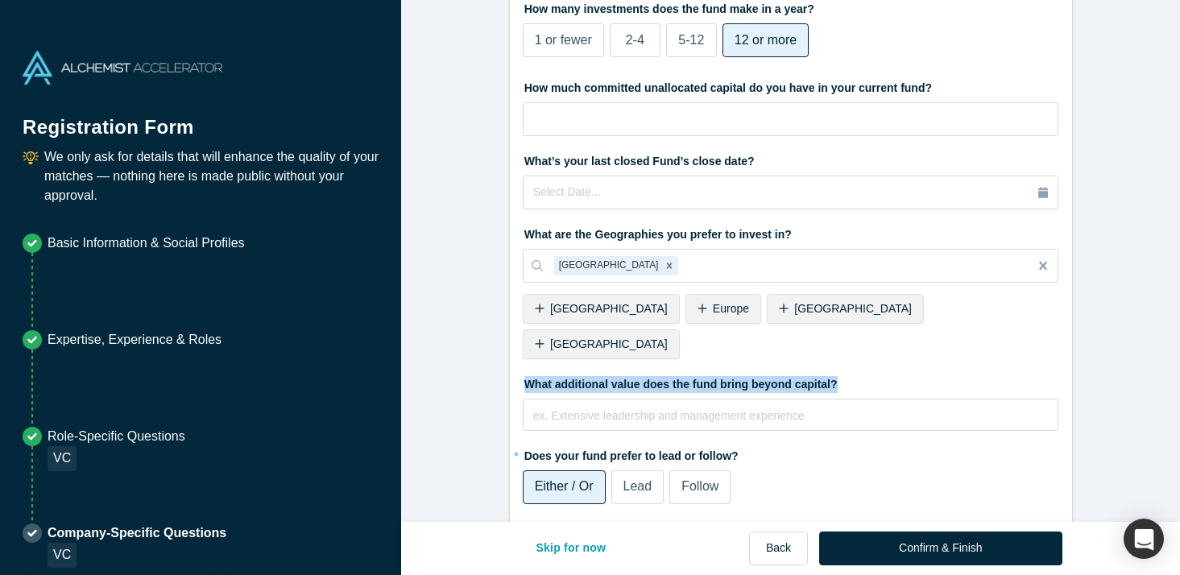
copy label "What additional value does the fund bring beyond capital?"
click at [671, 404] on div "rdw-editor" at bounding box center [791, 412] width 515 height 17
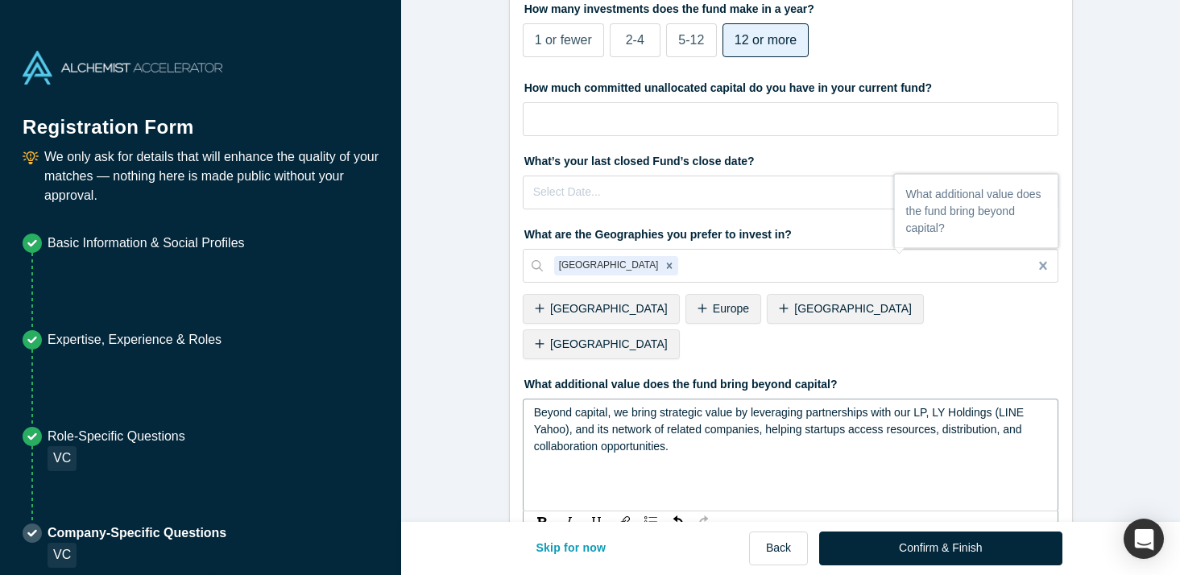
scroll to position [669, 0]
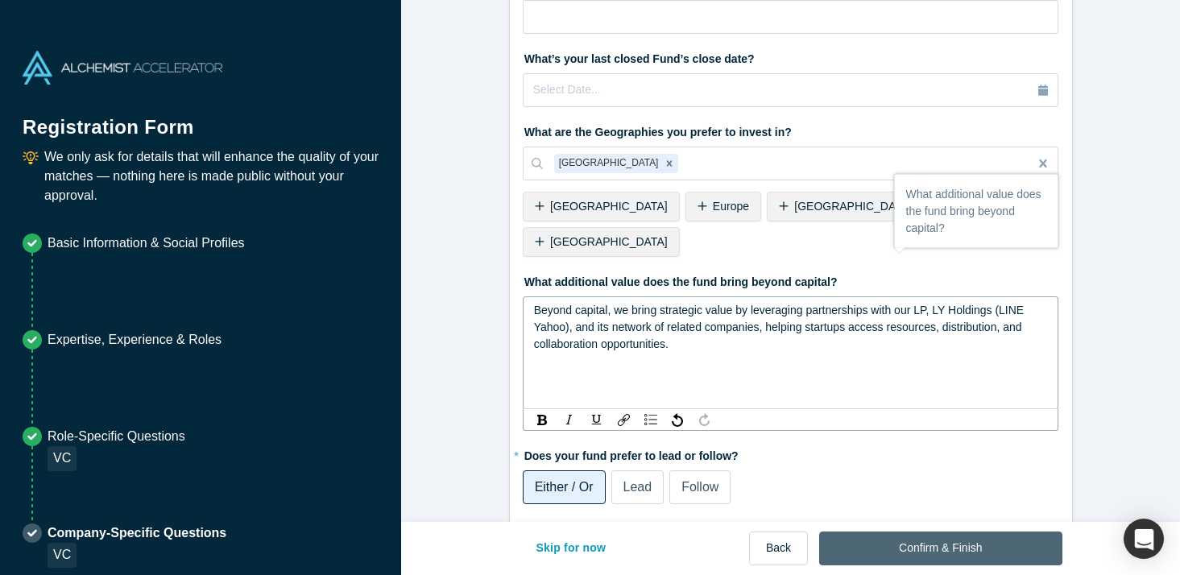
click at [898, 552] on button "Confirm & Finish" at bounding box center [940, 549] width 242 height 34
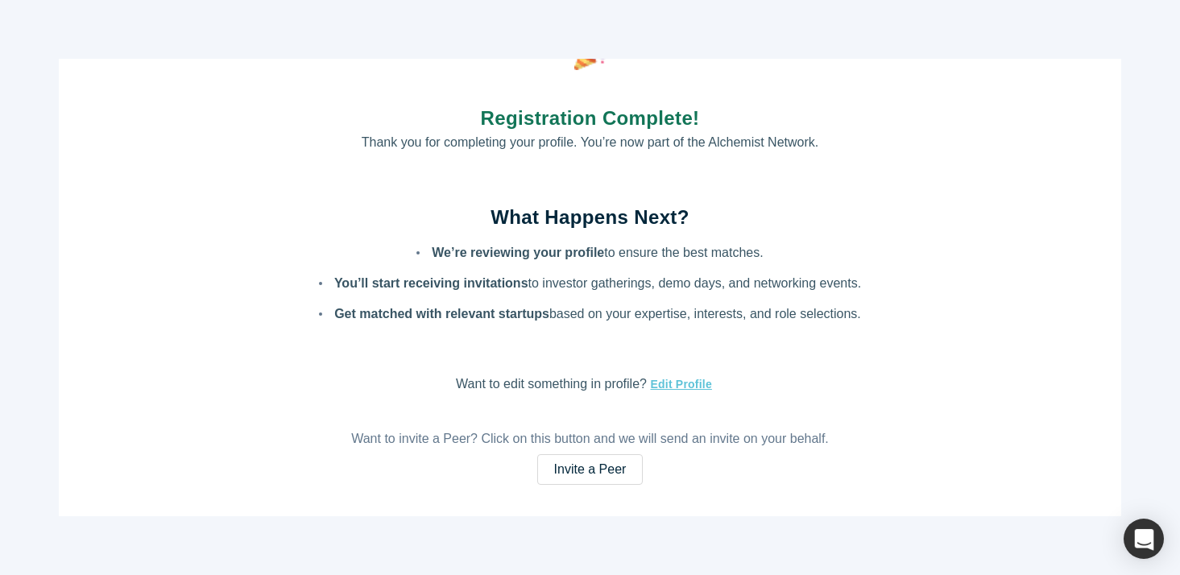
scroll to position [22, 0]
